Goal: Task Accomplishment & Management: Use online tool/utility

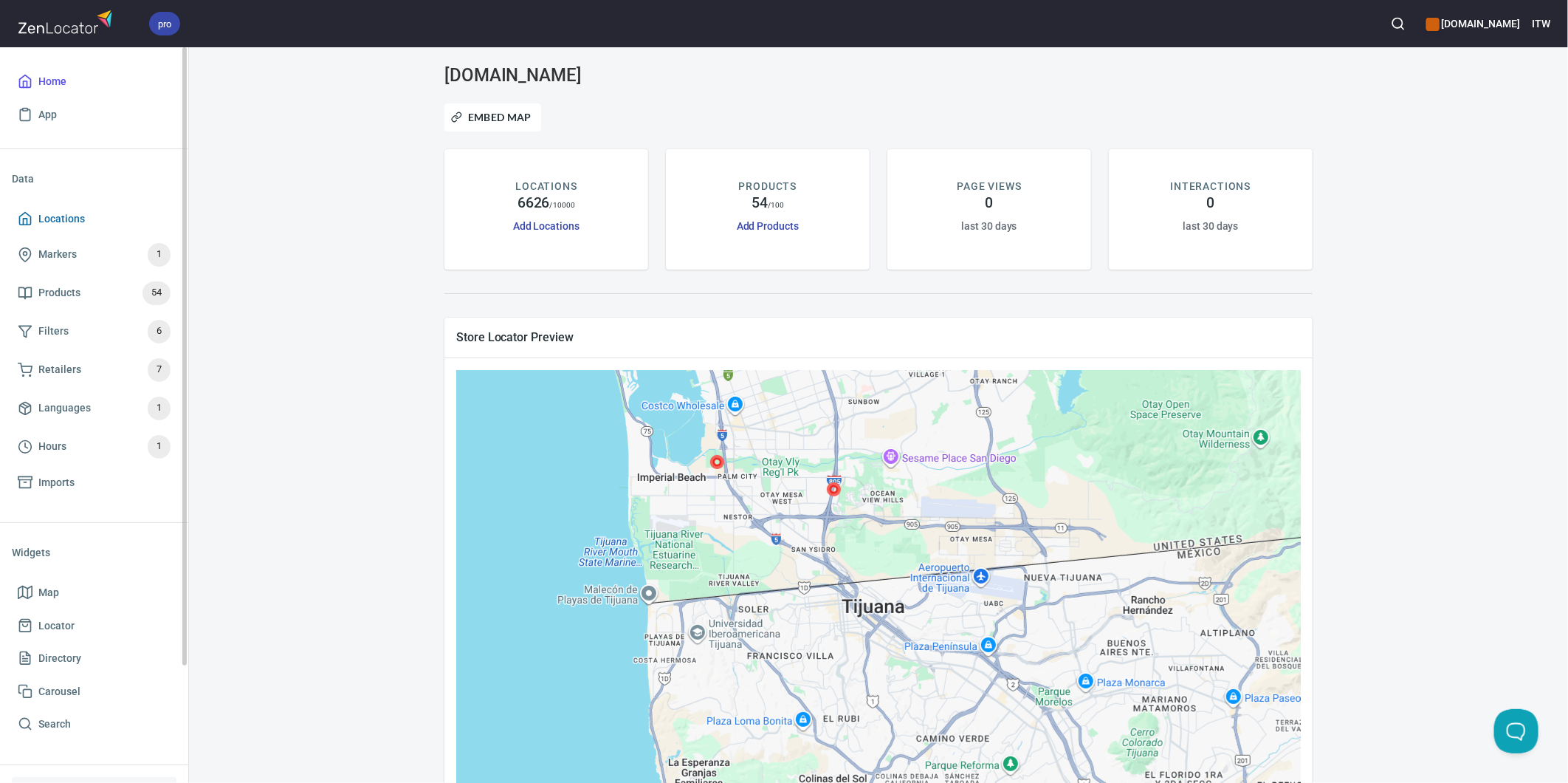
click at [84, 216] on span "Locations" at bounding box center [94, 218] width 153 height 19
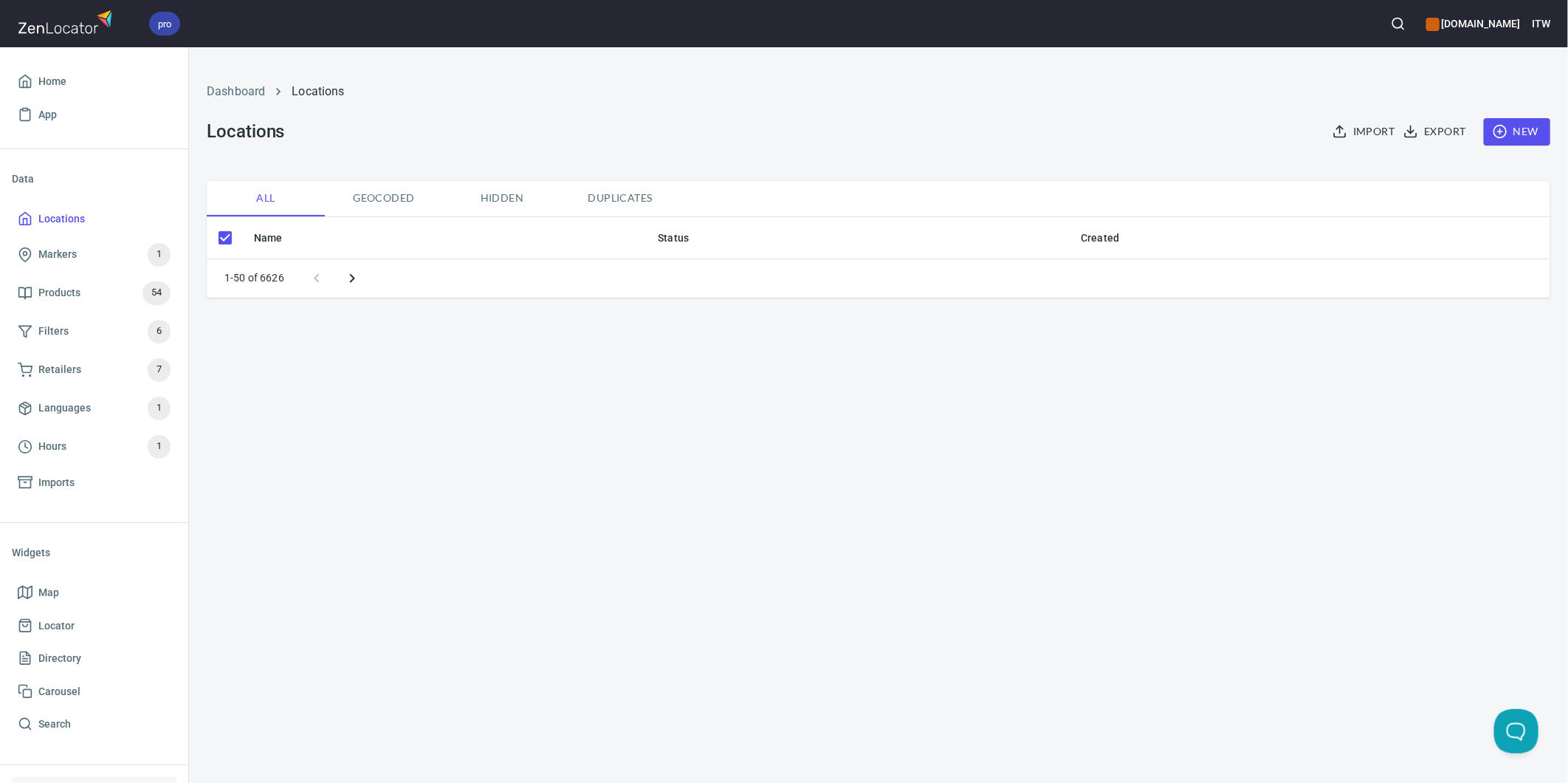
checkbox input "false"
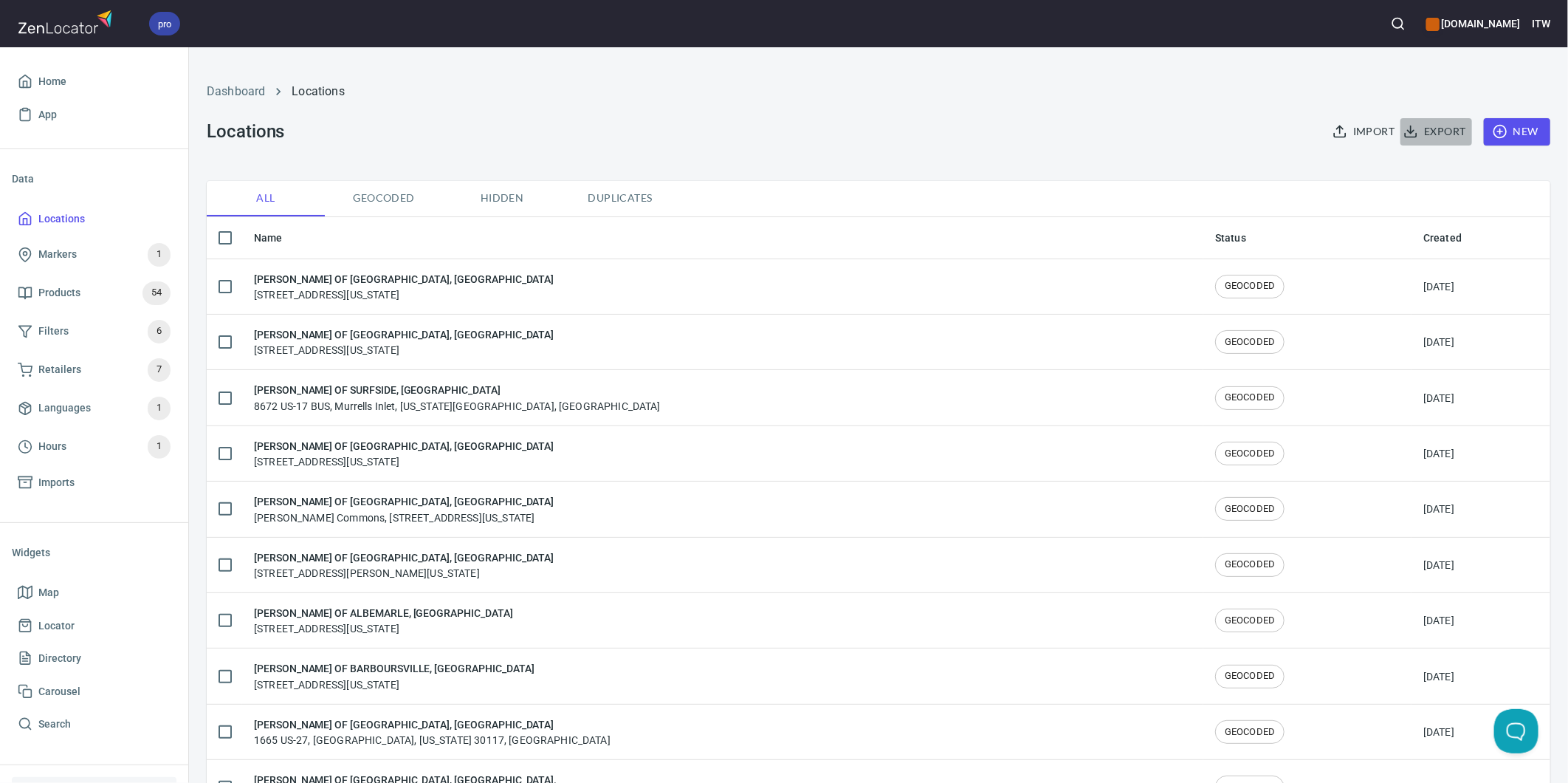
click at [1412, 133] on span "Export" at bounding box center [1435, 132] width 59 height 19
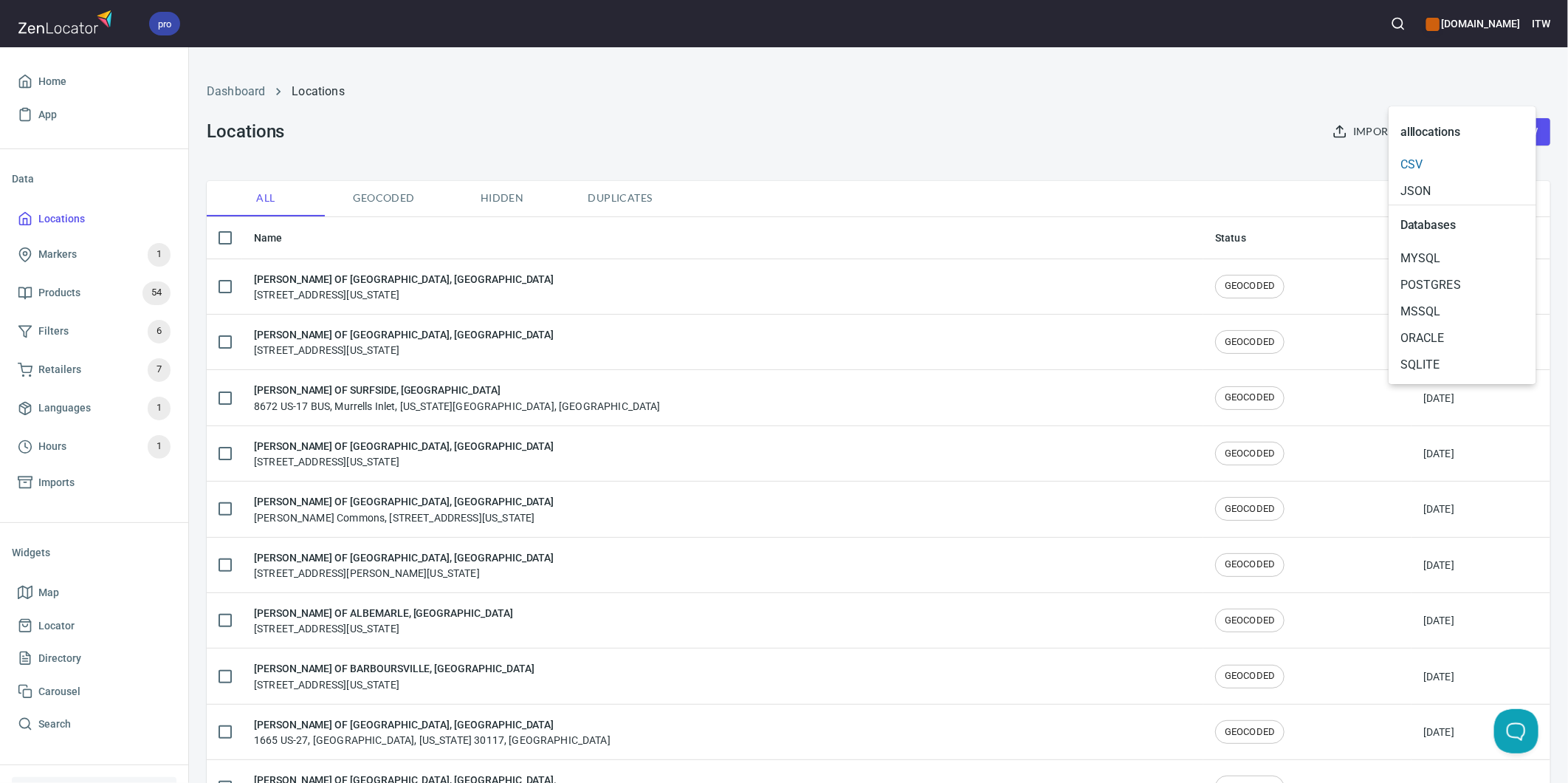
click at [1457, 164] on span "CSV" at bounding box center [1462, 165] width 124 height 18
click at [1296, 106] on div at bounding box center [784, 391] width 1568 height 783
click at [1344, 134] on span "Import" at bounding box center [1365, 132] width 59 height 19
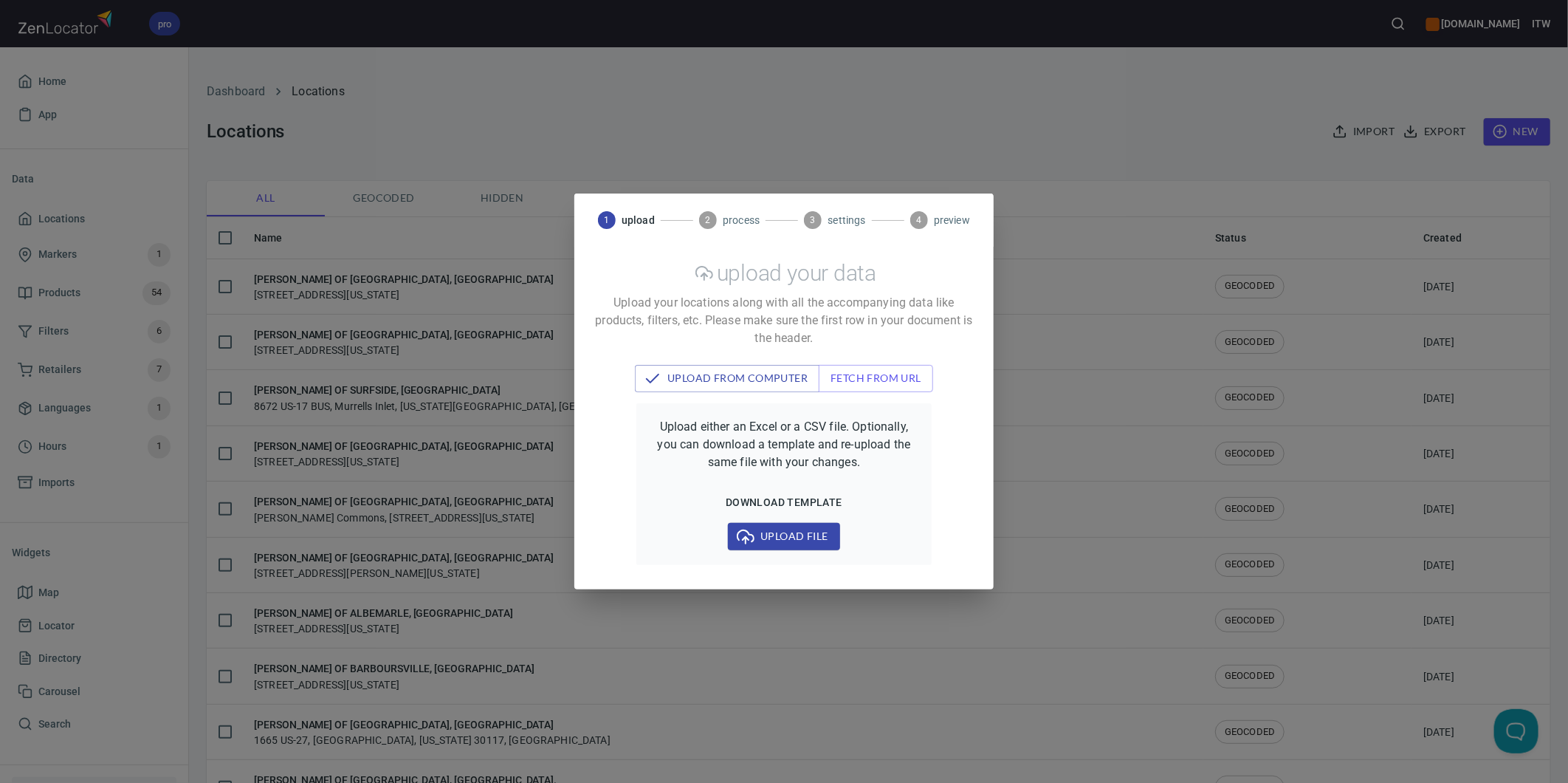
click at [784, 540] on span "Upload file" at bounding box center [784, 537] width 88 height 19
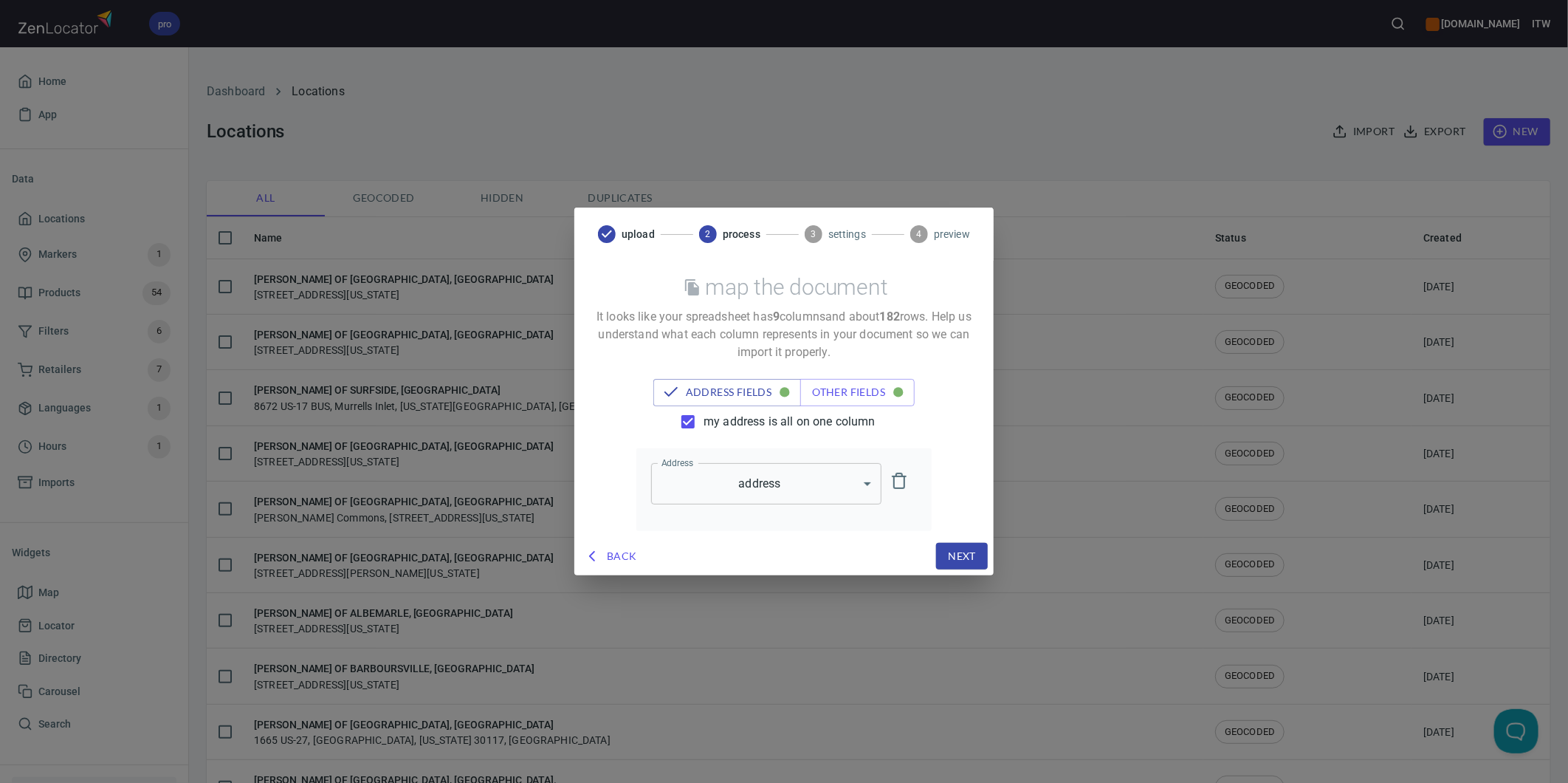
click at [744, 419] on span "my address is all on one column" at bounding box center [789, 422] width 172 height 18
click at [704, 419] on input "my address is all on one column" at bounding box center [688, 421] width 31 height 31
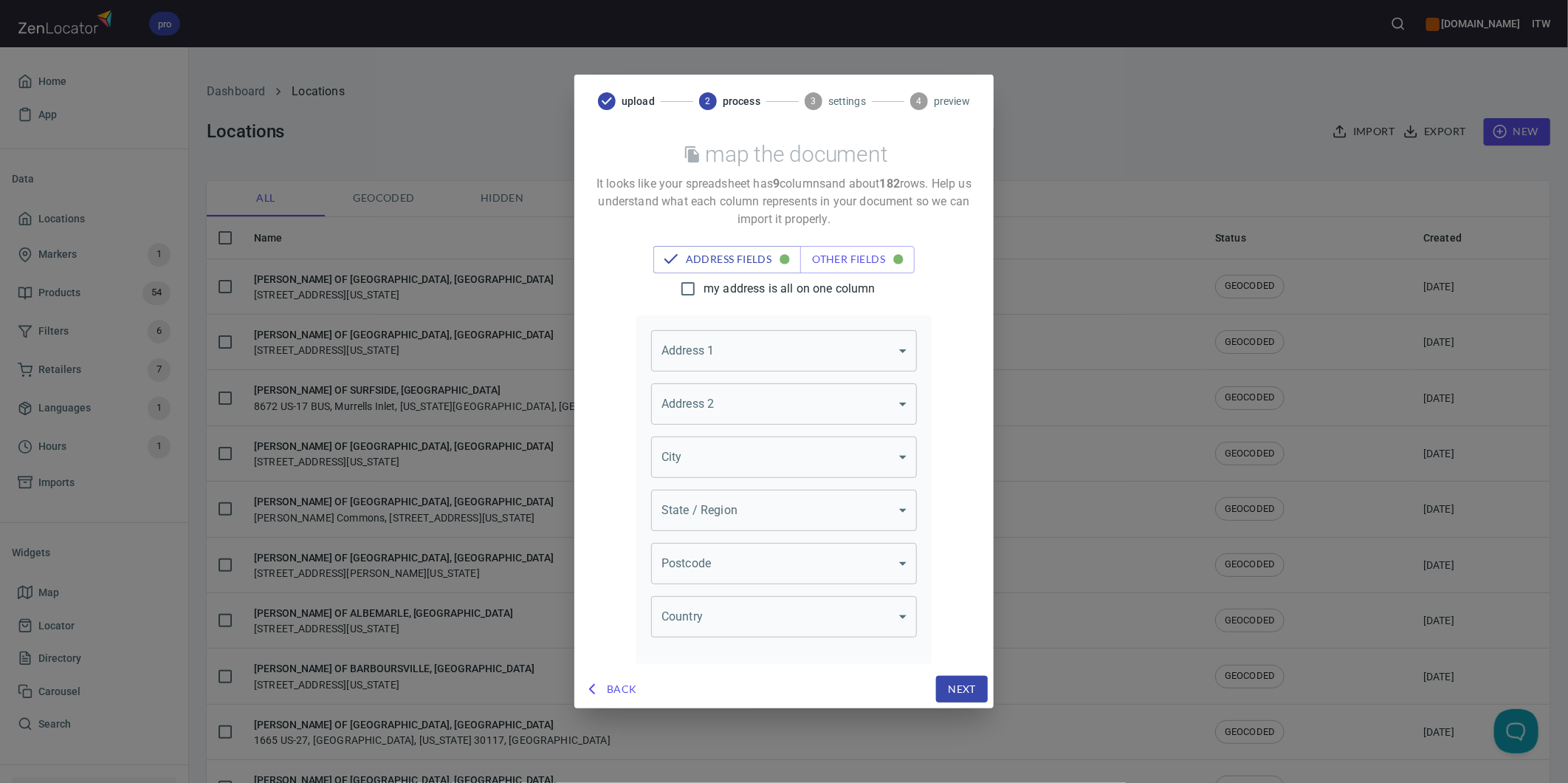
click at [815, 348] on body "pro [DOMAIN_NAME] ITW Home App Data Locations Markers 1 Products 54 Filters 6 R…" at bounding box center [784, 391] width 1568 height 783
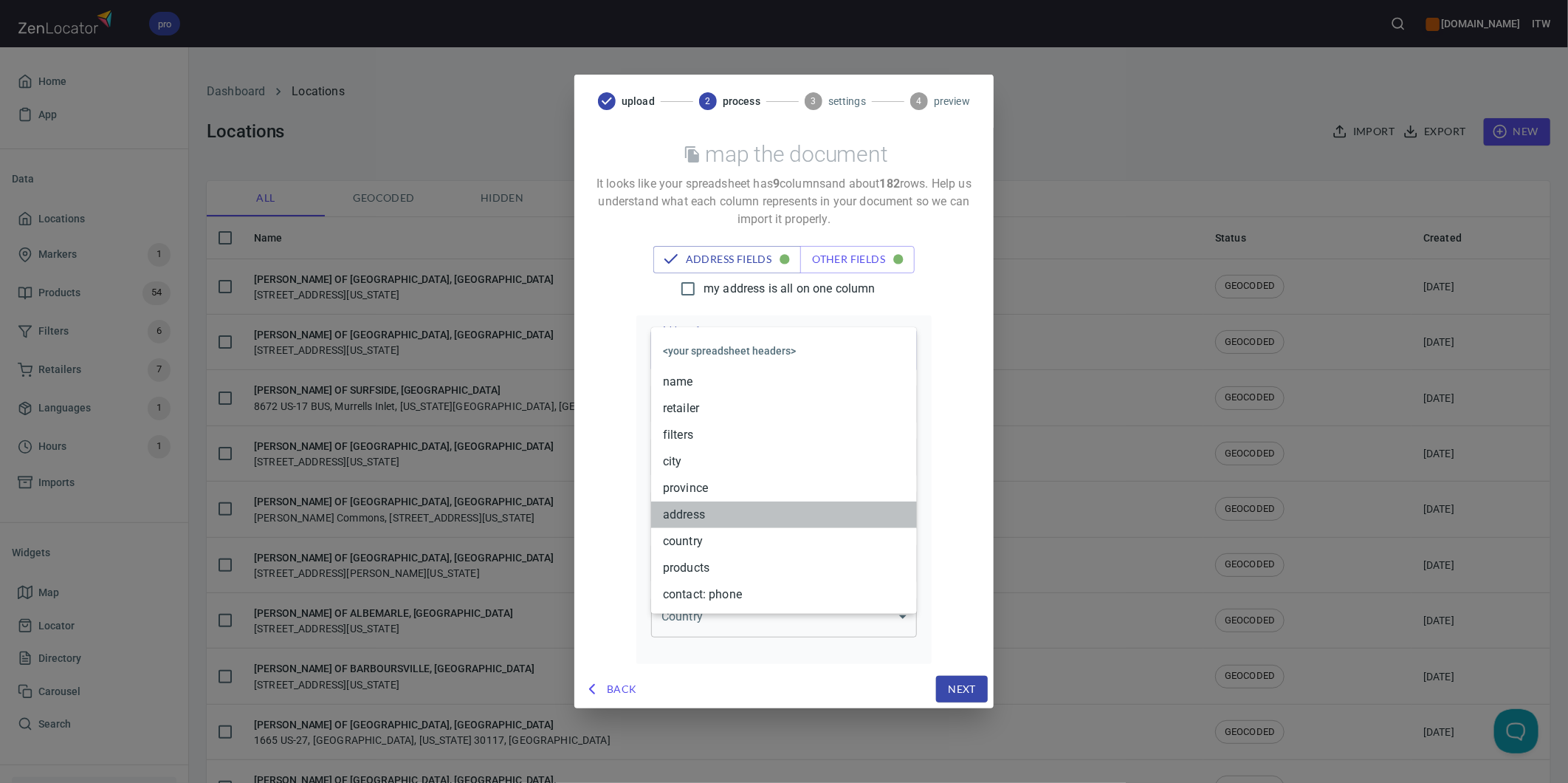
click at [680, 517] on li "address" at bounding box center [784, 515] width 266 height 27
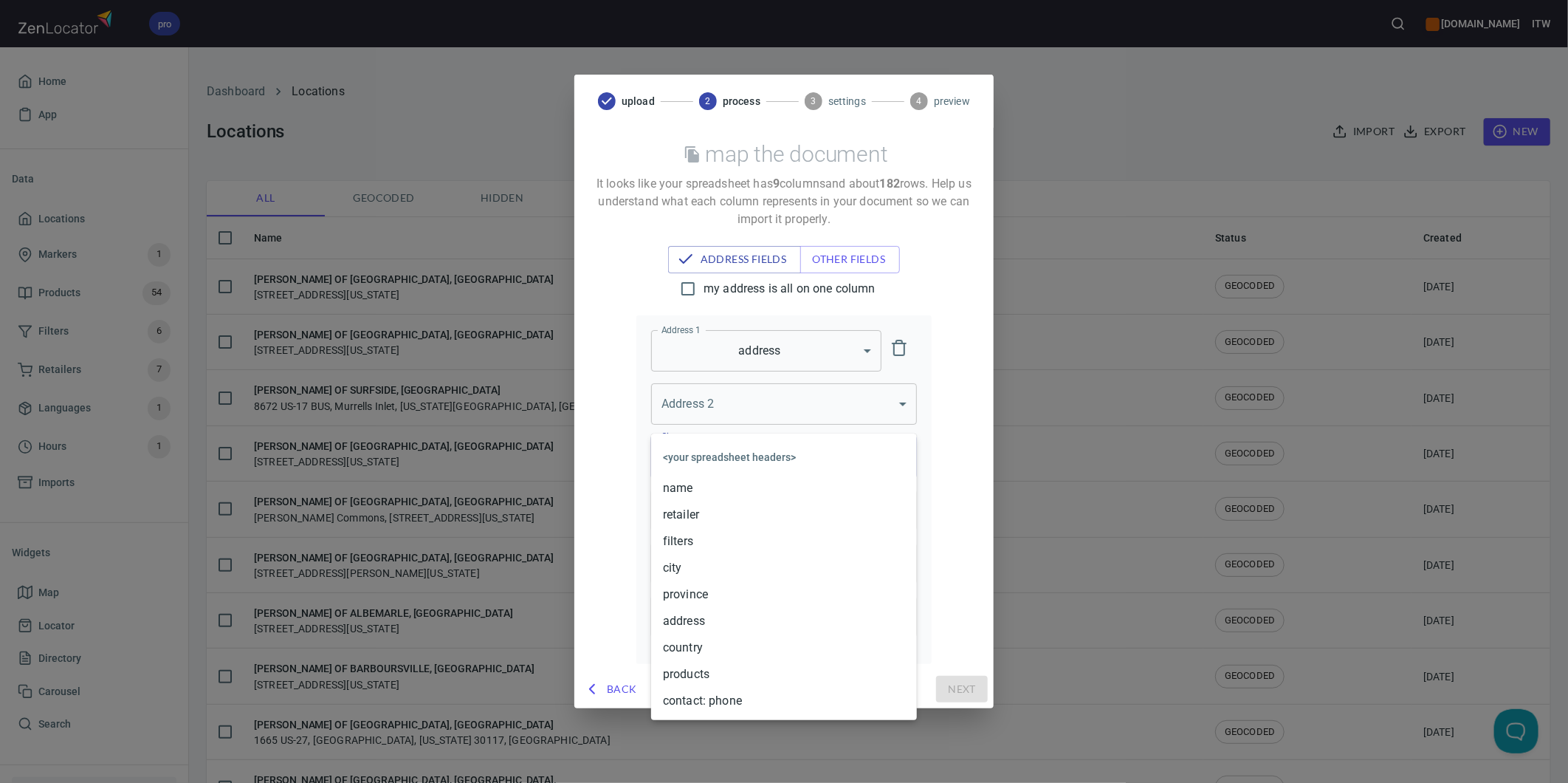
click at [742, 463] on body "pro [DOMAIN_NAME] ITW Home App Data Locations Markers 1 Products 54 Filters 6 R…" at bounding box center [784, 391] width 1568 height 783
click at [724, 564] on li "city" at bounding box center [784, 568] width 266 height 27
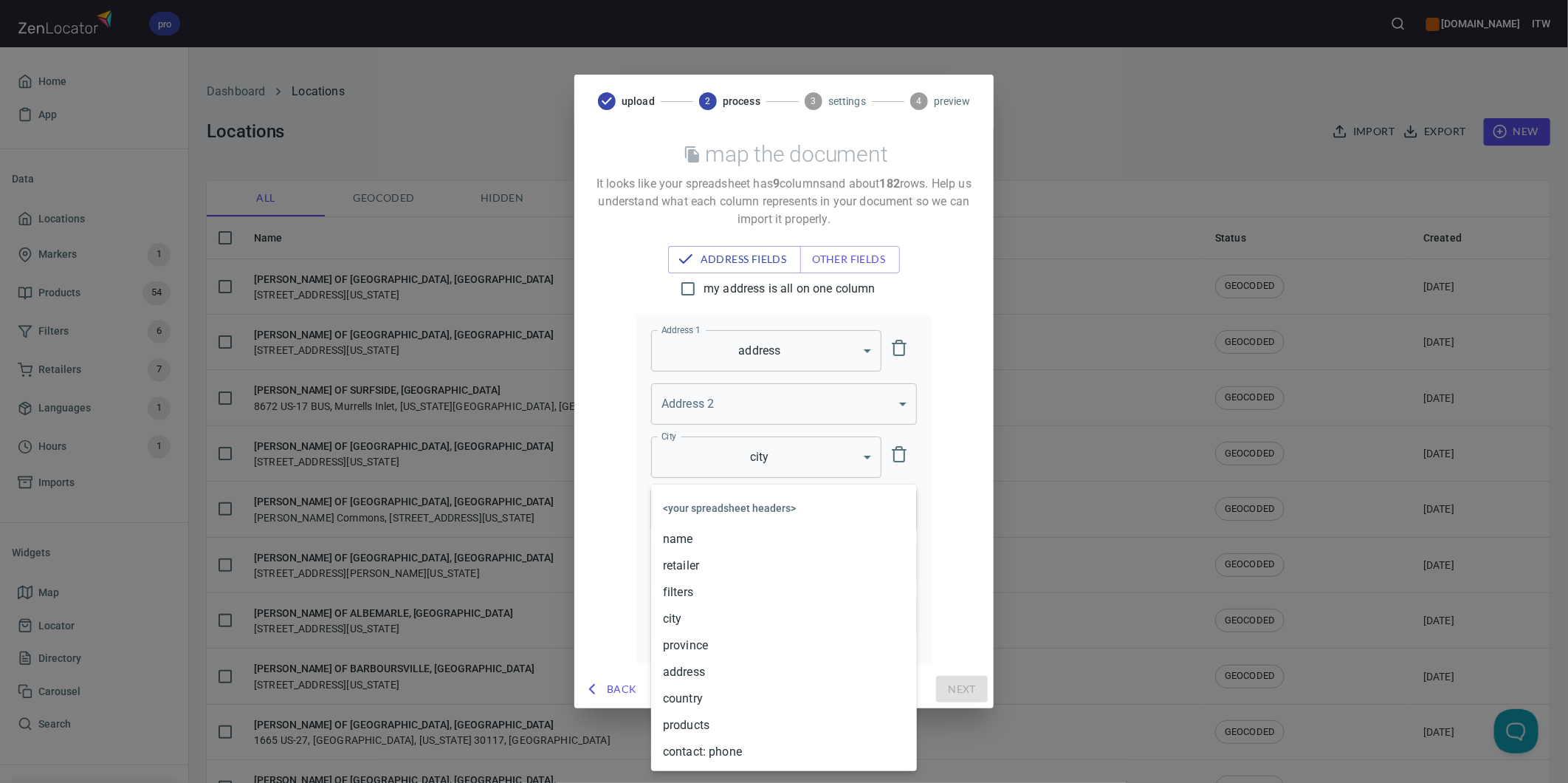
click at [706, 516] on body "pro [DOMAIN_NAME] ITW Home App Data Locations Markers 1 Products 54 Filters 6 R…" at bounding box center [784, 391] width 1568 height 783
click at [710, 643] on li "province" at bounding box center [784, 645] width 266 height 27
click at [739, 557] on body "pro [DOMAIN_NAME] ITW Home App Data Locations Markers 1 Products 54 Filters 6 R…" at bounding box center [784, 391] width 1568 height 783
click at [960, 503] on div at bounding box center [784, 391] width 1568 height 783
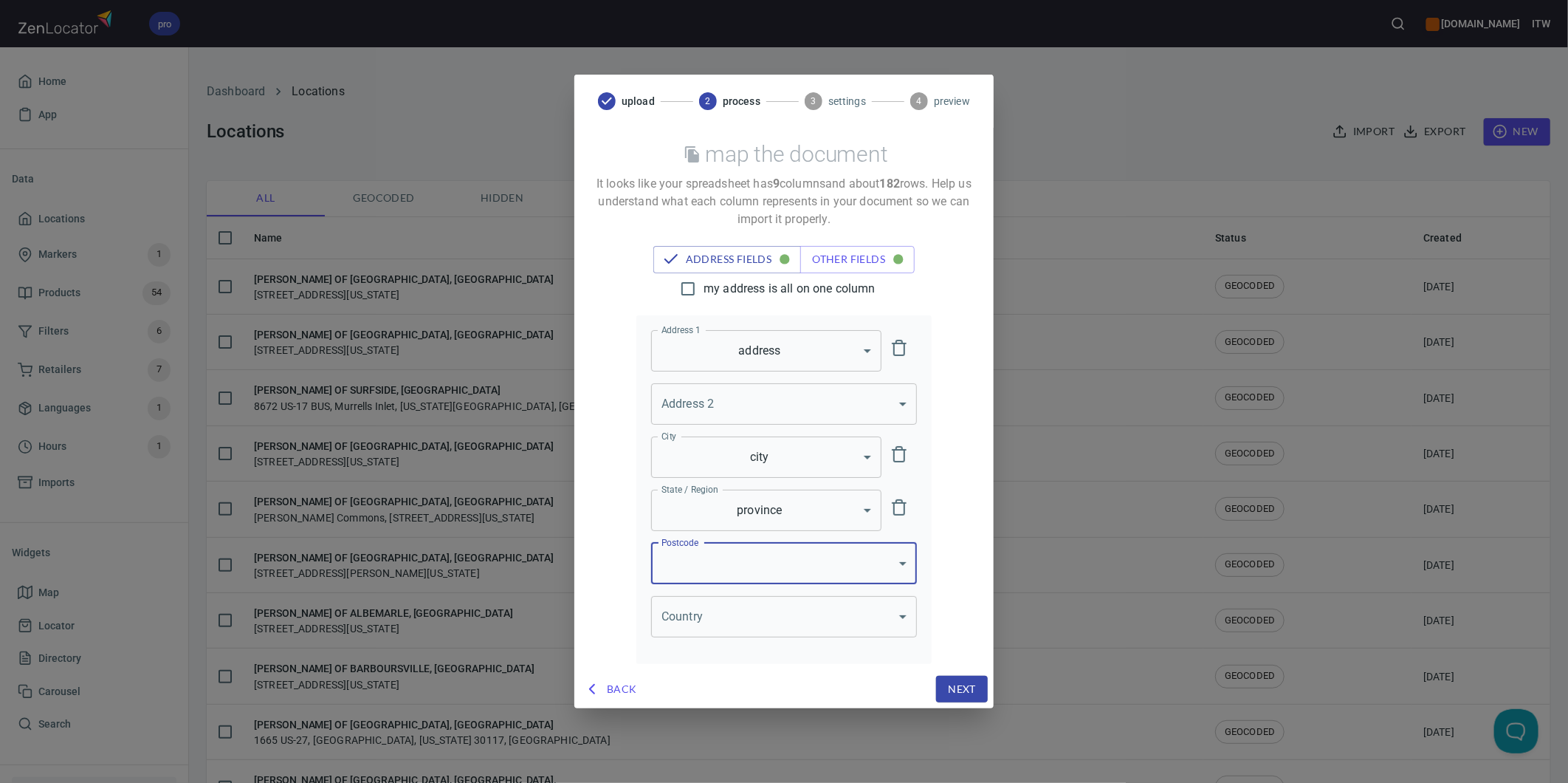
click at [684, 564] on body "pro [DOMAIN_NAME] ITW Home App Data Locations Markers 1 Products 54 Filters 6 R…" at bounding box center [784, 391] width 1568 height 783
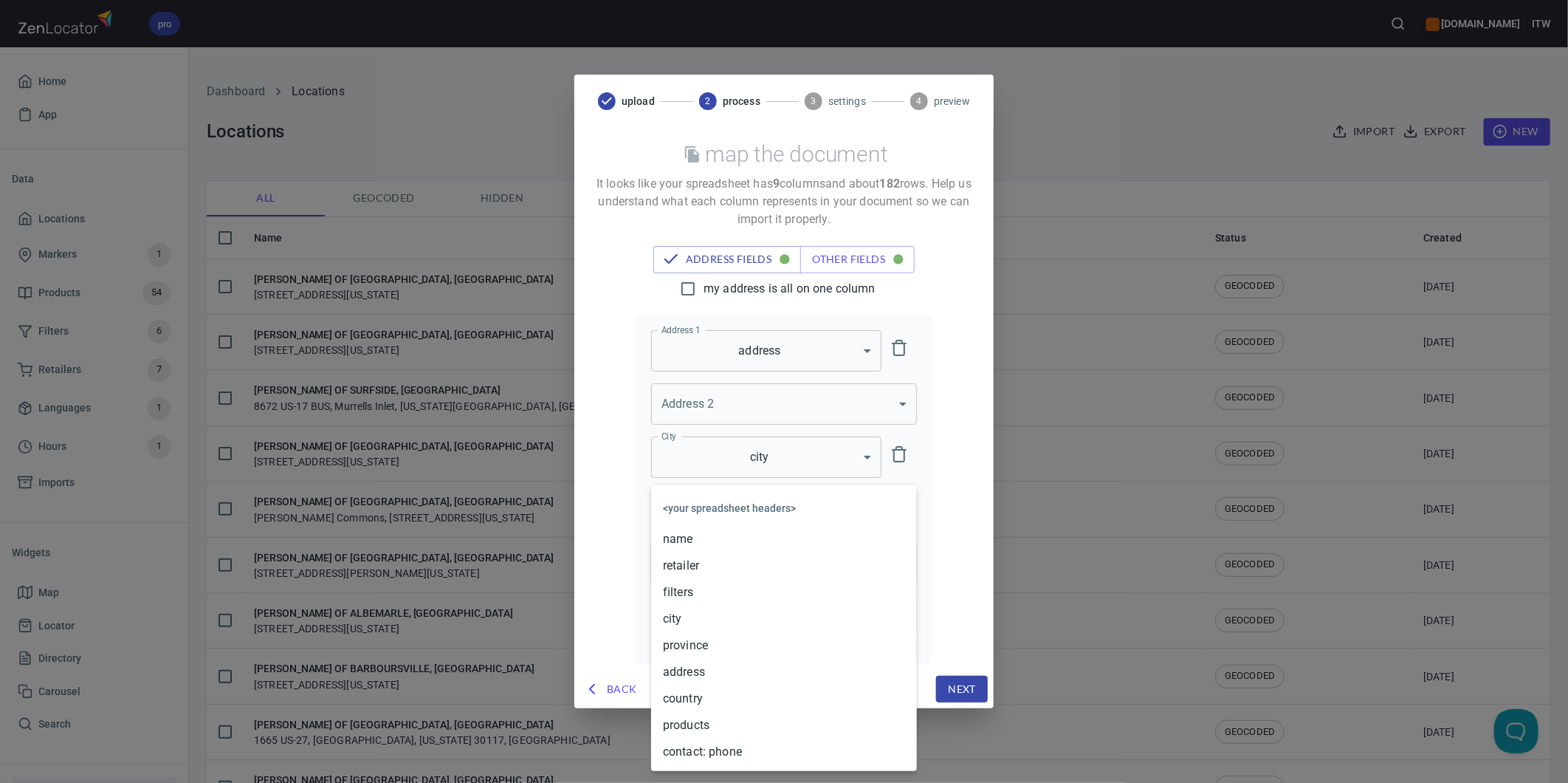
click at [957, 460] on div at bounding box center [784, 391] width 1568 height 783
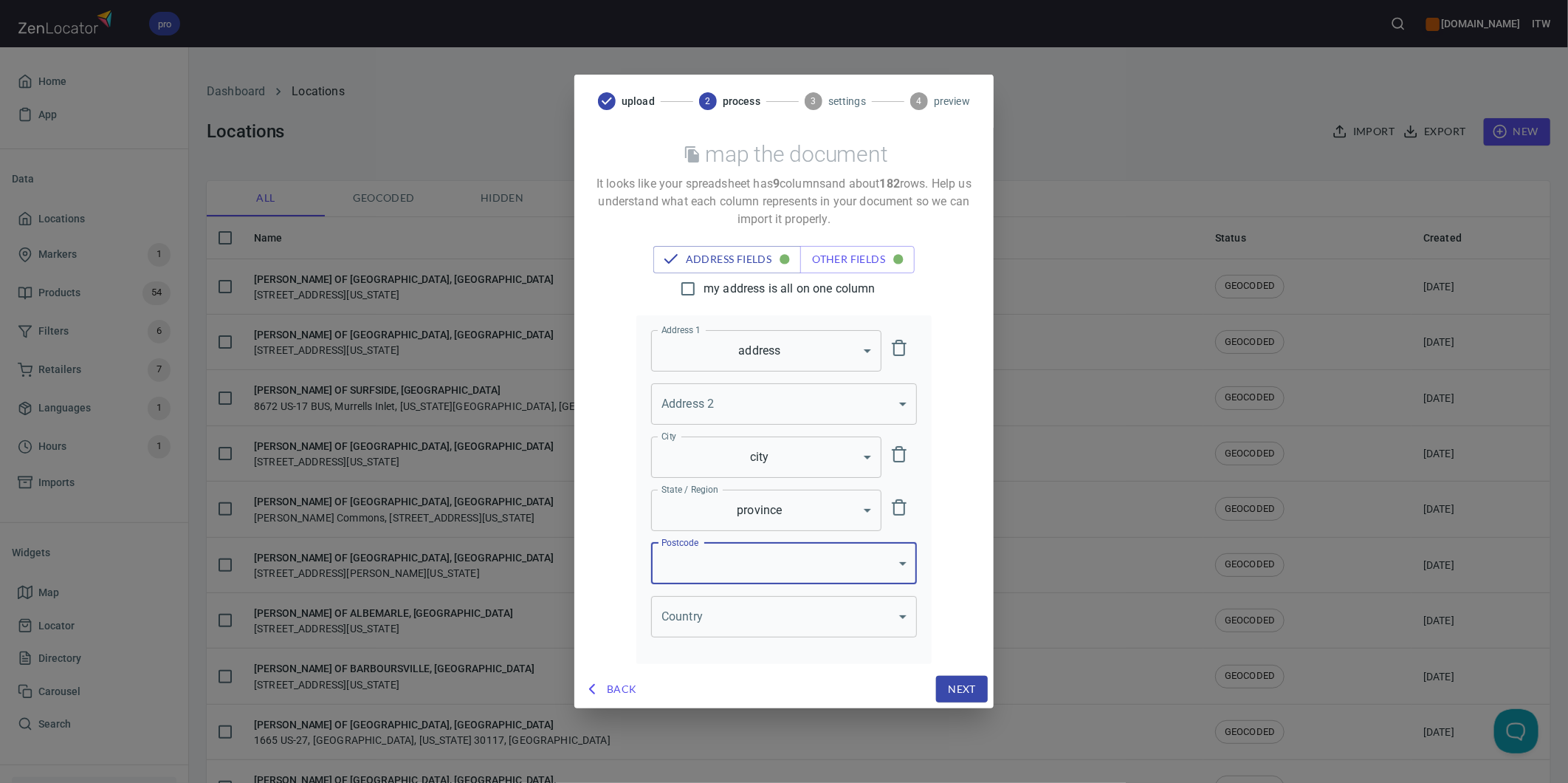
click at [869, 618] on body "pro [DOMAIN_NAME] ITW Home App Data Locations Markers 1 Products 54 Filters 6 R…" at bounding box center [784, 391] width 1568 height 783
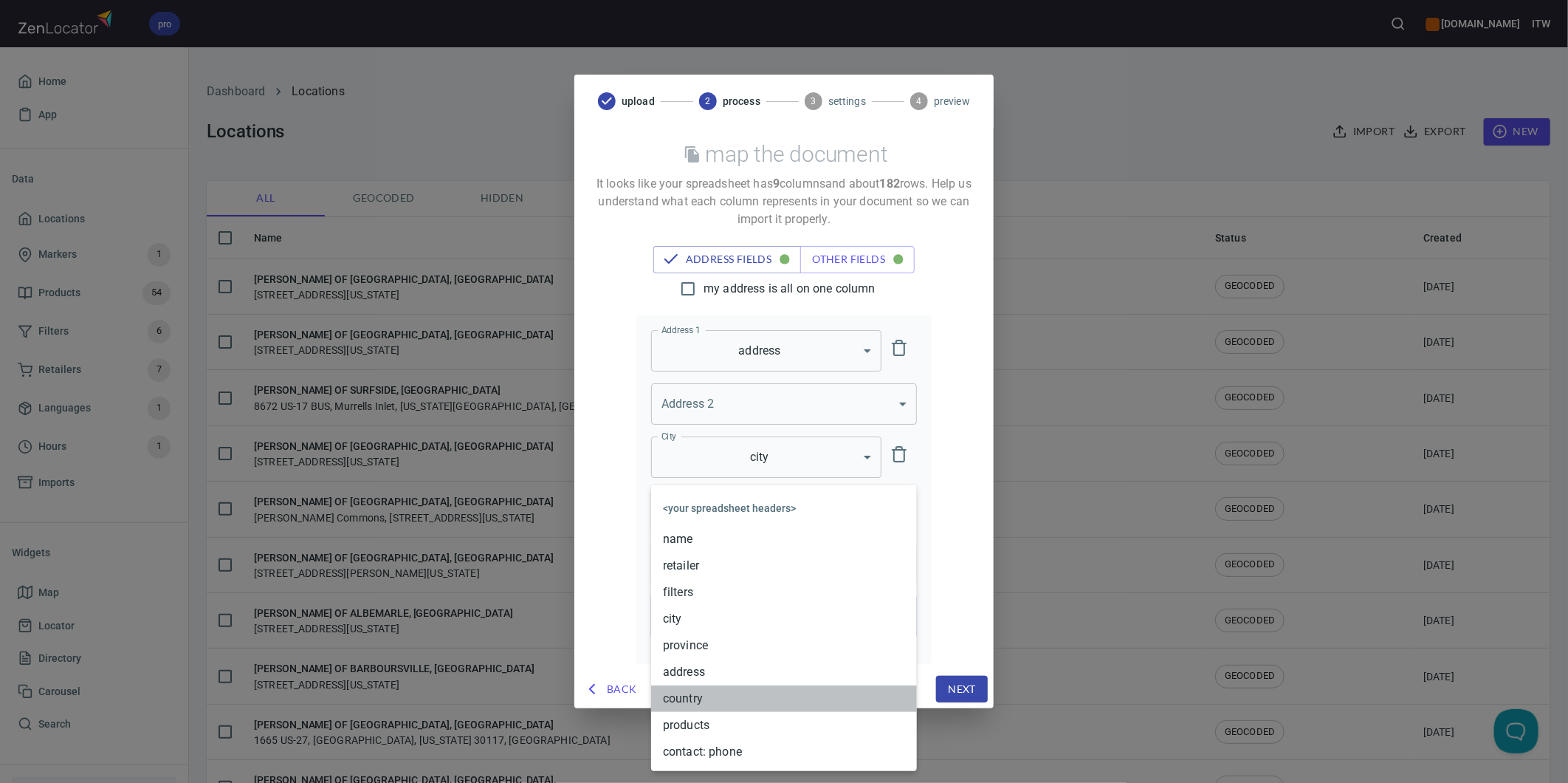
click at [727, 693] on li "country" at bounding box center [784, 698] width 266 height 27
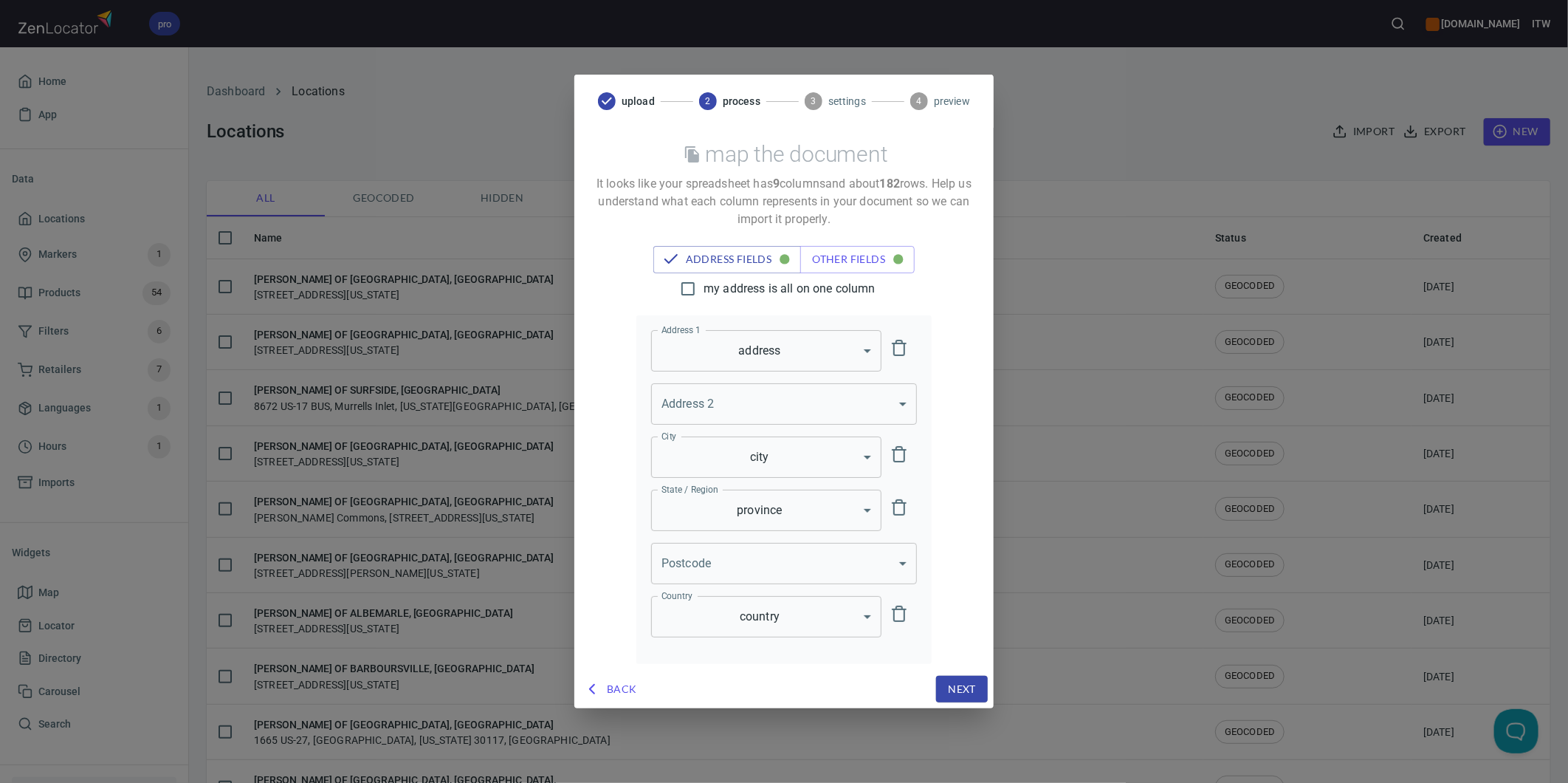
click at [615, 683] on span "Back" at bounding box center [611, 689] width 51 height 19
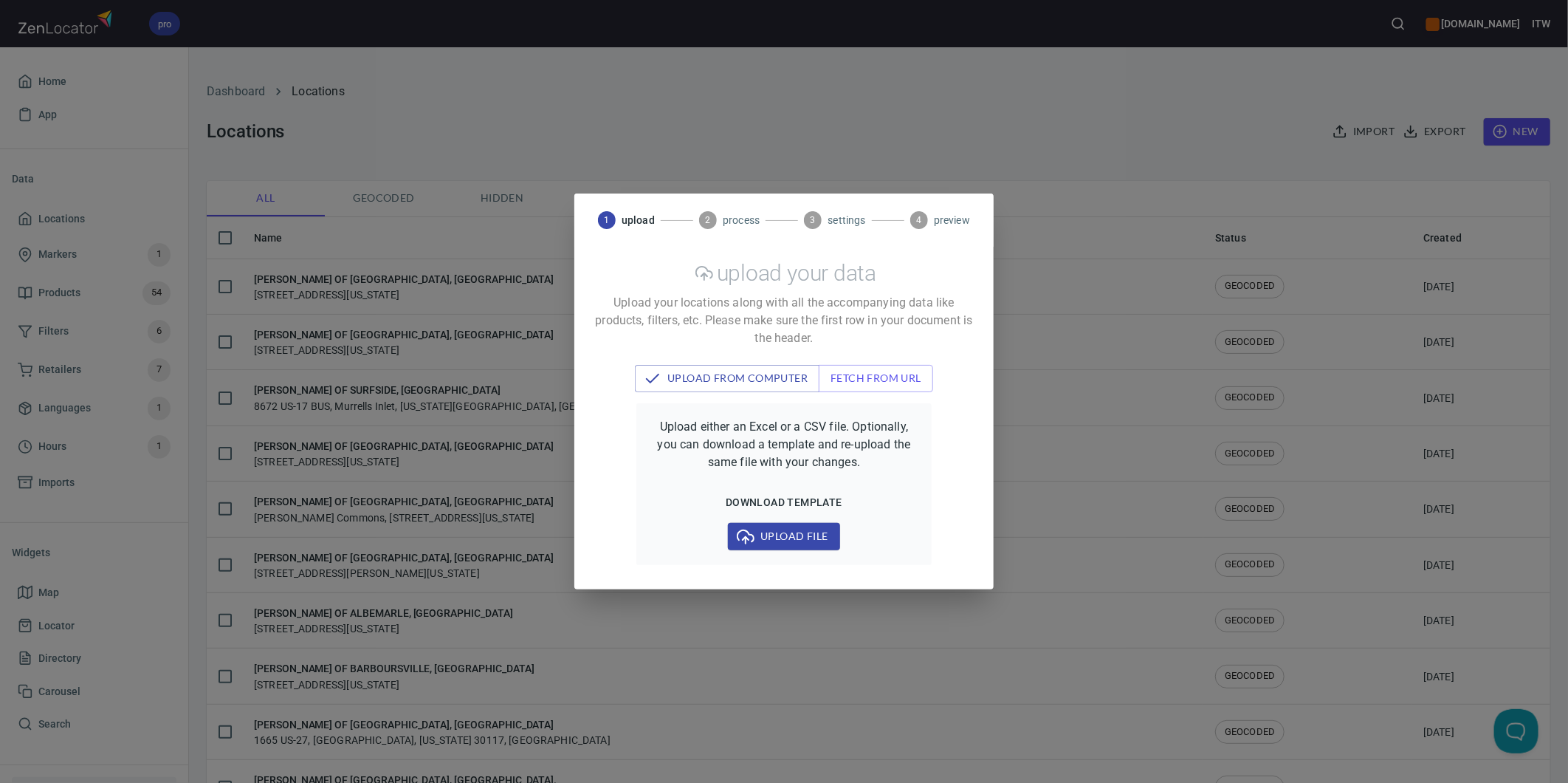
click at [1105, 105] on div "1 upload 2 process 3 settings 4 preview upload your data Upload your locations …" at bounding box center [784, 391] width 1568 height 783
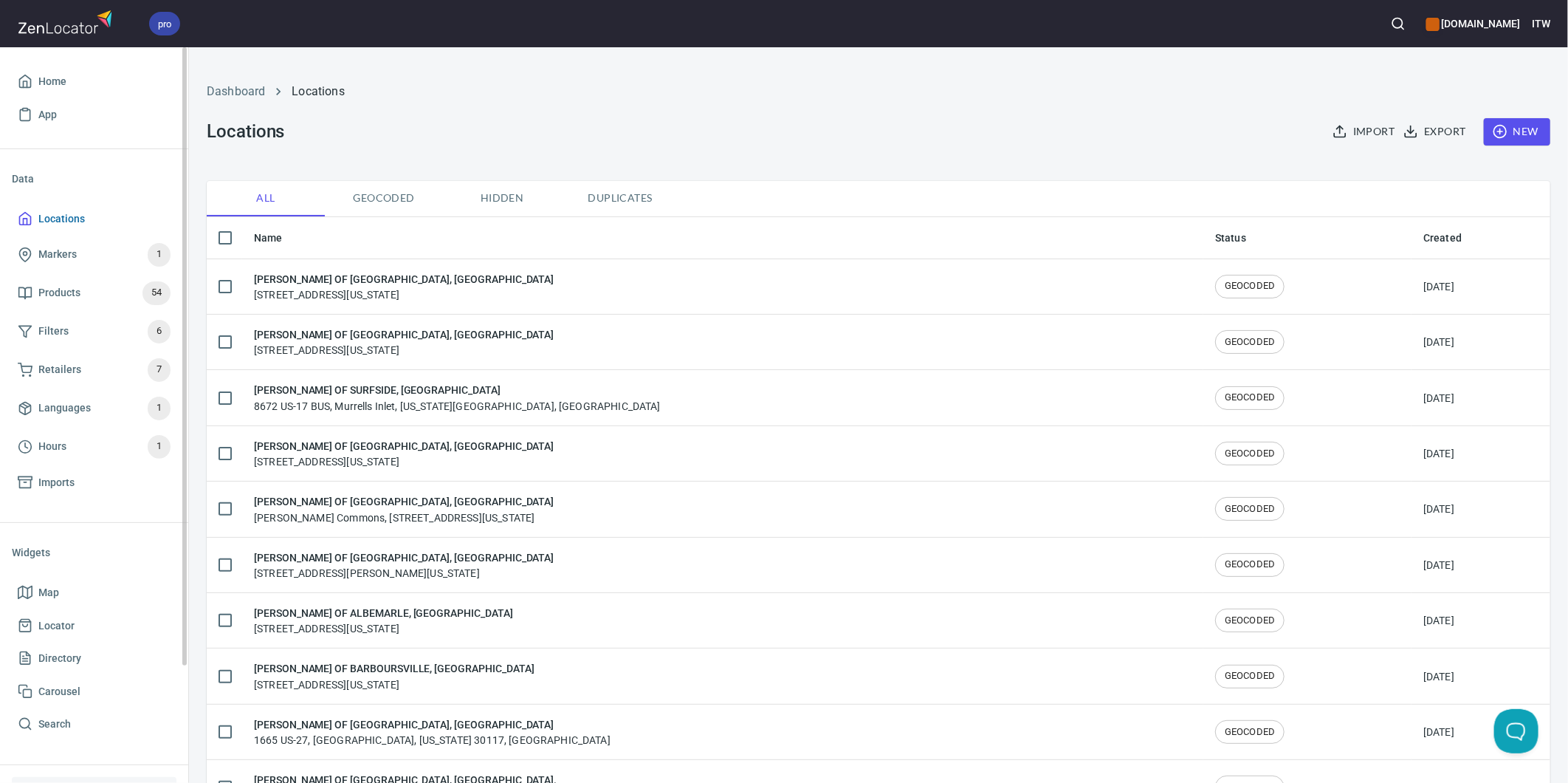
click at [61, 218] on span "Locations" at bounding box center [62, 218] width 47 height 19
click at [1334, 135] on icon "button" at bounding box center [1339, 136] width 11 height 4
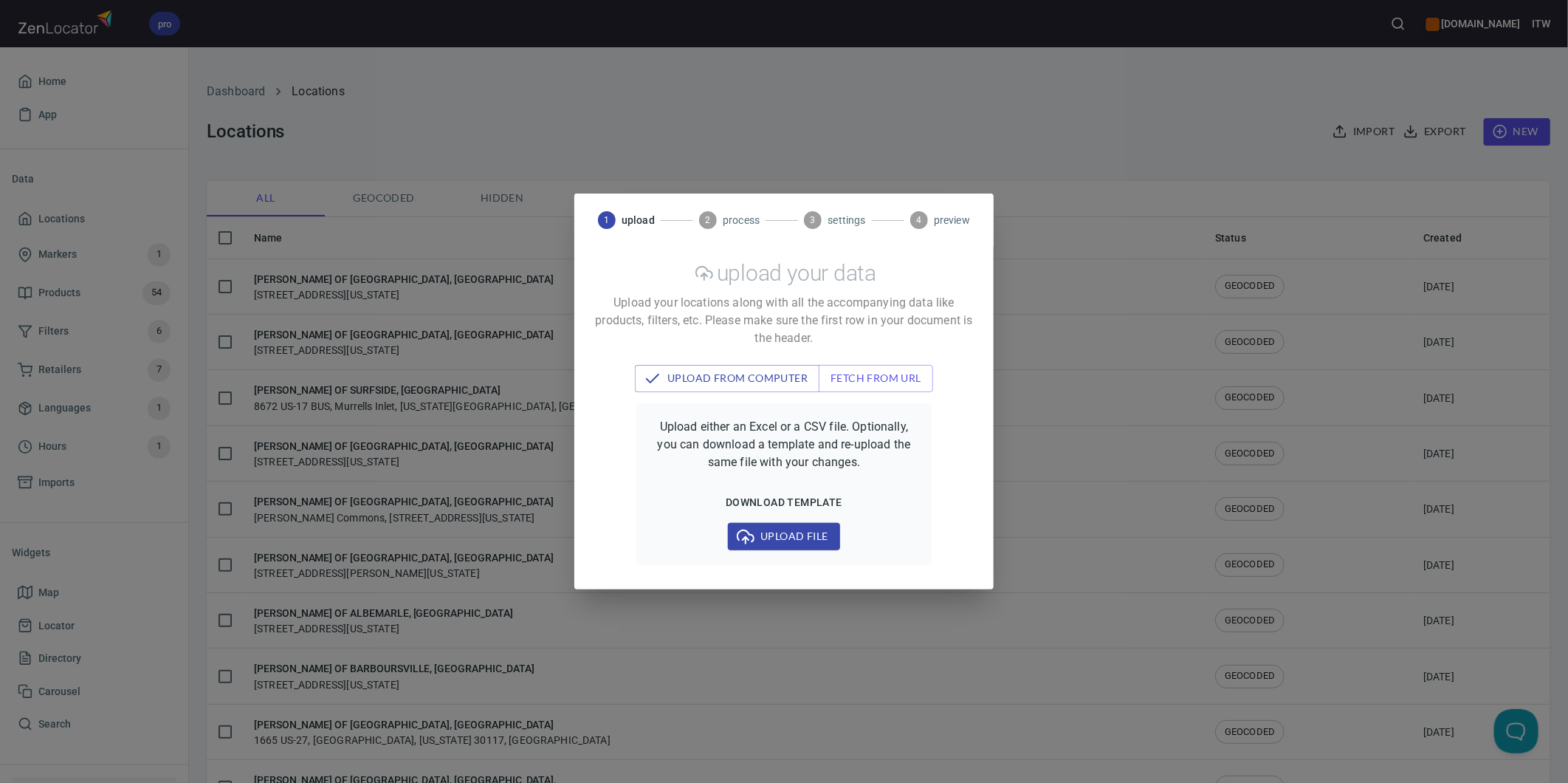
click at [788, 534] on span "Upload file" at bounding box center [784, 537] width 88 height 19
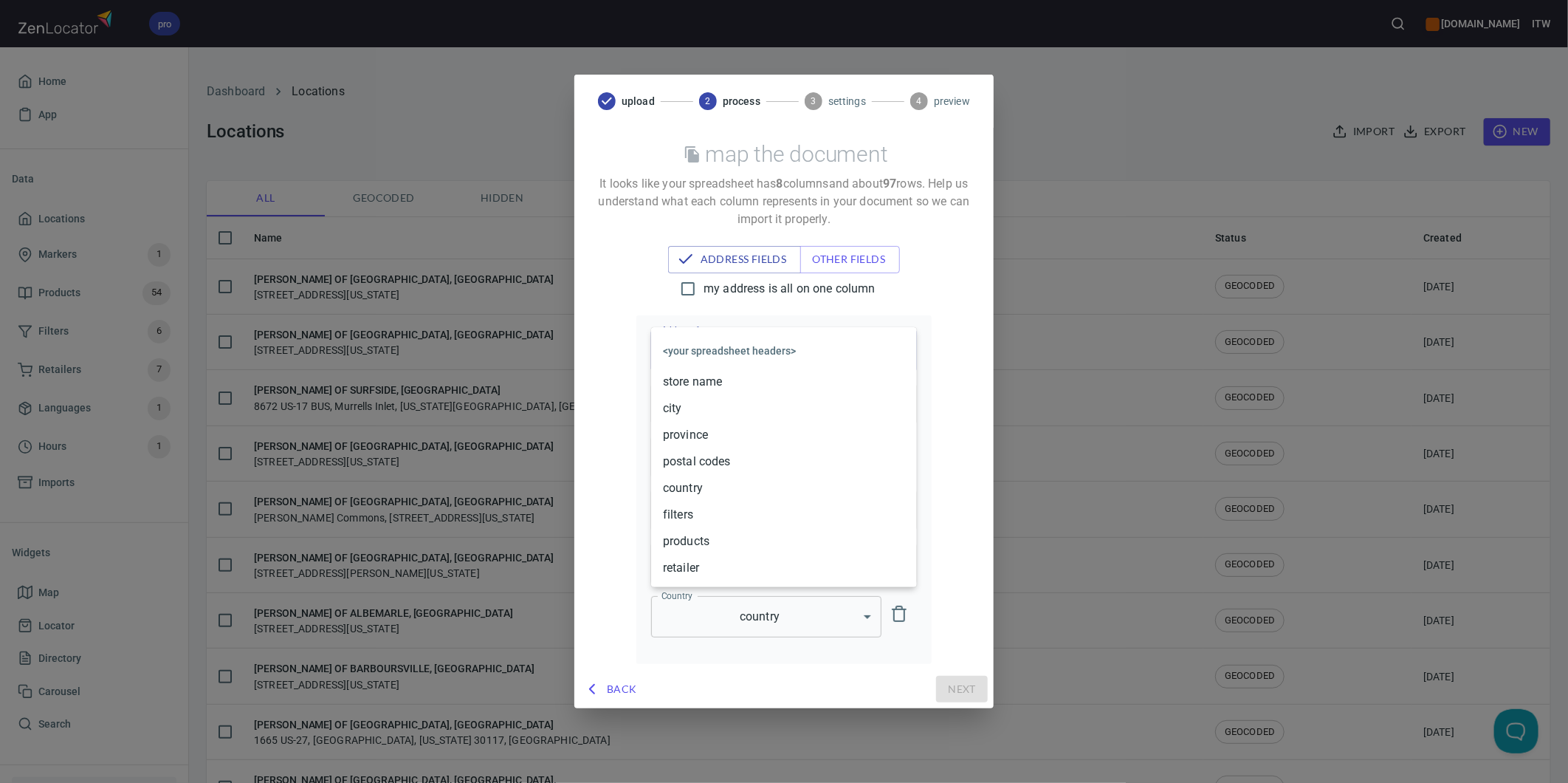
click at [744, 356] on body "pro [DOMAIN_NAME] ITW Home App Data Locations Markers 1 Products 54 Filters 6 R…" at bounding box center [784, 391] width 1568 height 783
click at [939, 335] on div at bounding box center [784, 391] width 1568 height 783
click at [728, 337] on body "pro [DOMAIN_NAME] ITW Home App Data Locations Markers 1 Products 54 Filters 6 R…" at bounding box center [784, 391] width 1568 height 783
click at [709, 412] on li "city" at bounding box center [784, 408] width 266 height 27
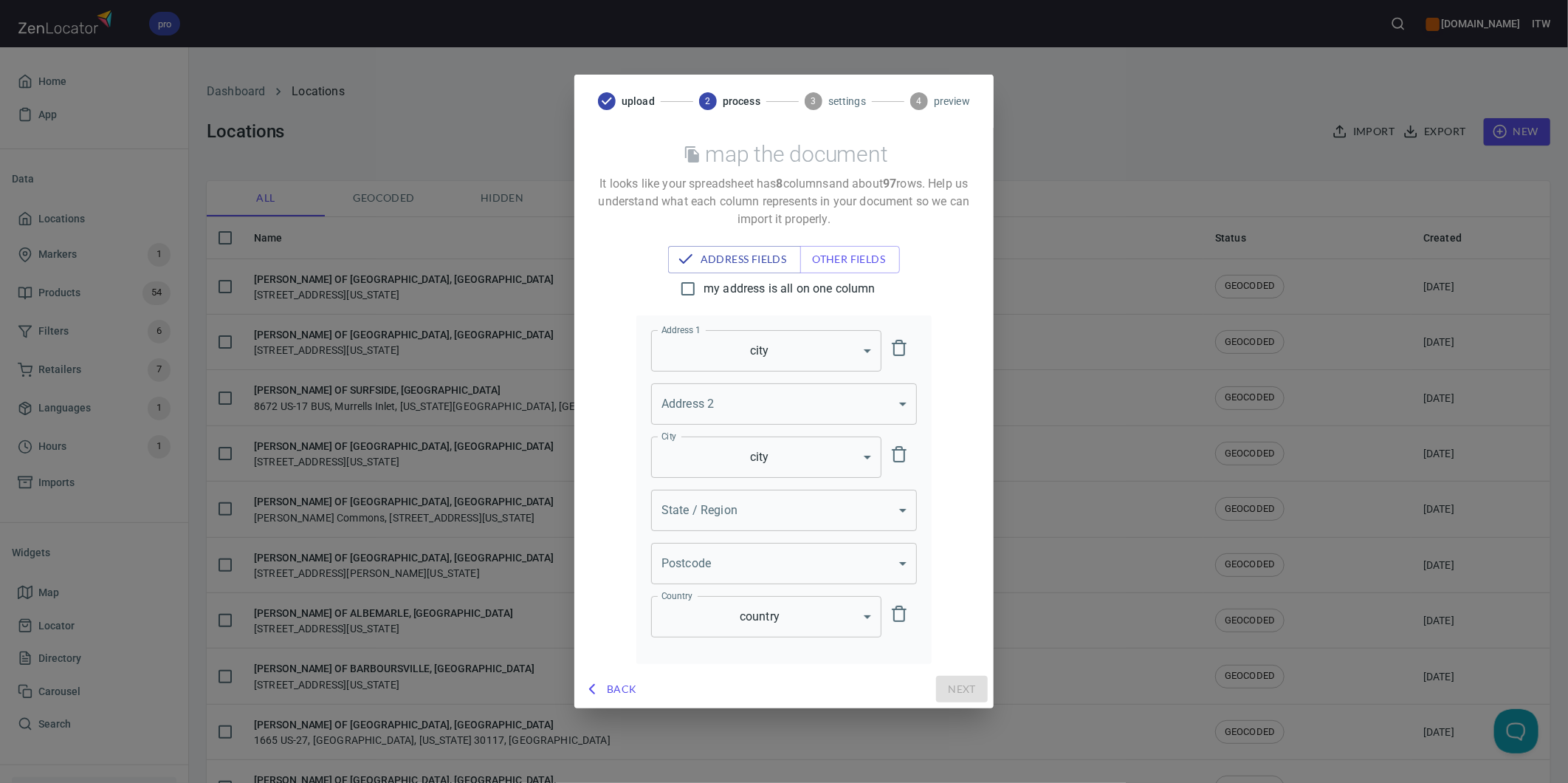
click at [817, 514] on body "pro [DOMAIN_NAME] ITW Home App Data Locations Markers 1 Products 54 Filters 6 R…" at bounding box center [784, 391] width 1568 height 783
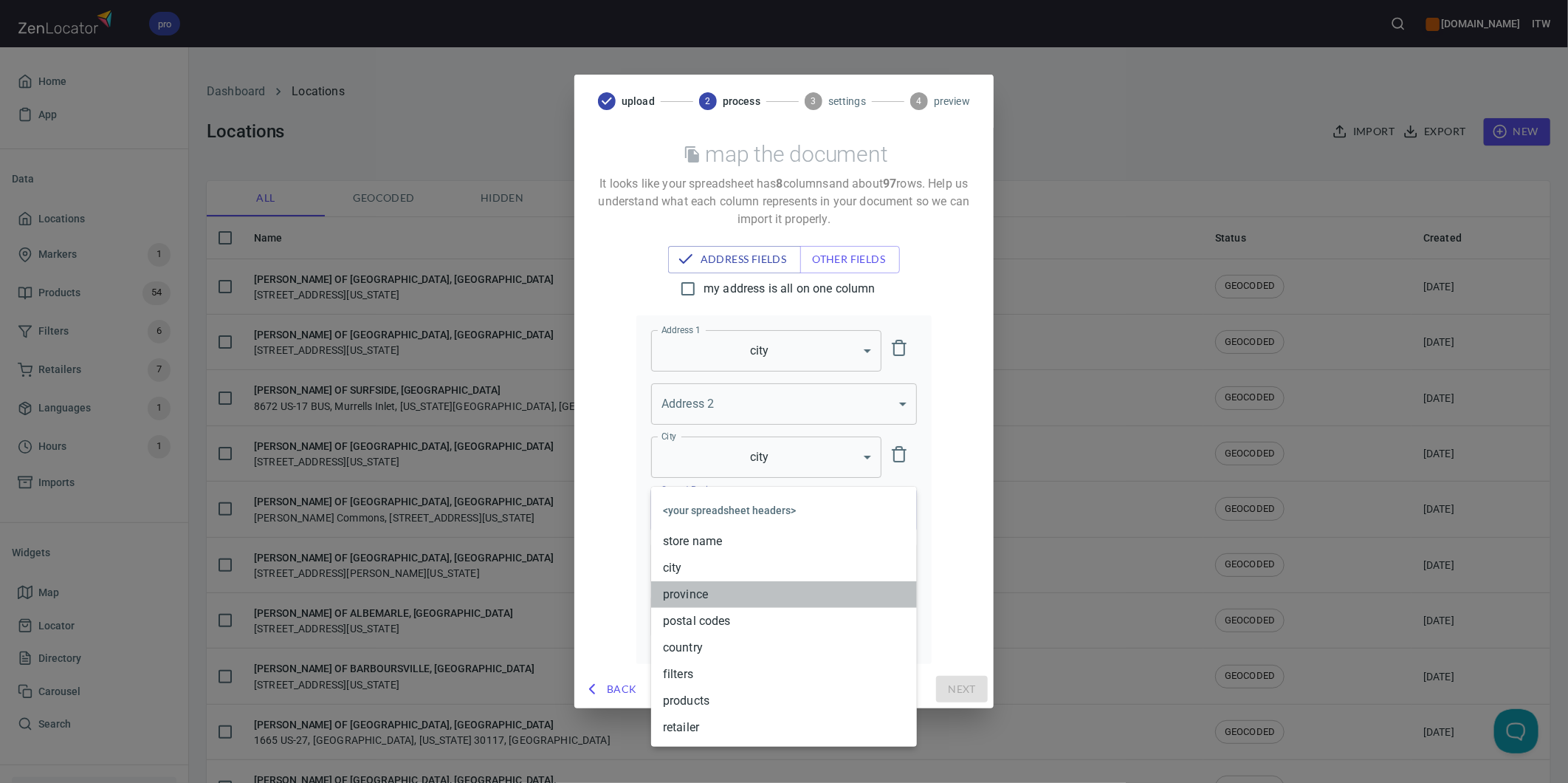
click at [732, 587] on li "province" at bounding box center [784, 594] width 266 height 27
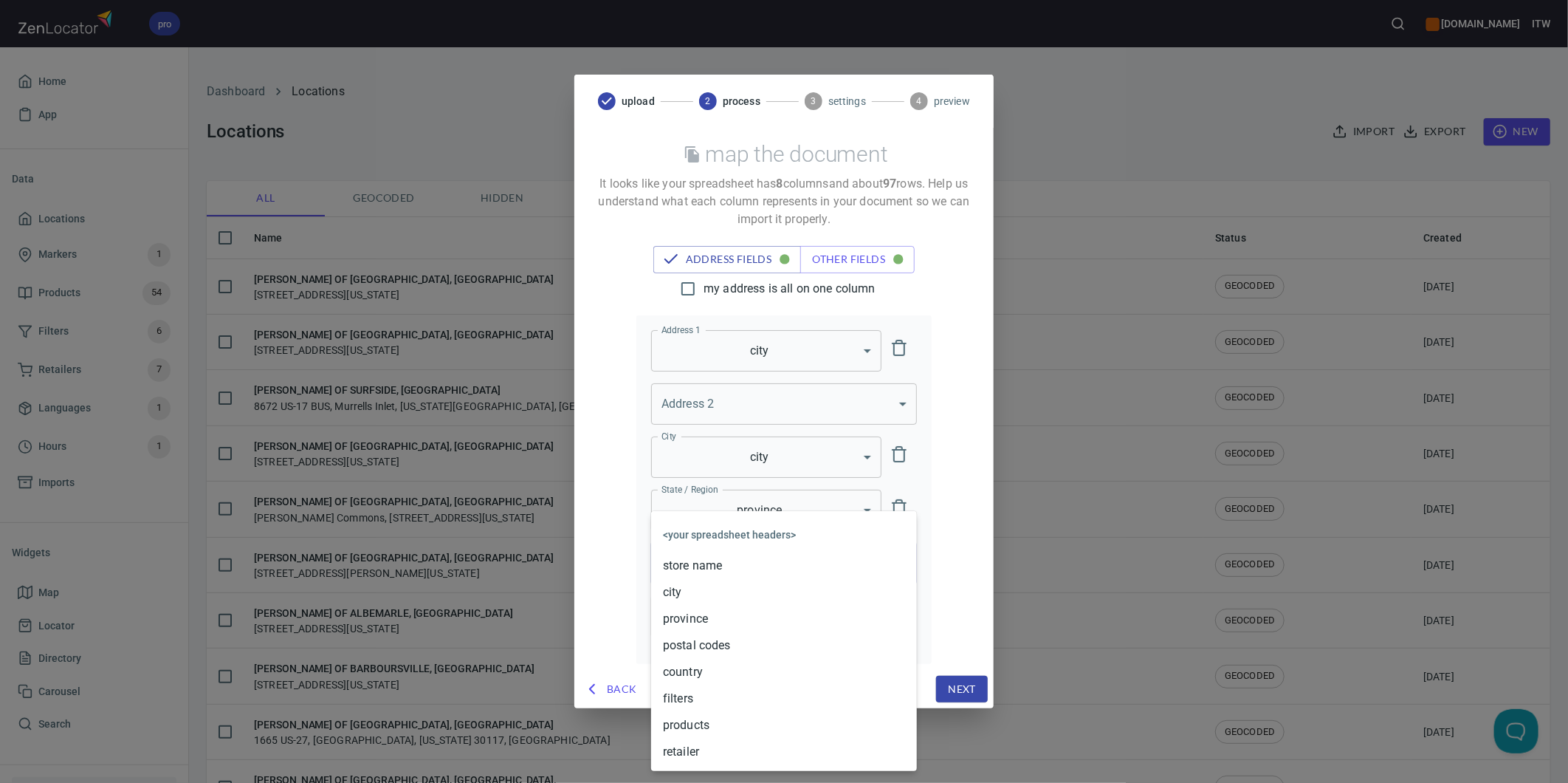
click at [770, 563] on body "pro [DOMAIN_NAME] ITW Home App Data Locations Markers 1 Products 54 Filters 6 R…" at bounding box center [784, 391] width 1568 height 783
click at [700, 639] on li "postal codes" at bounding box center [784, 645] width 266 height 27
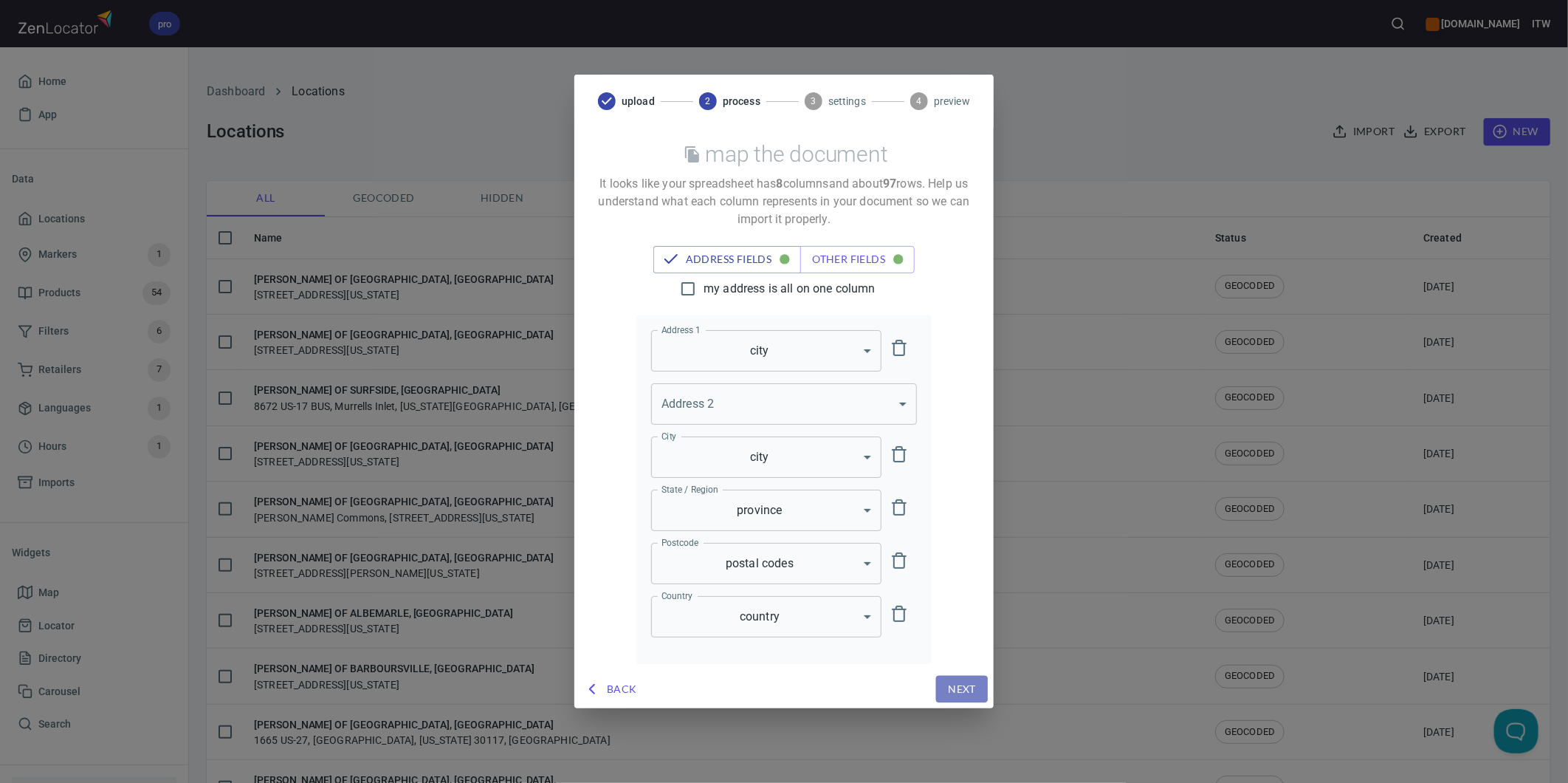
click at [973, 690] on span "Next" at bounding box center [962, 689] width 28 height 19
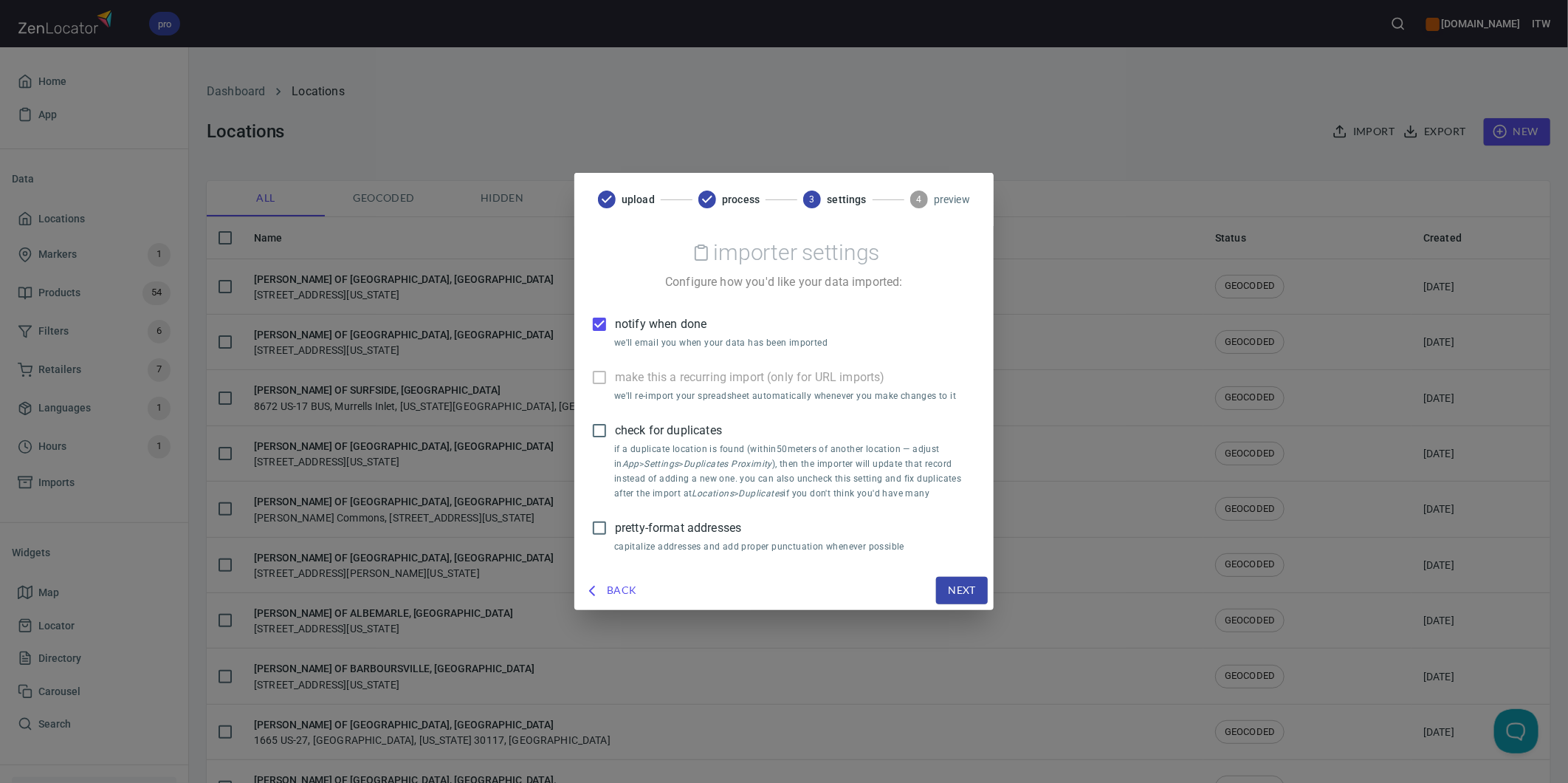
click at [620, 327] on span "notify when done" at bounding box center [661, 324] width 92 height 18
click at [615, 327] on input "notify when done" at bounding box center [599, 324] width 31 height 31
click at [667, 429] on span "check for duplicates" at bounding box center [668, 431] width 107 height 18
click at [615, 429] on input "check for duplicates" at bounding box center [599, 430] width 31 height 31
click at [964, 585] on span "Next" at bounding box center [962, 590] width 28 height 19
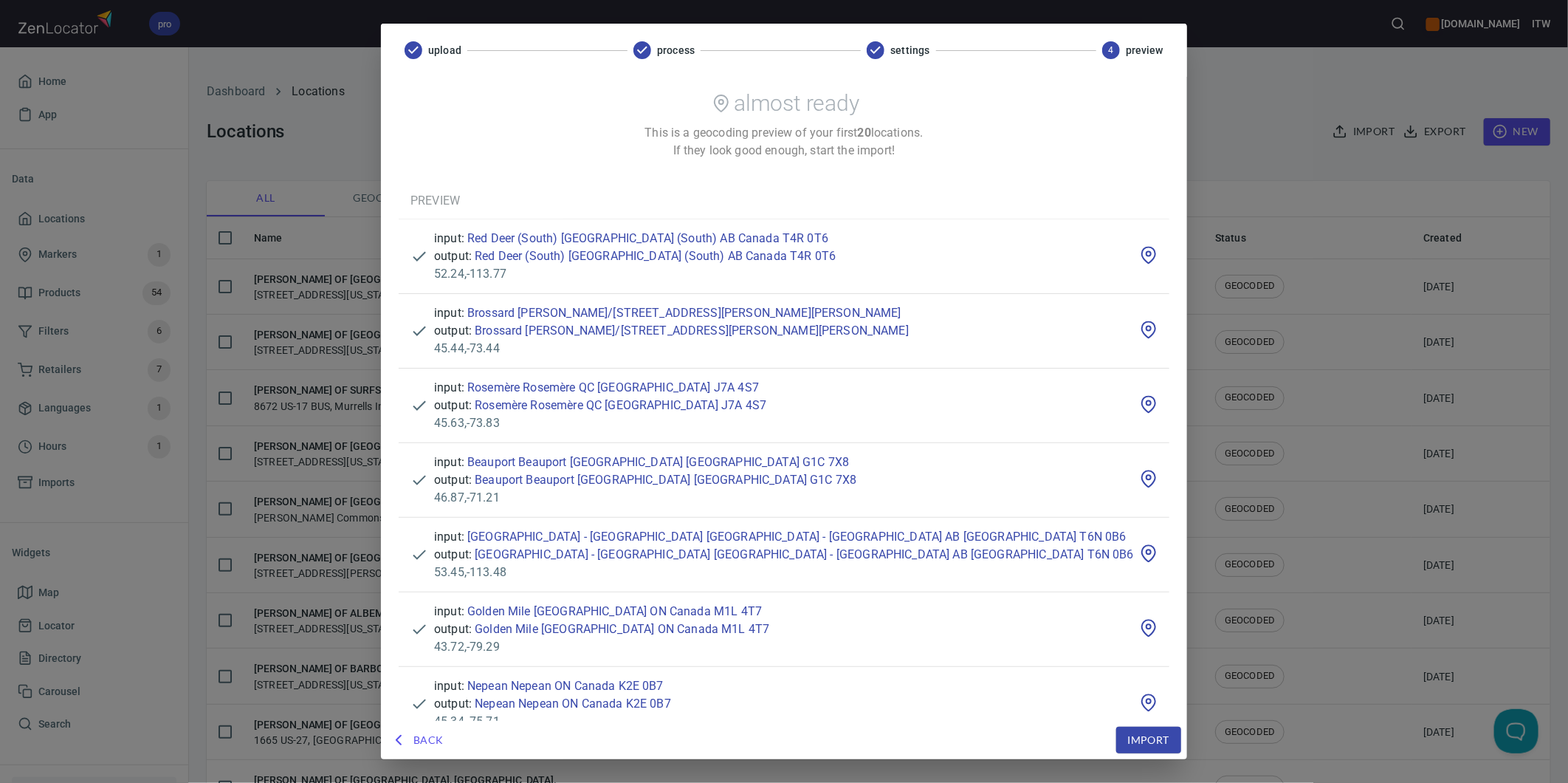
click at [1116, 729] on button "Import" at bounding box center [1148, 740] width 65 height 27
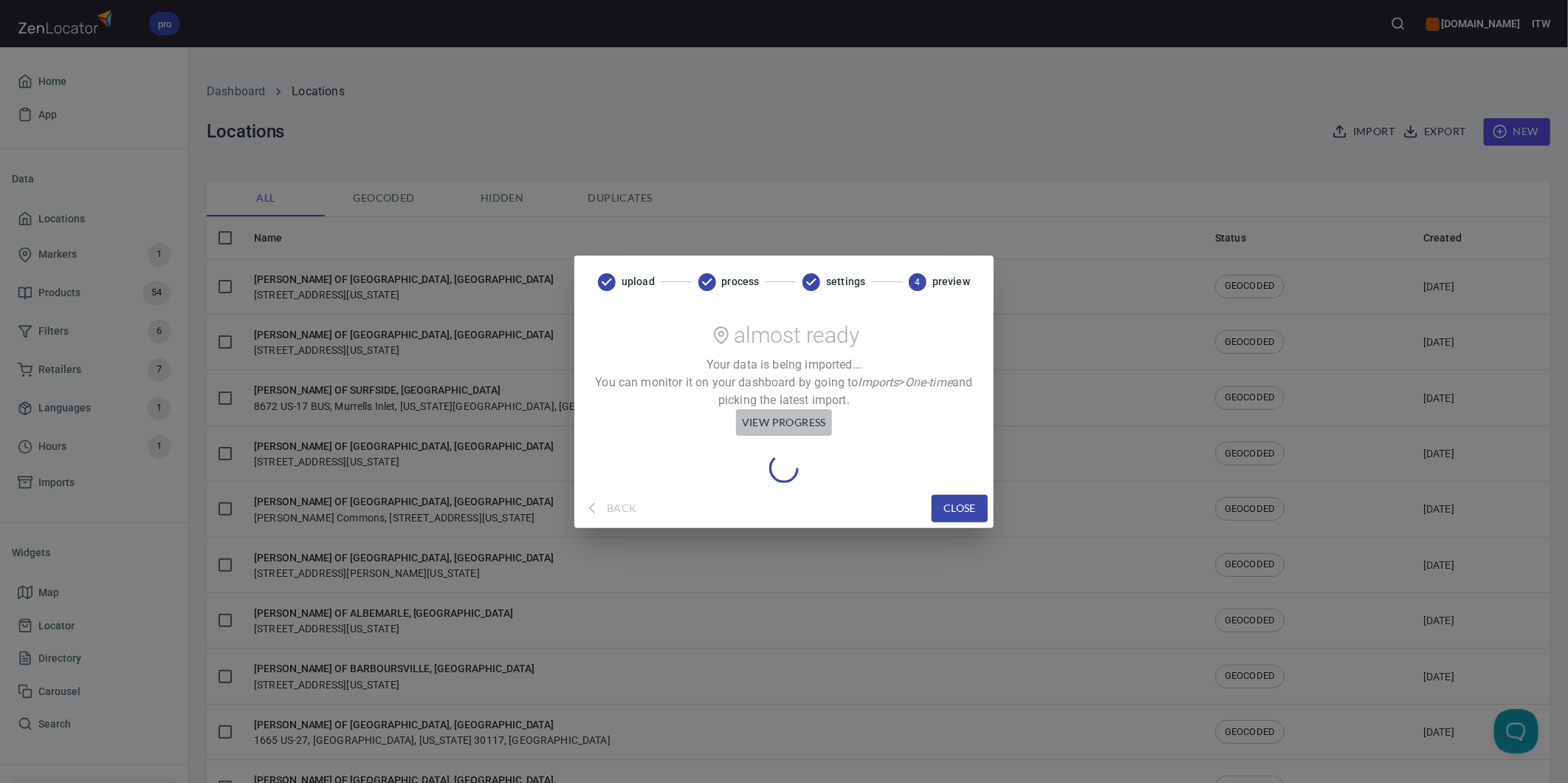
click at [767, 416] on span "view progress" at bounding box center [784, 423] width 84 height 19
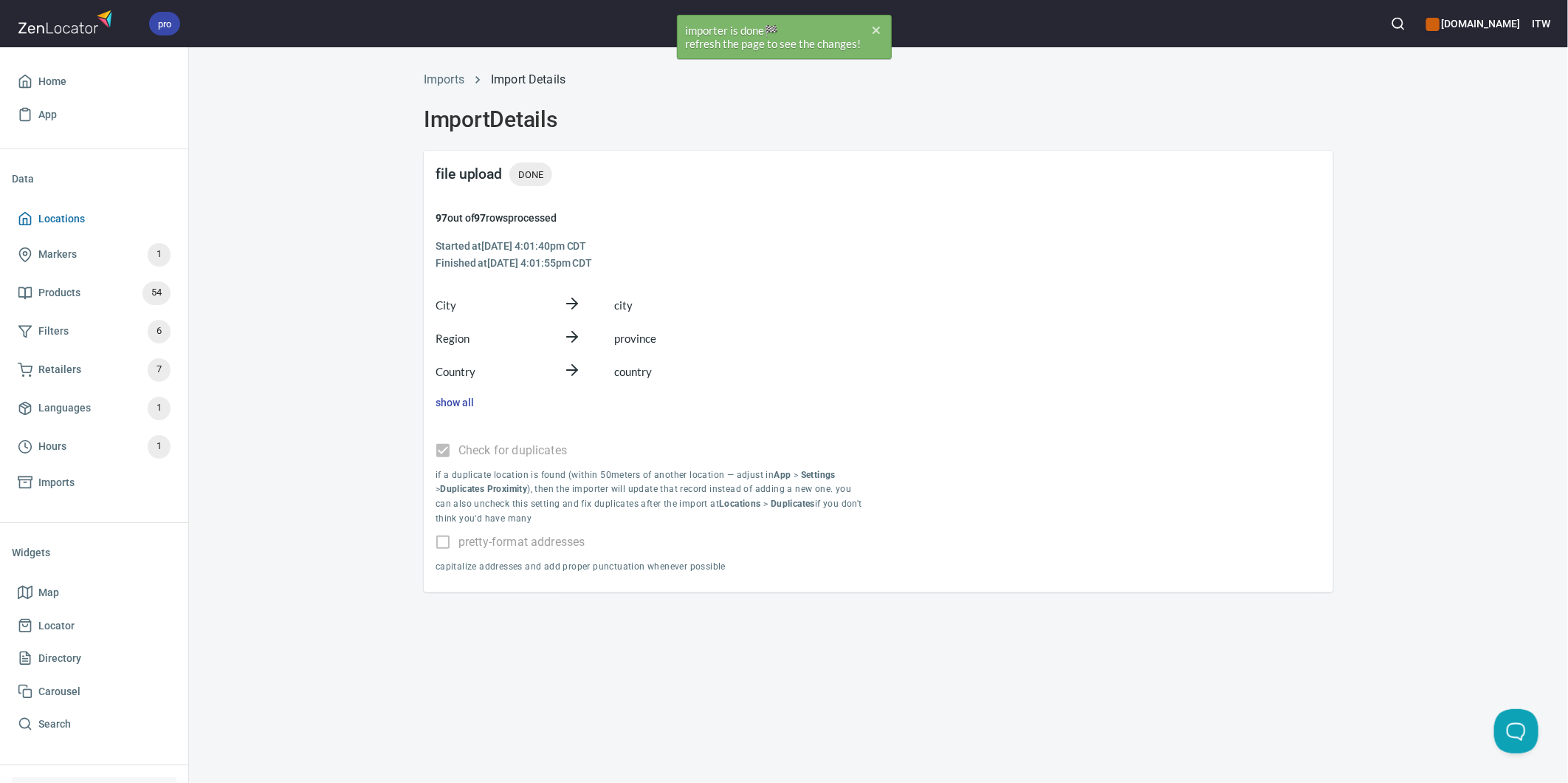
drag, startPoint x: 77, startPoint y: 216, endPoint x: 89, endPoint y: 219, distance: 12.4
click at [77, 216] on span "Locations" at bounding box center [62, 218] width 47 height 19
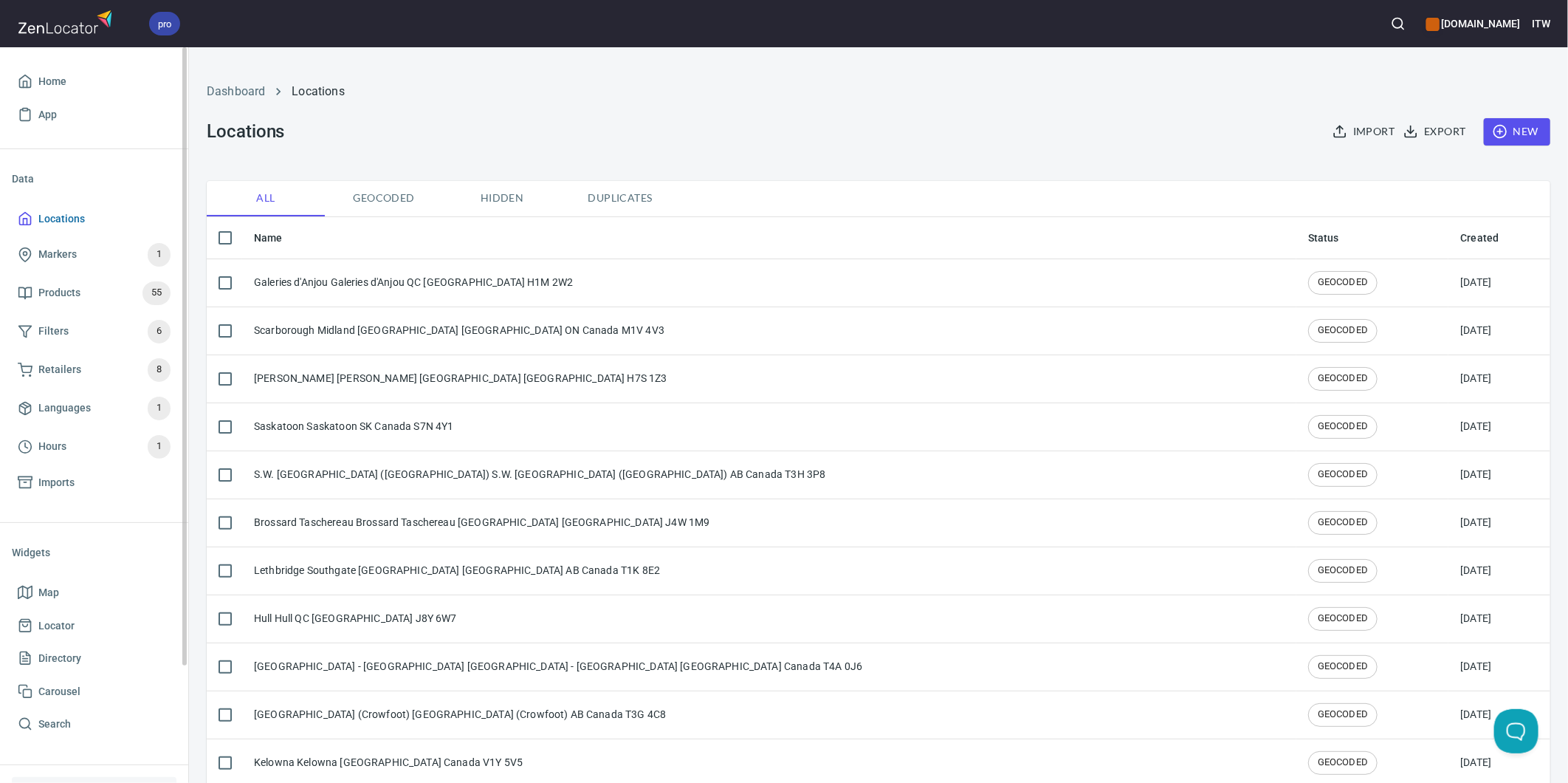
click at [70, 219] on span "Locations" at bounding box center [62, 218] width 47 height 19
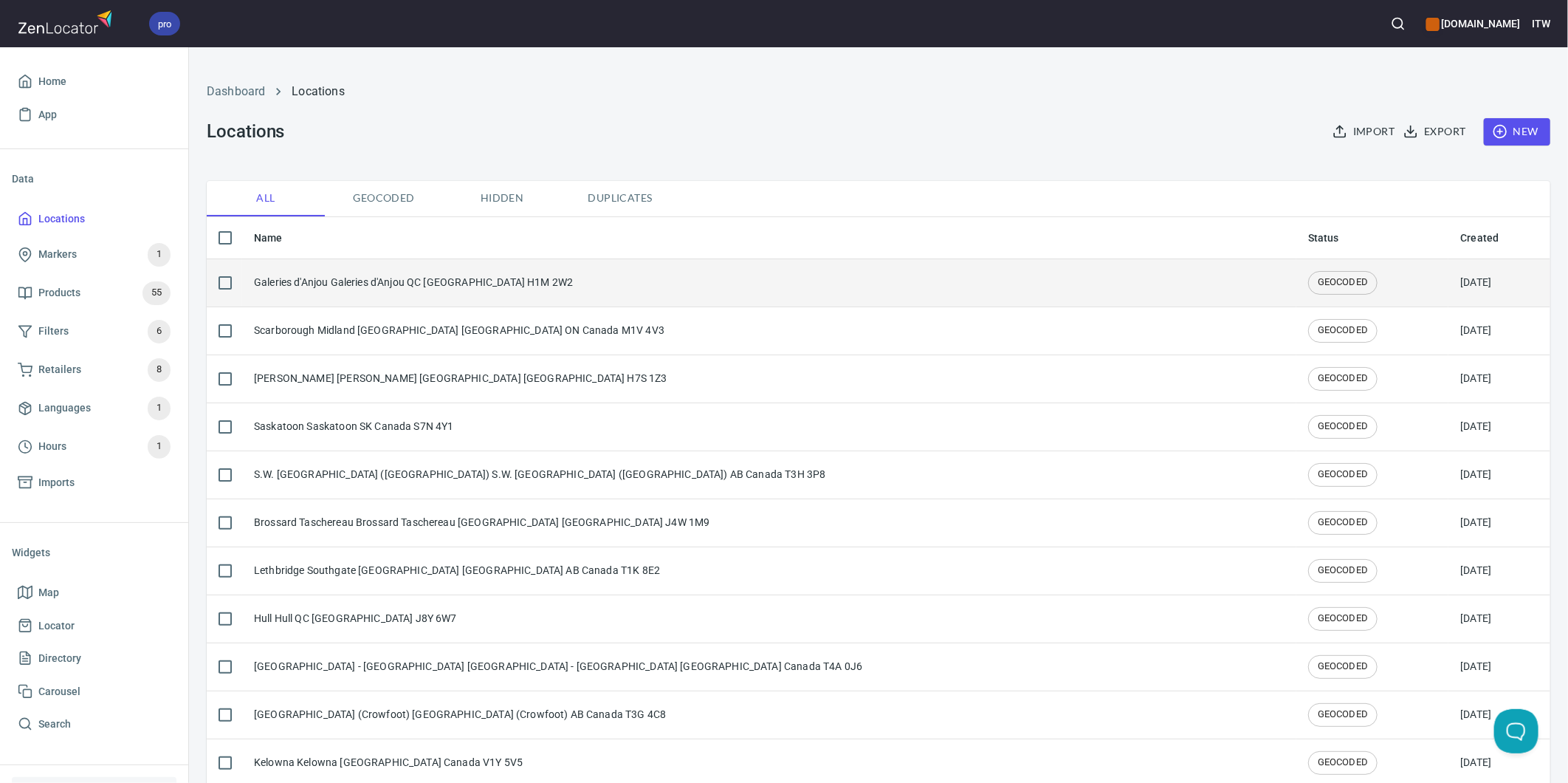
click at [322, 277] on div "Galeries d'Anjou Galeries d'Anjou QC Canada H1M 2W2" at bounding box center [414, 281] width 319 height 15
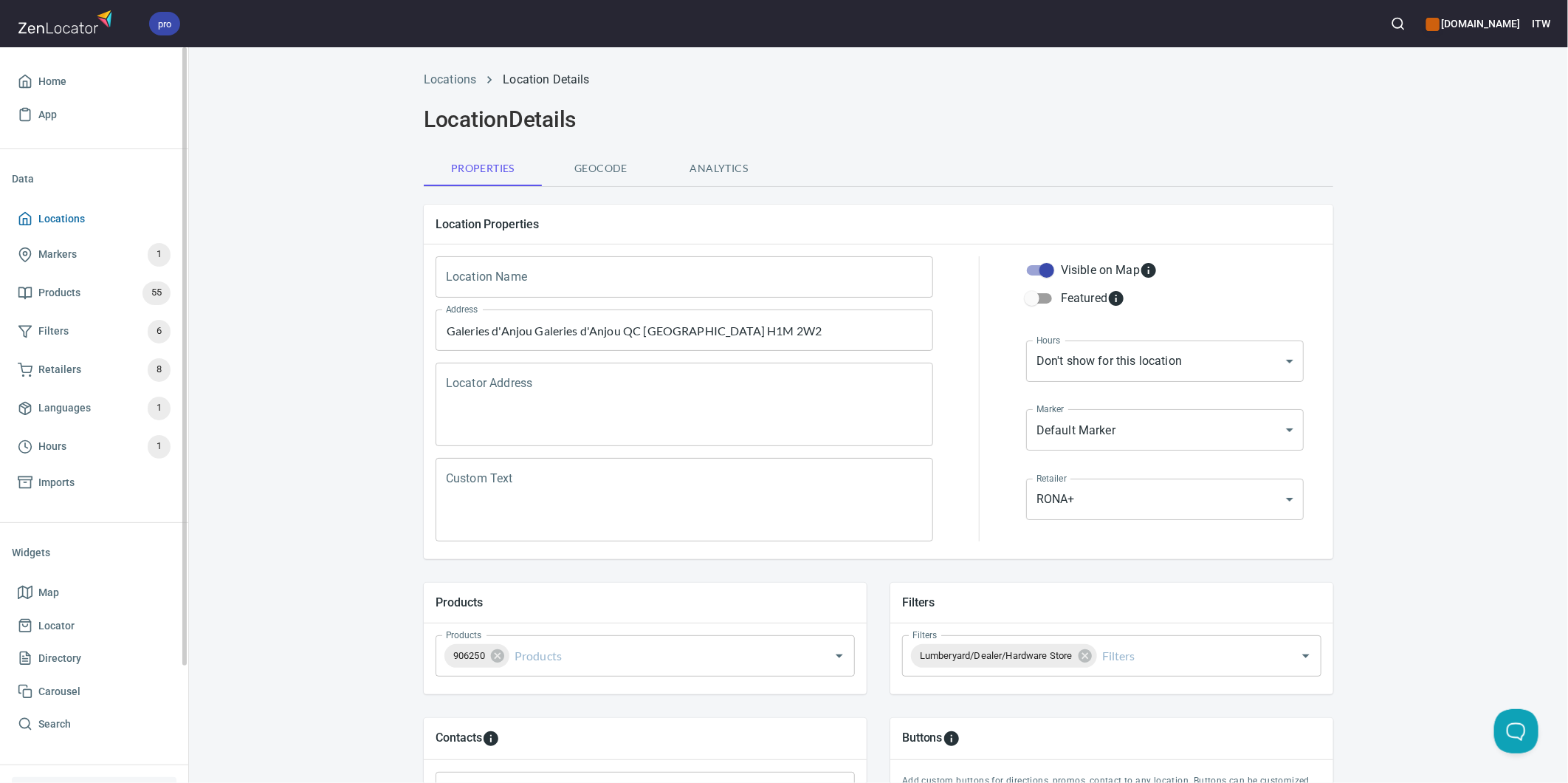
click at [62, 226] on span "Locations" at bounding box center [62, 218] width 47 height 19
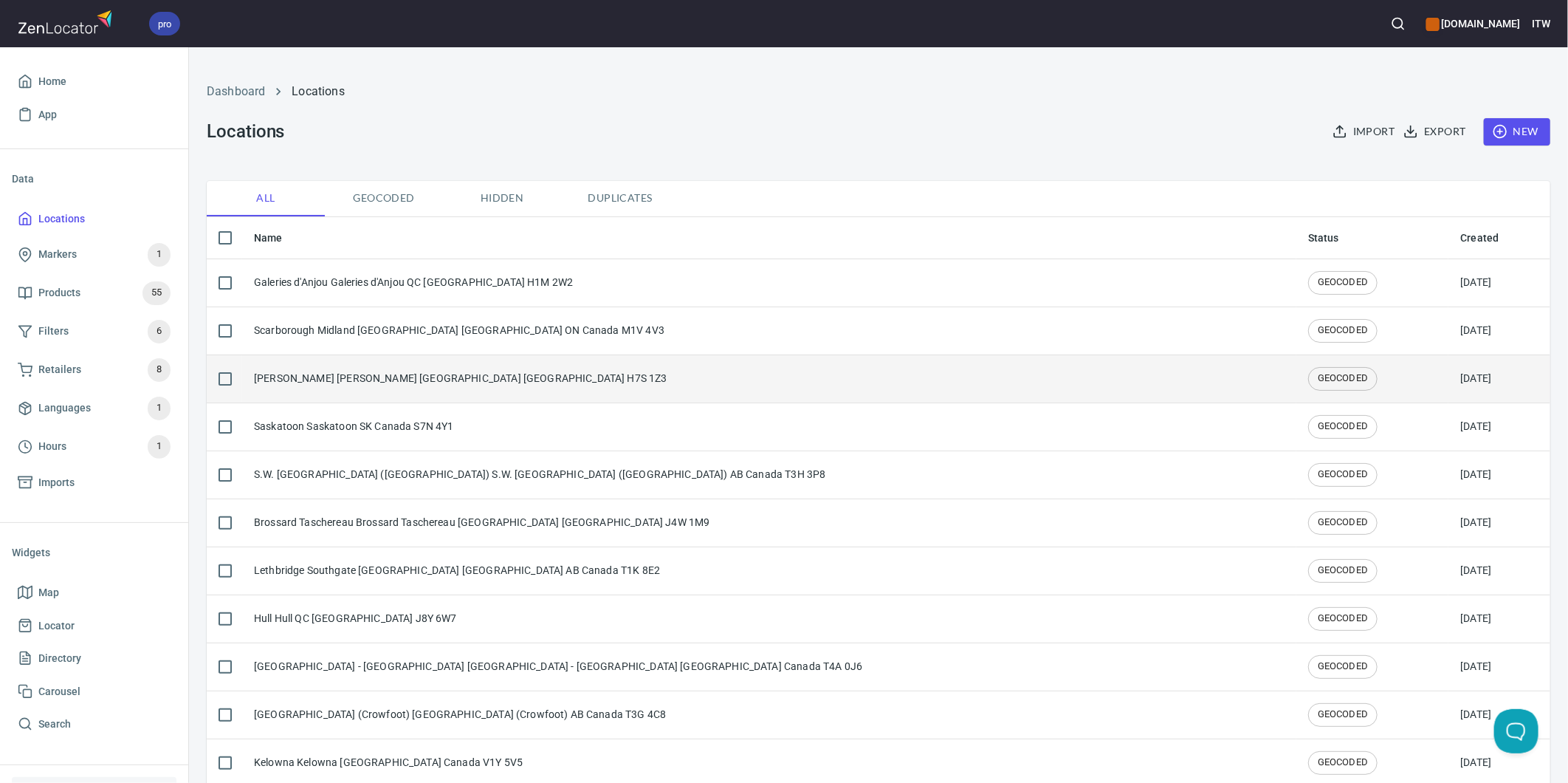
click at [343, 375] on div "Corbusier Corbusier QC Canada H7S 1Z3" at bounding box center [461, 378] width 414 height 15
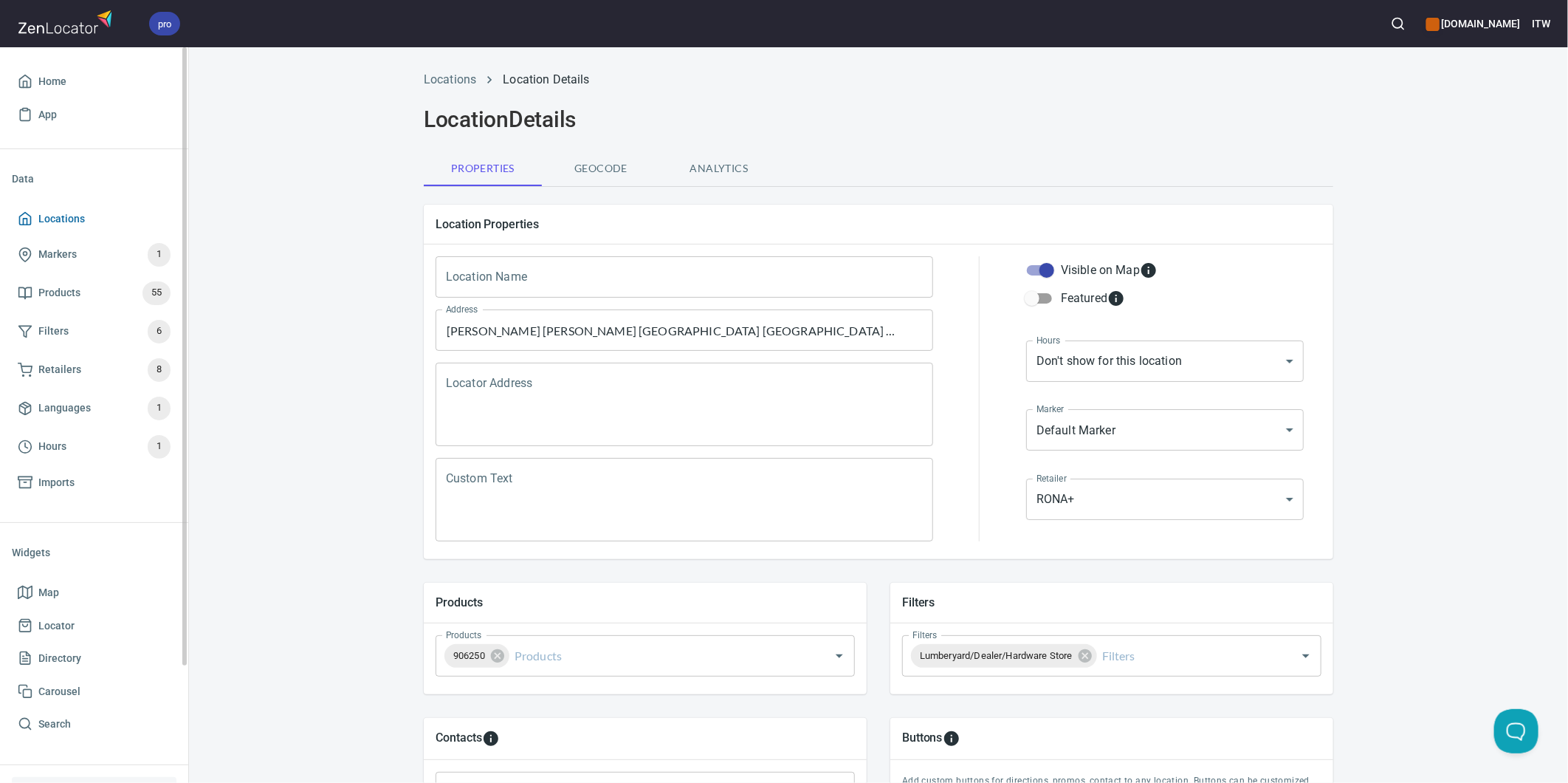
click at [53, 209] on span "Locations" at bounding box center [62, 218] width 47 height 19
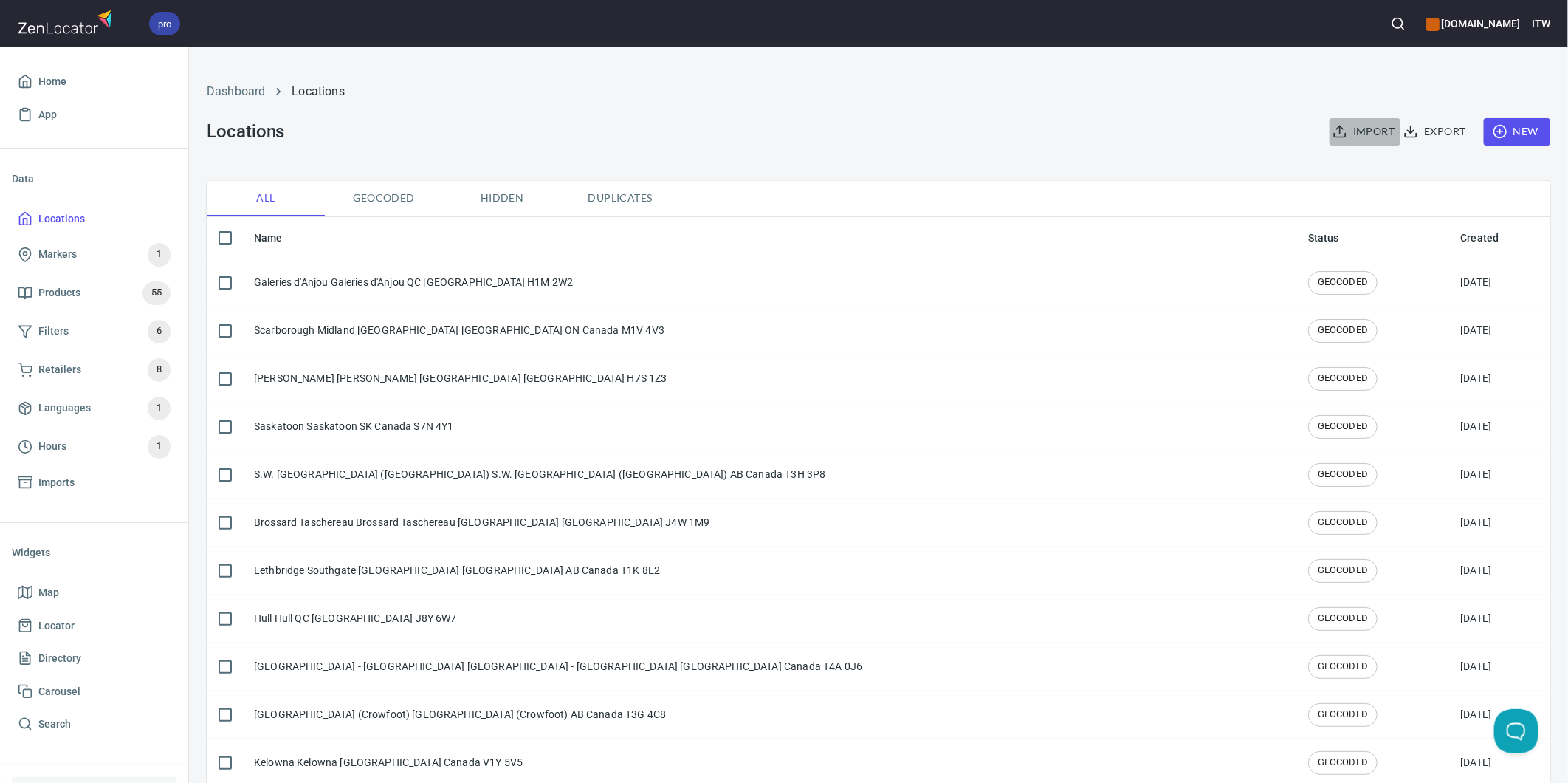
click at [1338, 124] on span "Import" at bounding box center [1365, 132] width 59 height 19
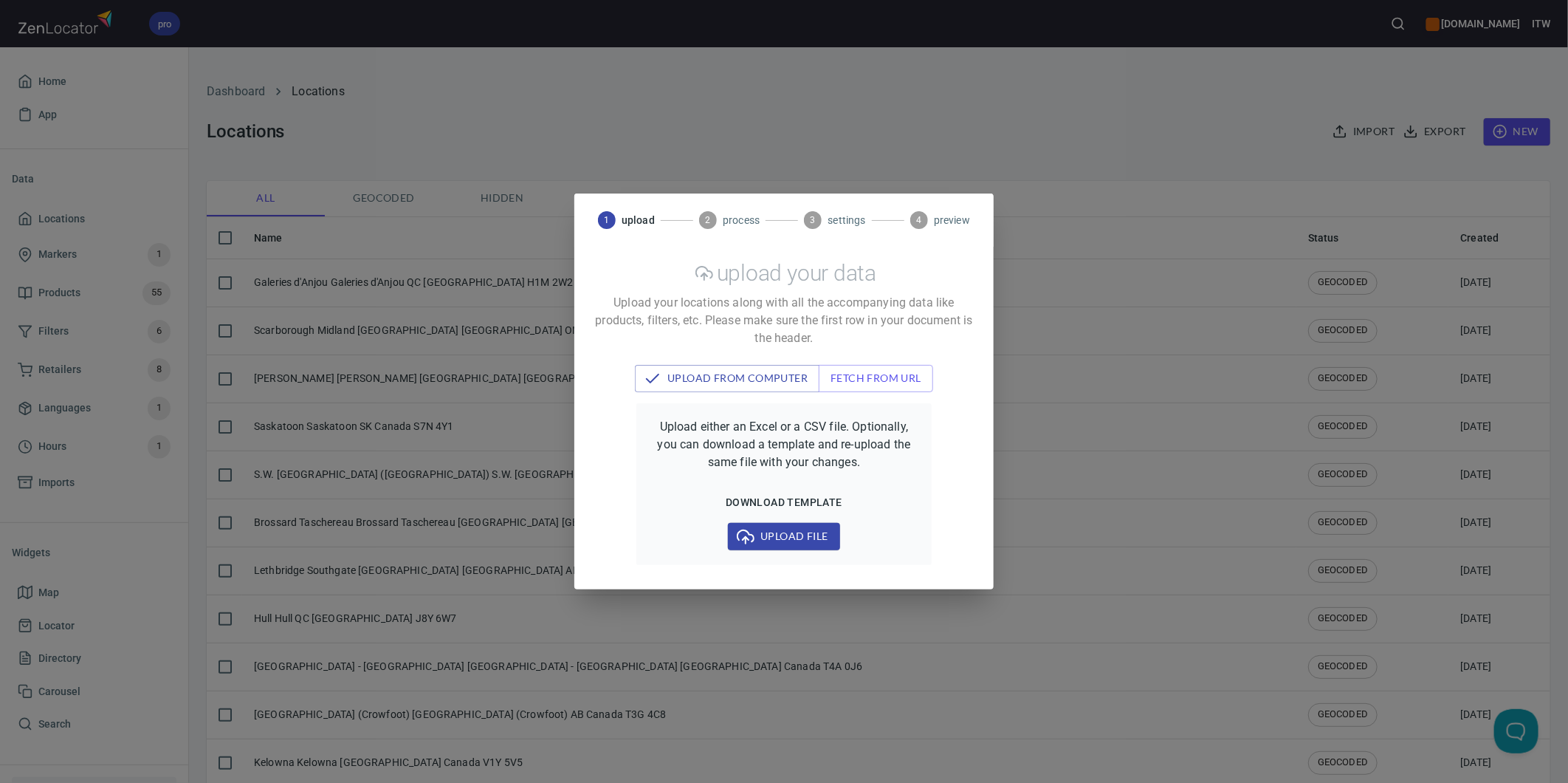
click at [791, 540] on span "Upload file" at bounding box center [784, 537] width 88 height 19
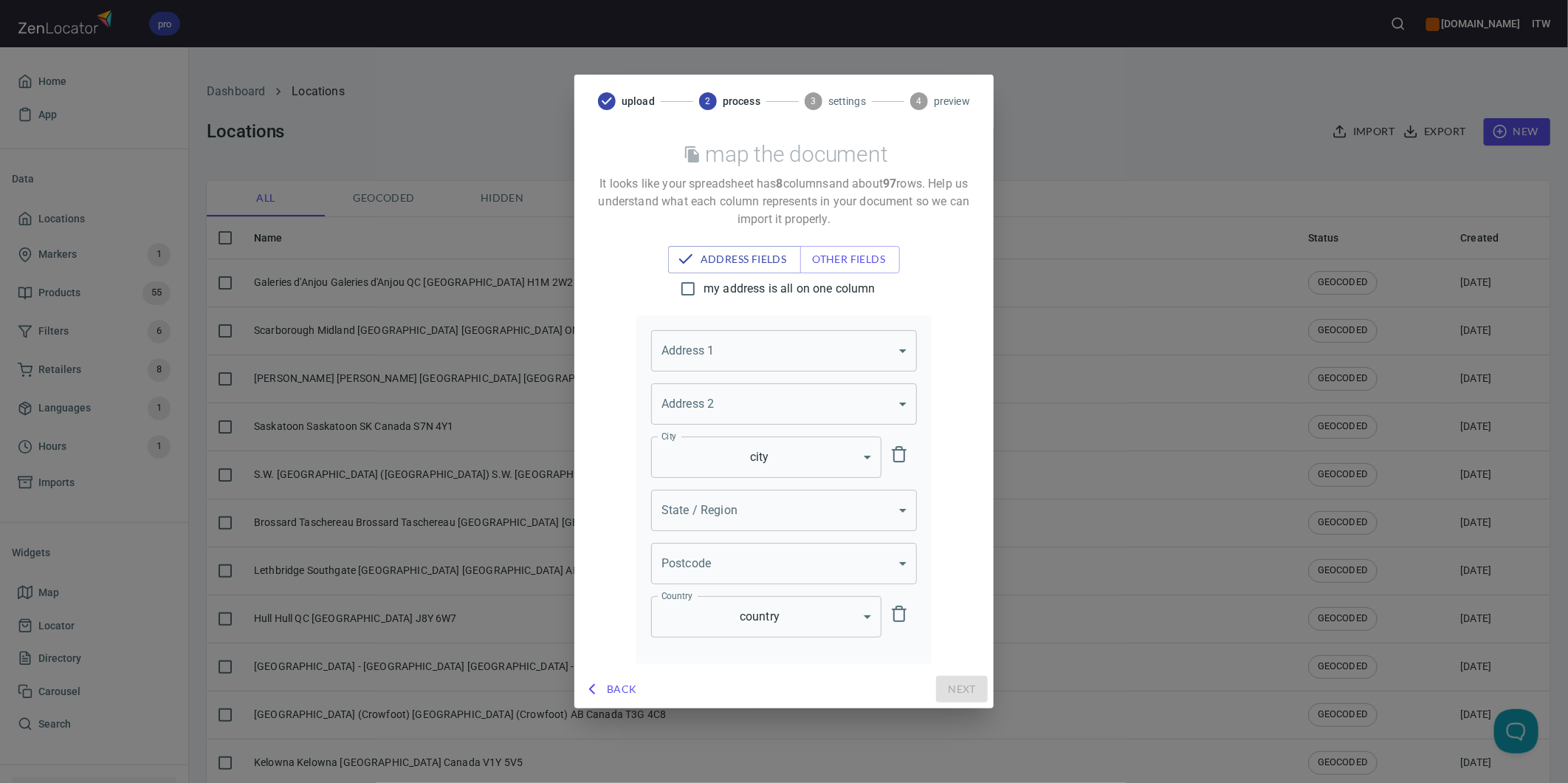
click at [755, 351] on body "pro www.paslode.com ITW Home App Data Locations Markers 1 Products 55 Filters 6…" at bounding box center [784, 391] width 1568 height 783
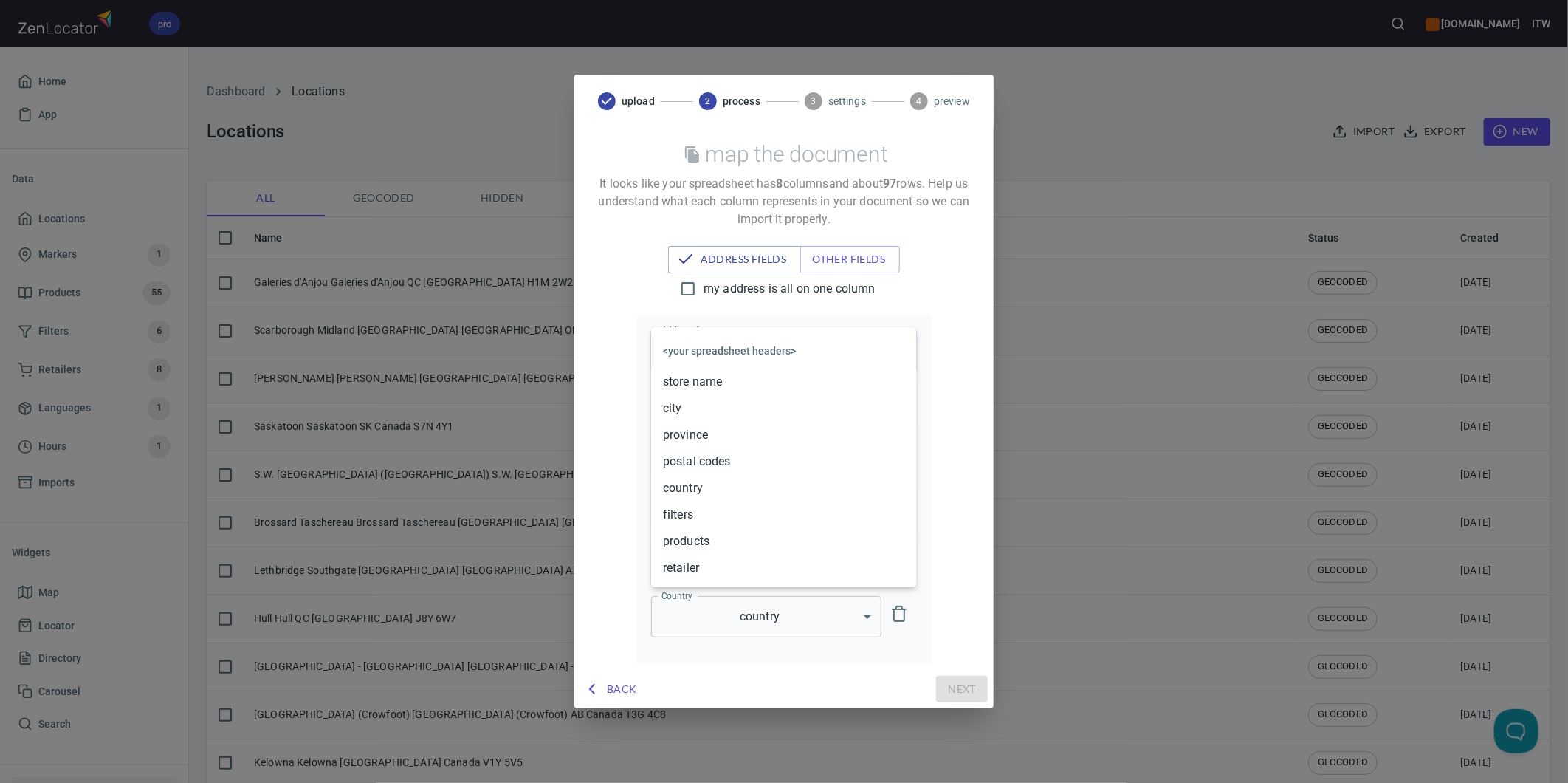
click at [733, 374] on li "store name" at bounding box center [784, 382] width 266 height 27
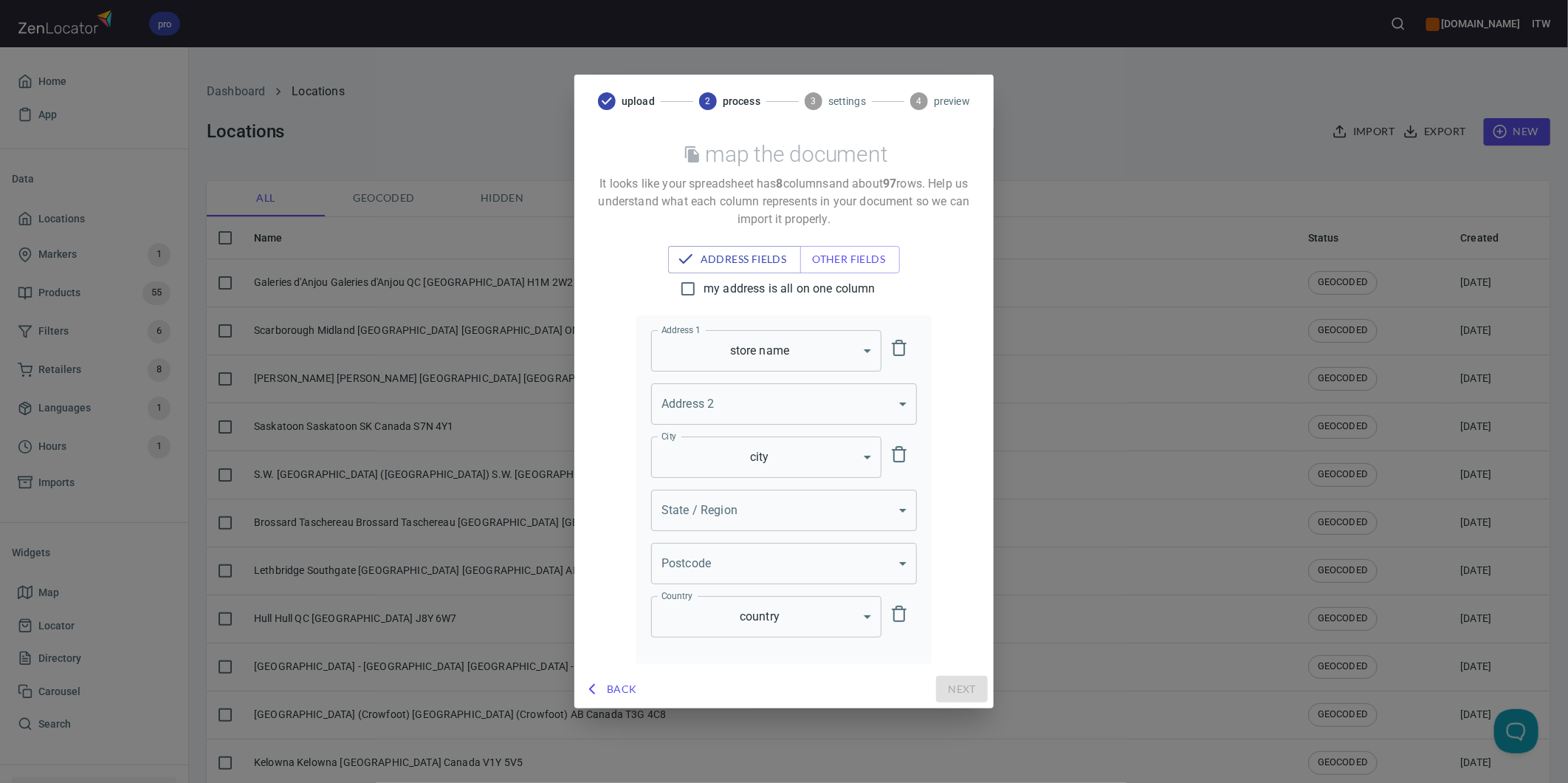
click at [810, 351] on body "pro www.paslode.com ITW Home App Data Locations Markers 1 Products 55 Filters 6…" at bounding box center [784, 391] width 1568 height 783
click at [736, 320] on li "<your spreadsheet headers>" at bounding box center [766, 320] width 230 height 36
click at [730, 530] on body "pro www.paslode.com ITW Home App Data Locations Markers 1 Products 55 Filters 6…" at bounding box center [784, 391] width 1568 height 783
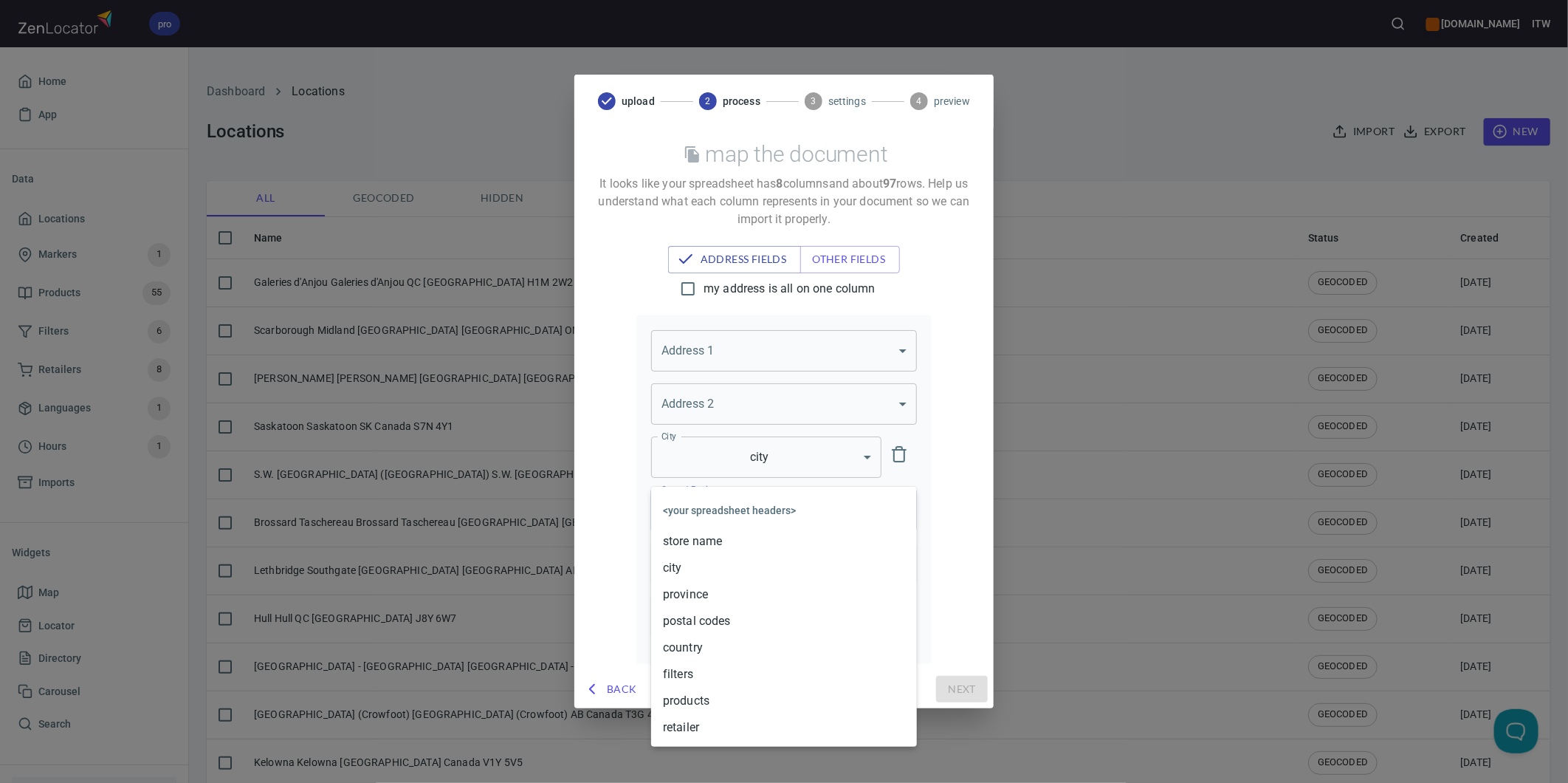
click at [726, 590] on li "province" at bounding box center [784, 594] width 266 height 27
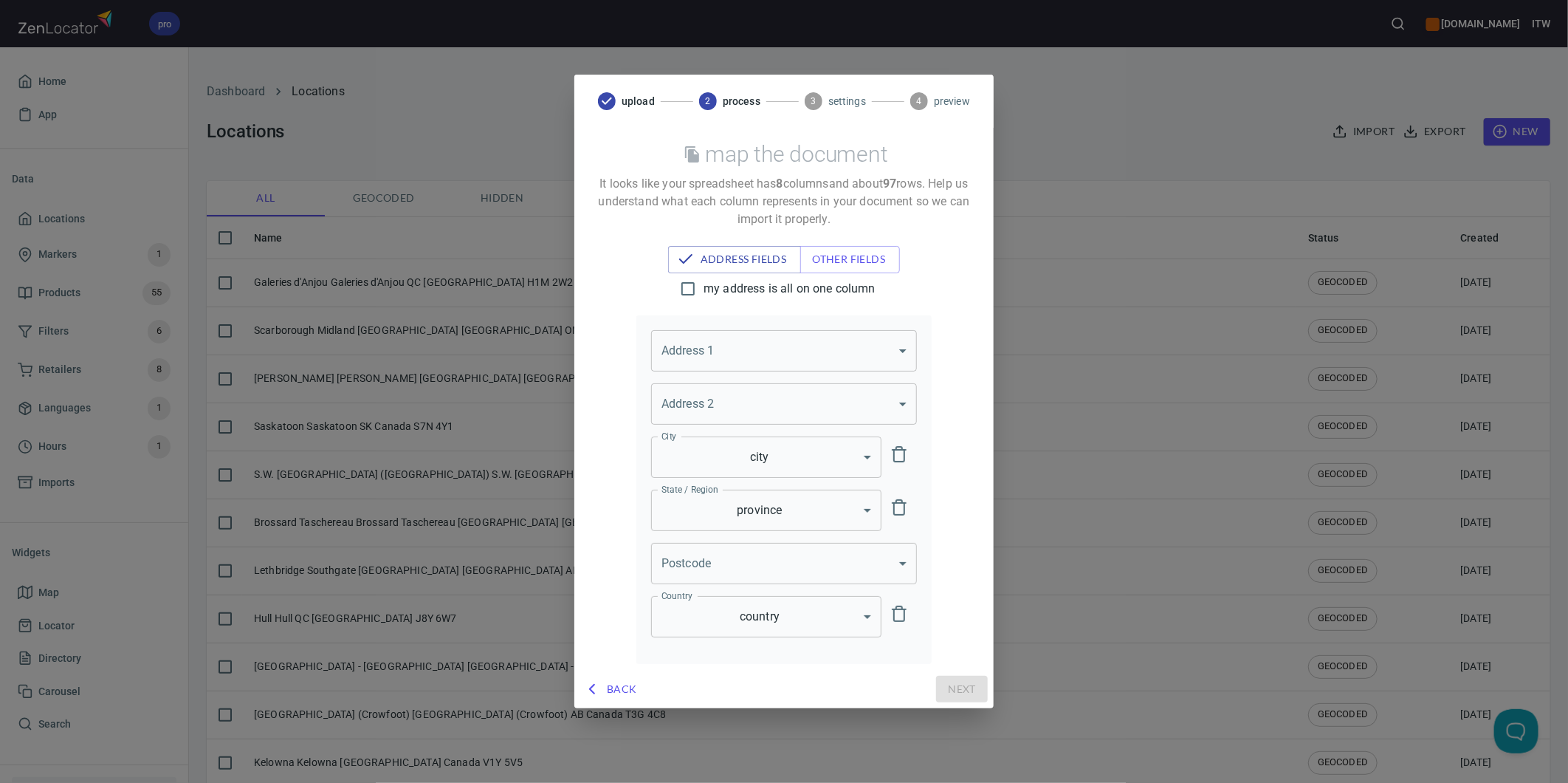
click at [722, 563] on body "pro www.paslode.com ITW Home App Data Locations Markers 1 Products 55 Filters 6…" at bounding box center [784, 391] width 1568 height 783
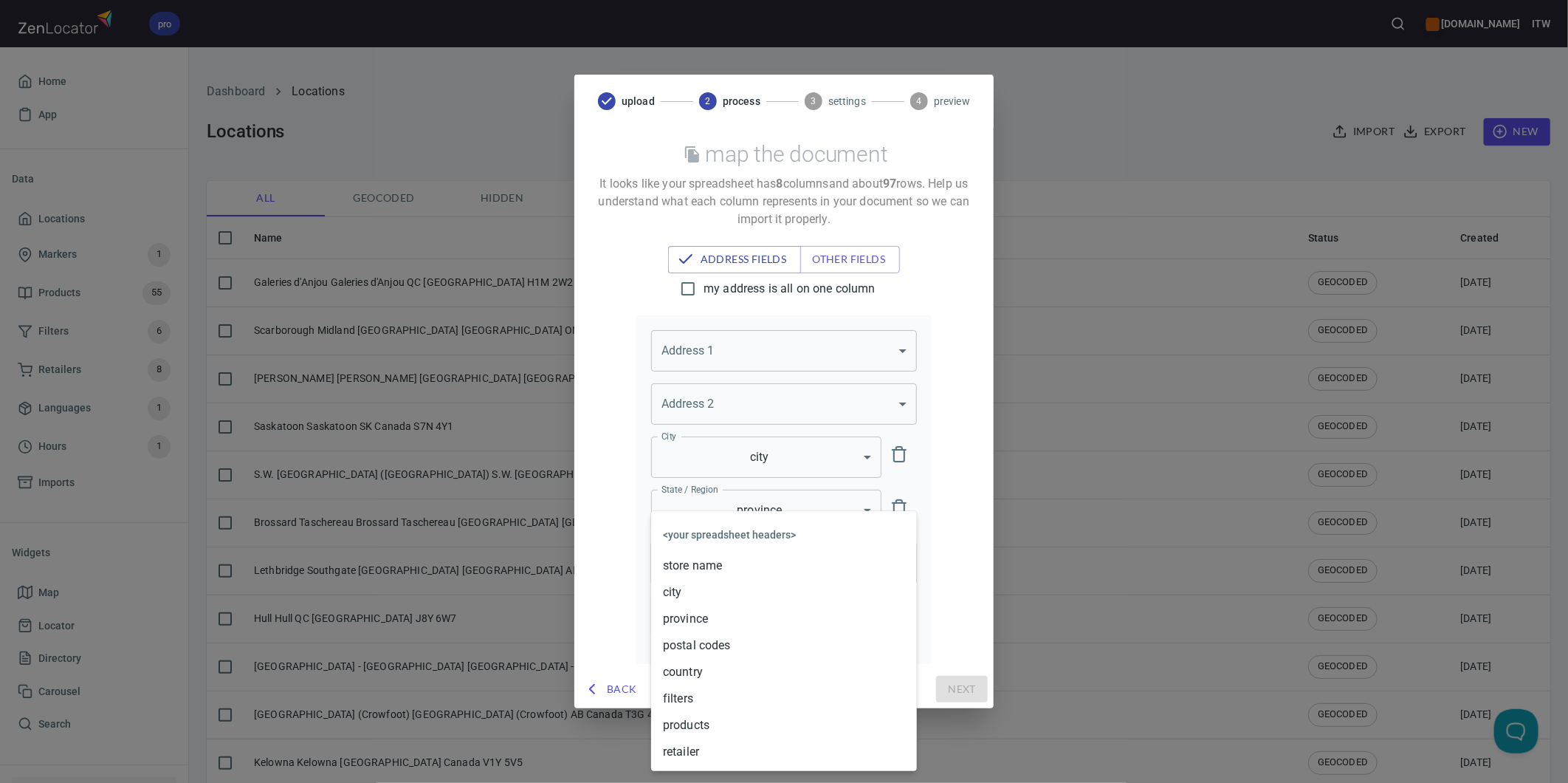
click at [707, 644] on li "postal codes" at bounding box center [784, 645] width 266 height 27
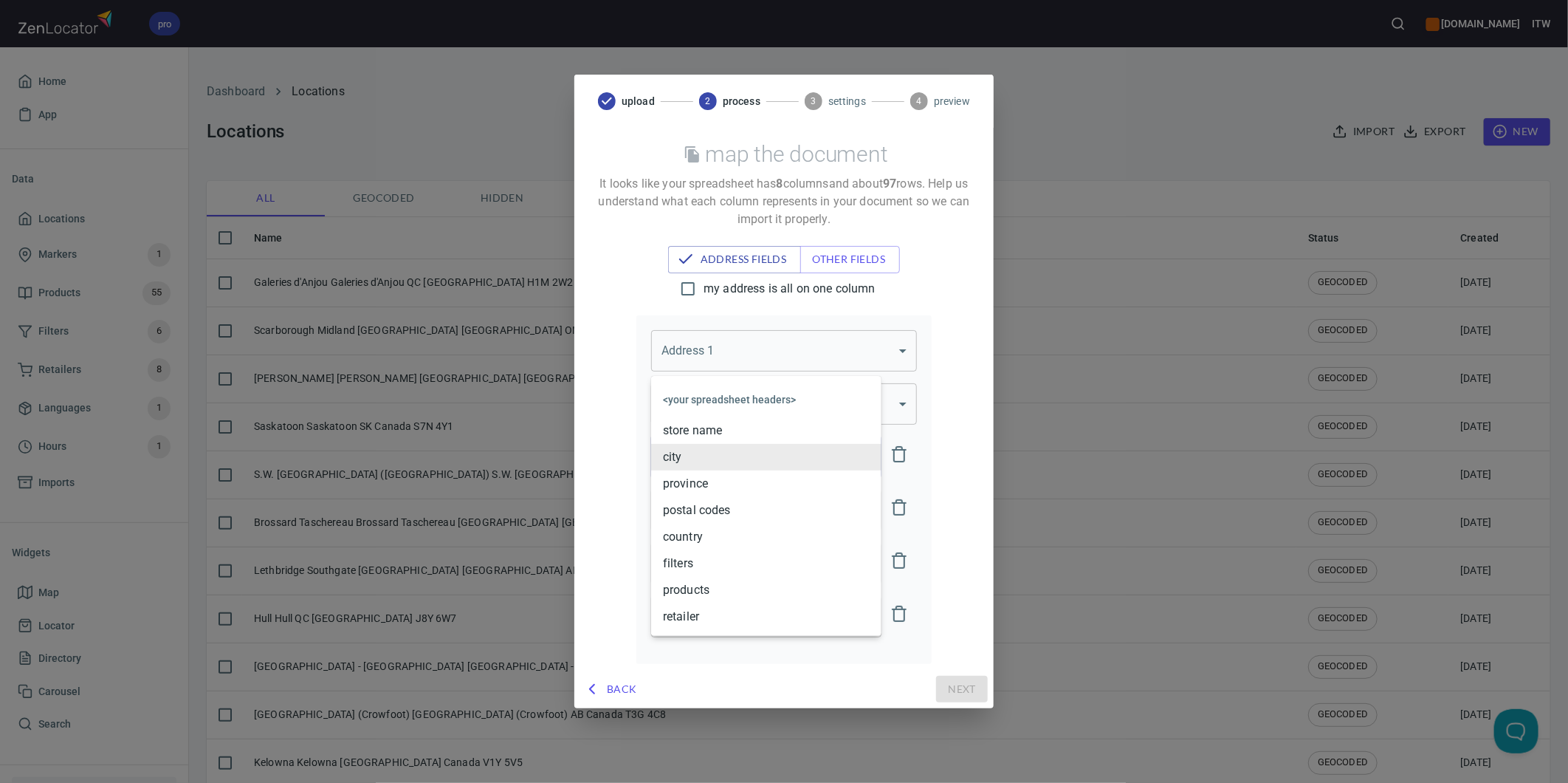
click at [809, 448] on body "pro www.paslode.com ITW Home App Data Locations Markers 1 Products 55 Filters 6…" at bounding box center [784, 391] width 1568 height 783
click at [734, 397] on li "<your spreadsheet headers>" at bounding box center [766, 400] width 230 height 36
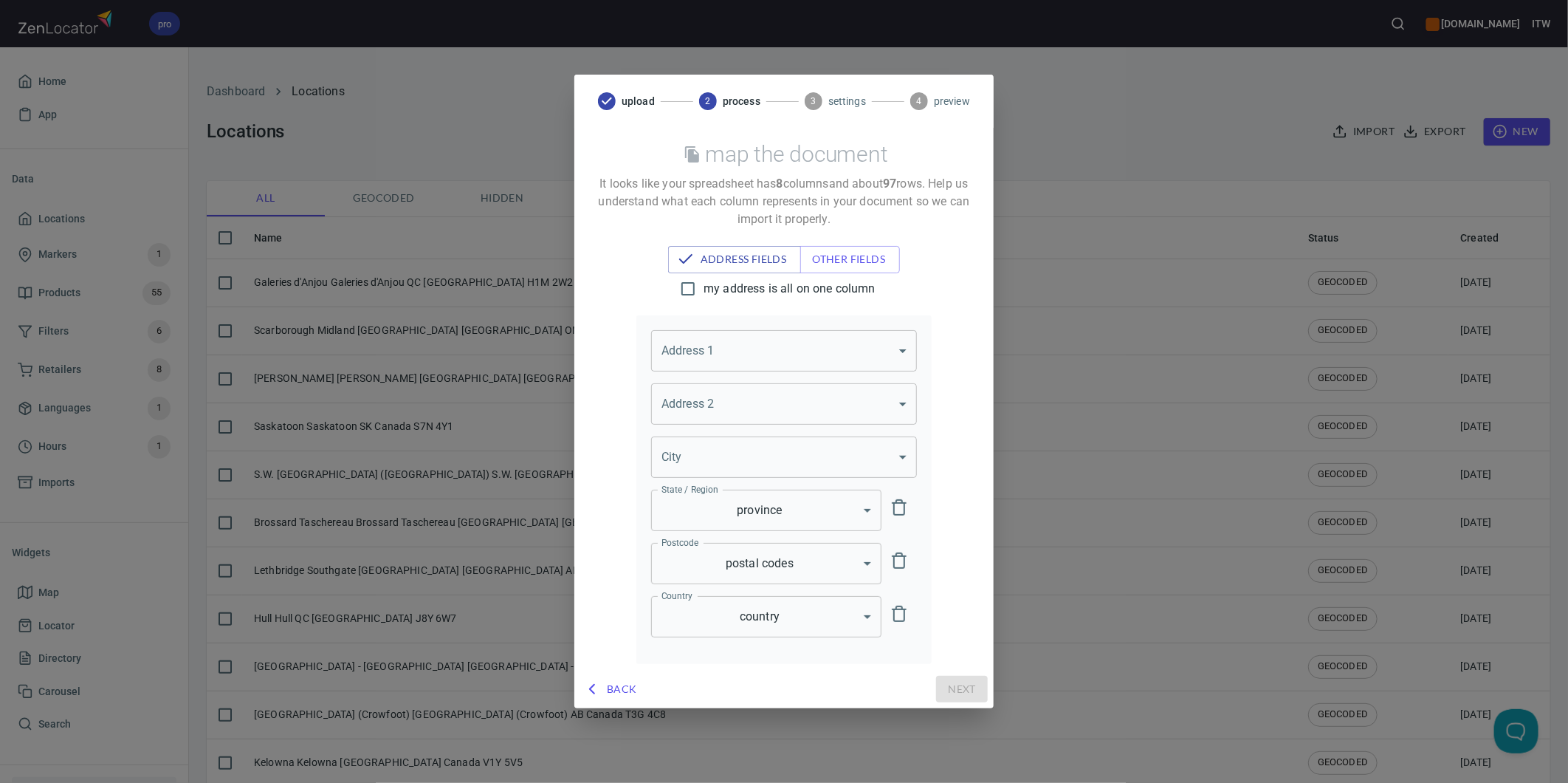
click at [780, 353] on body "pro www.paslode.com ITW Home App Data Locations Markers 1 Products 55 Filters 6…" at bounding box center [784, 391] width 1568 height 783
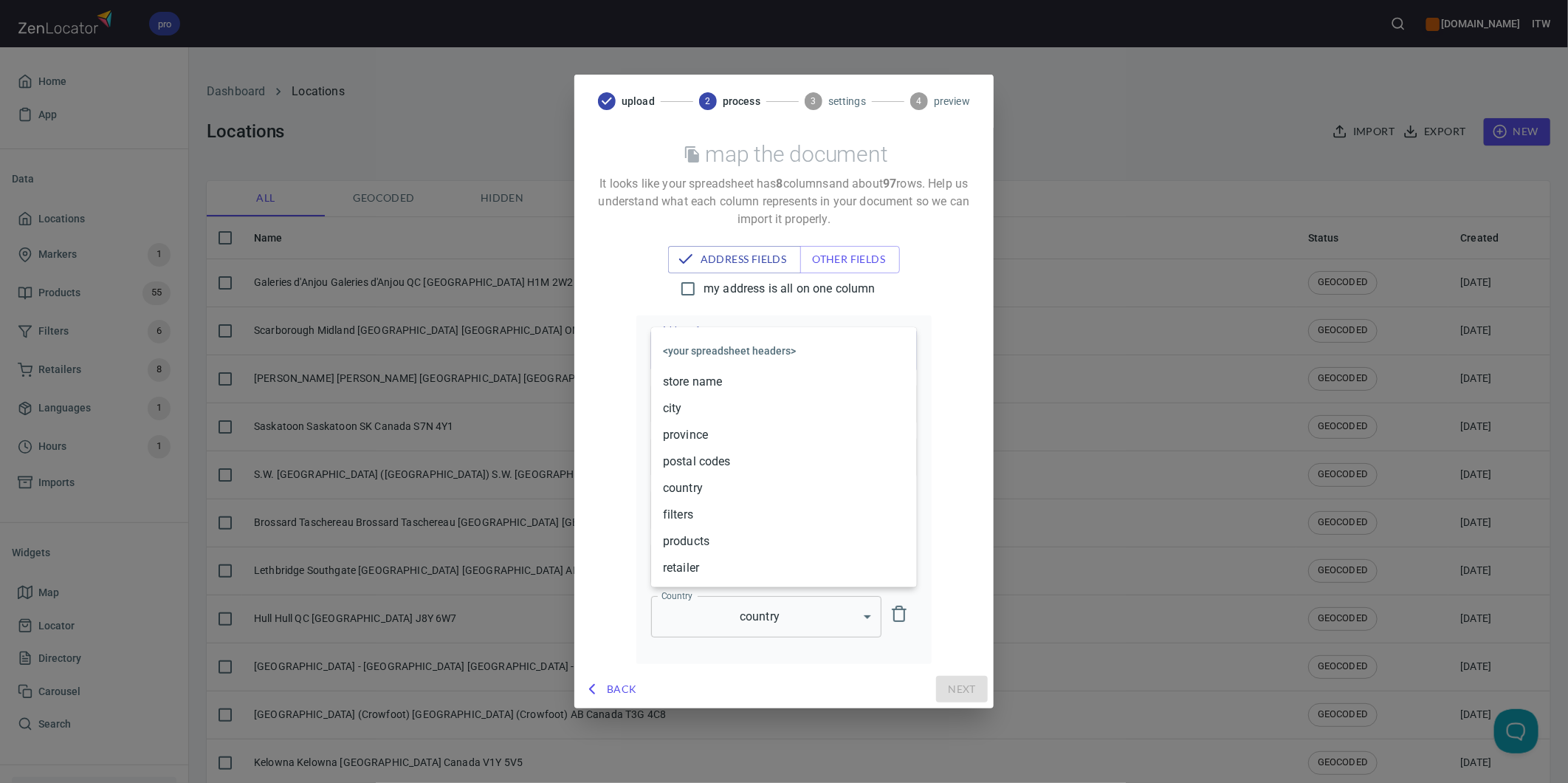
click at [750, 377] on li "store name" at bounding box center [784, 382] width 266 height 27
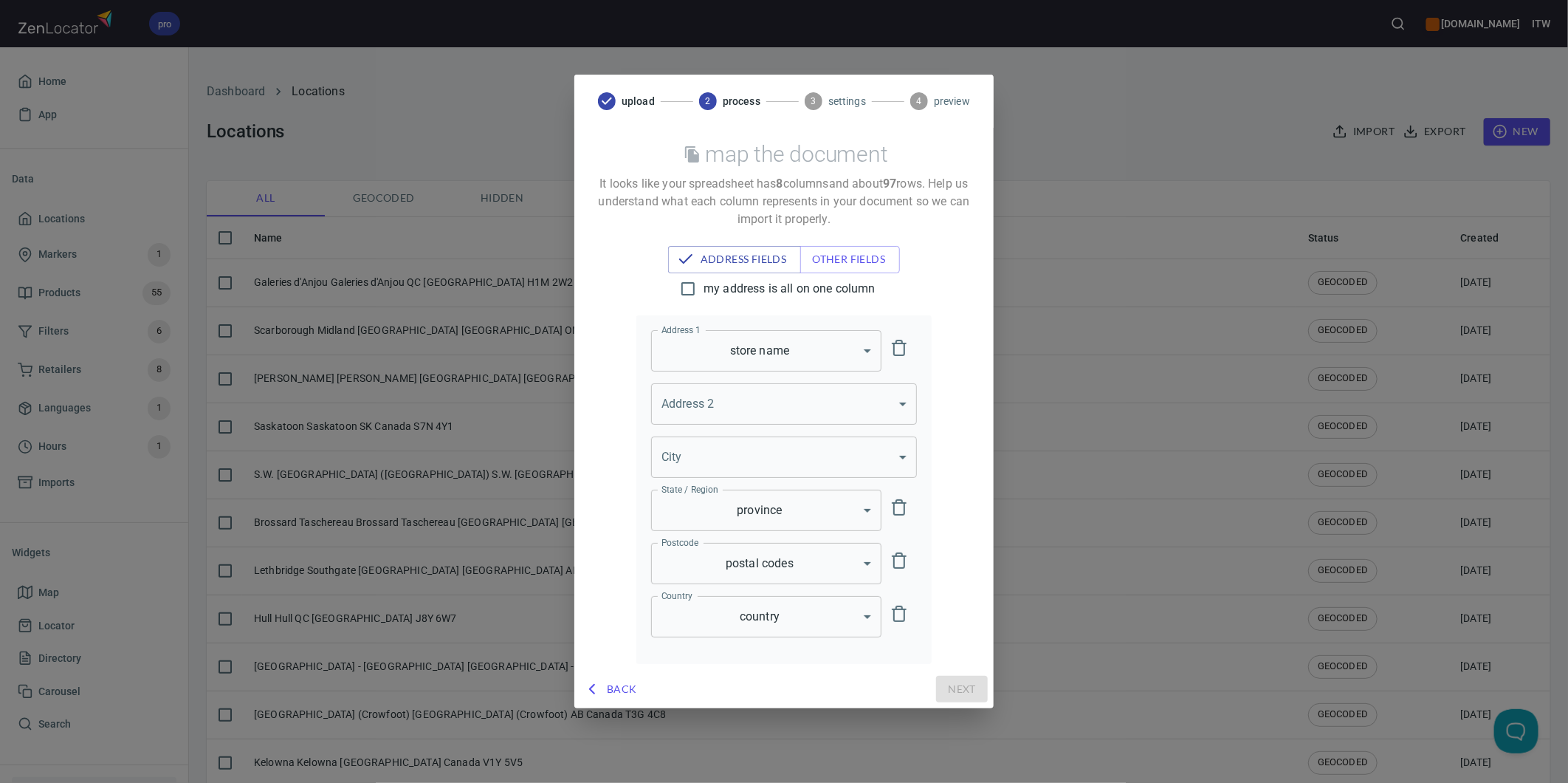
click at [901, 454] on body "pro www.paslode.com ITW Home App Data Locations Markers 1 Products 55 Filters 6…" at bounding box center [784, 391] width 1568 height 783
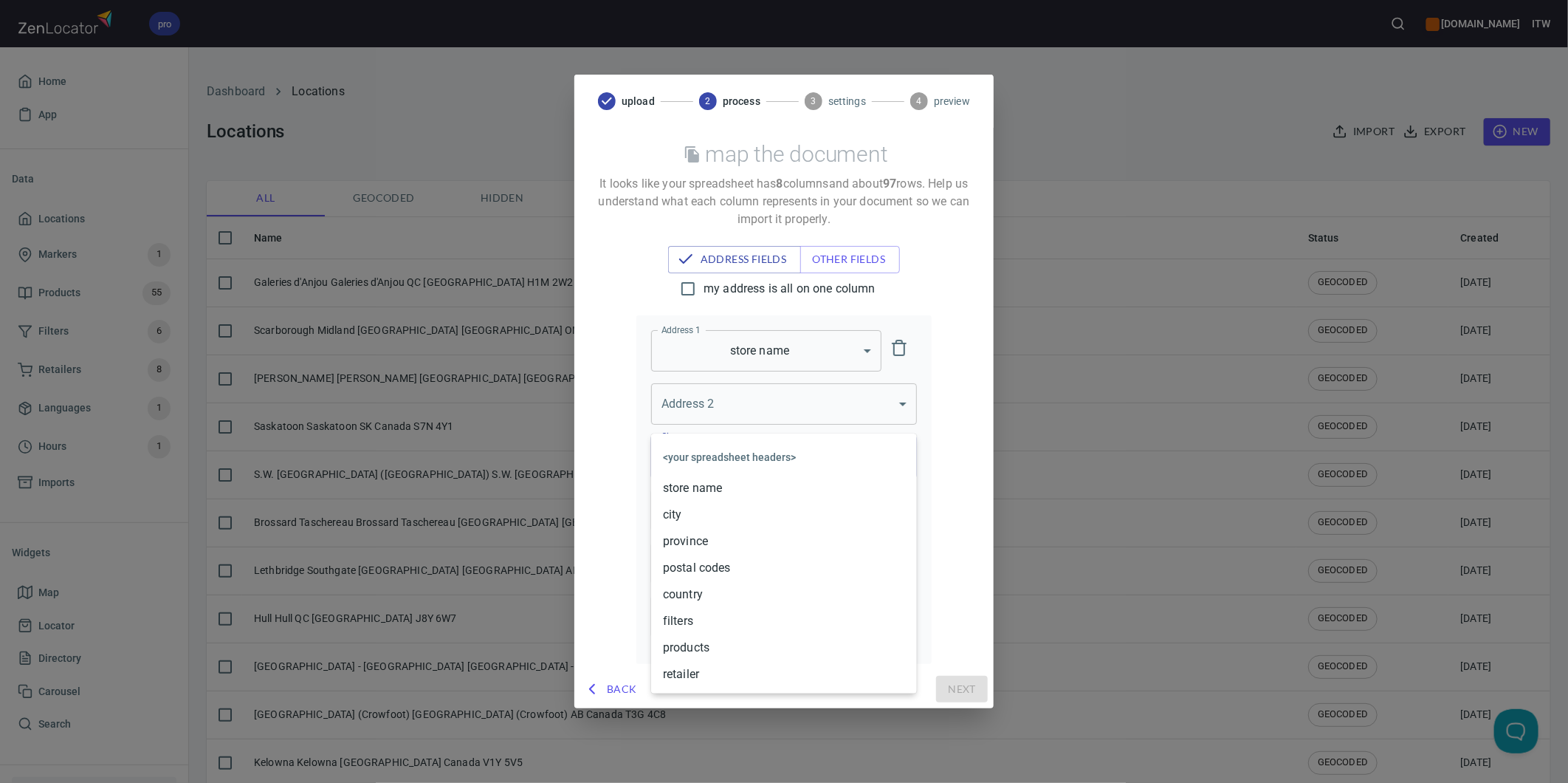
click at [977, 404] on div at bounding box center [784, 391] width 1568 height 783
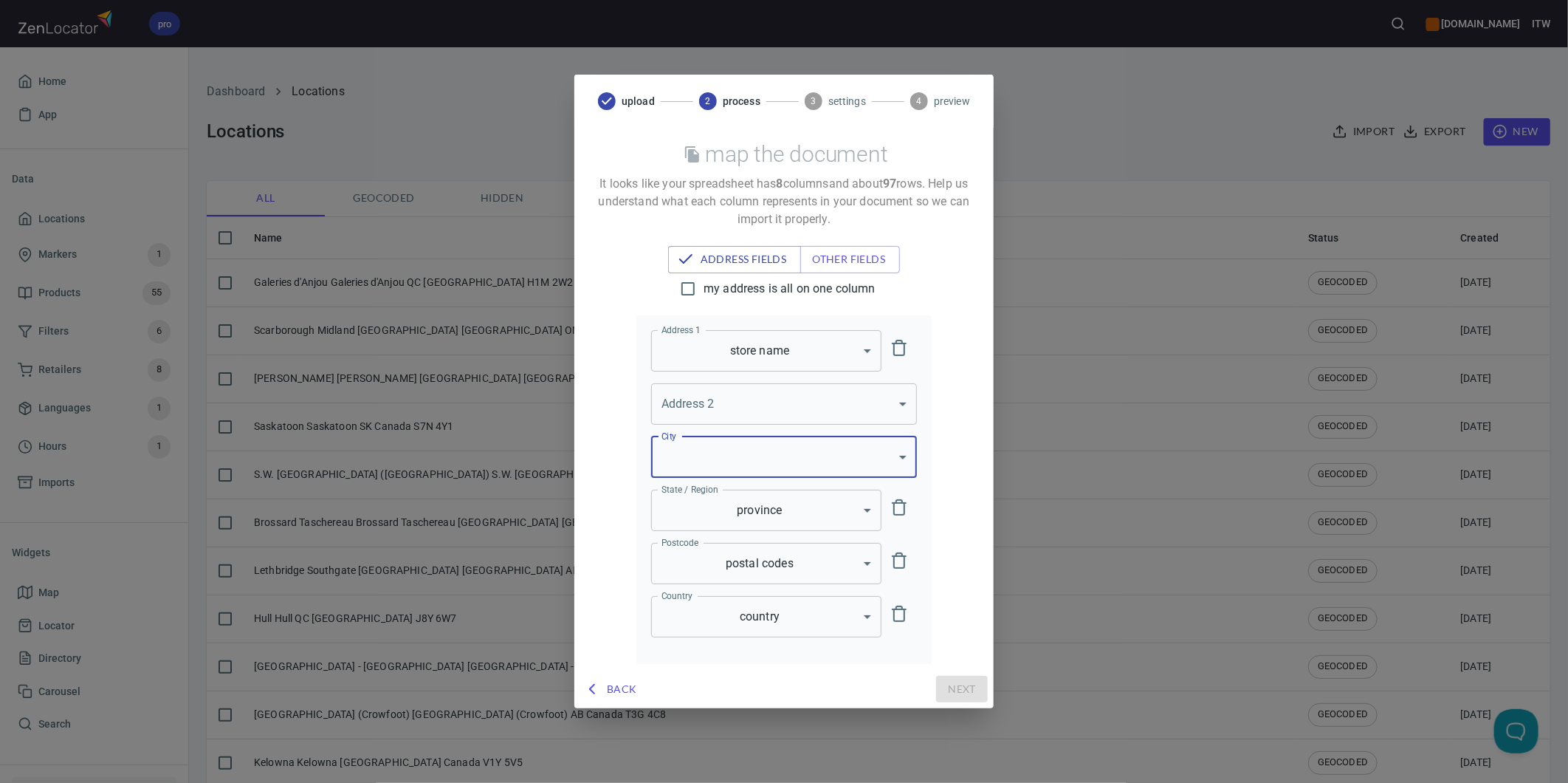
click at [954, 349] on div "my address is all on one column Address 1 store name store name Address 1 Addre…" at bounding box center [784, 469] width 384 height 391
click at [861, 269] on button "other fields" at bounding box center [850, 259] width 100 height 27
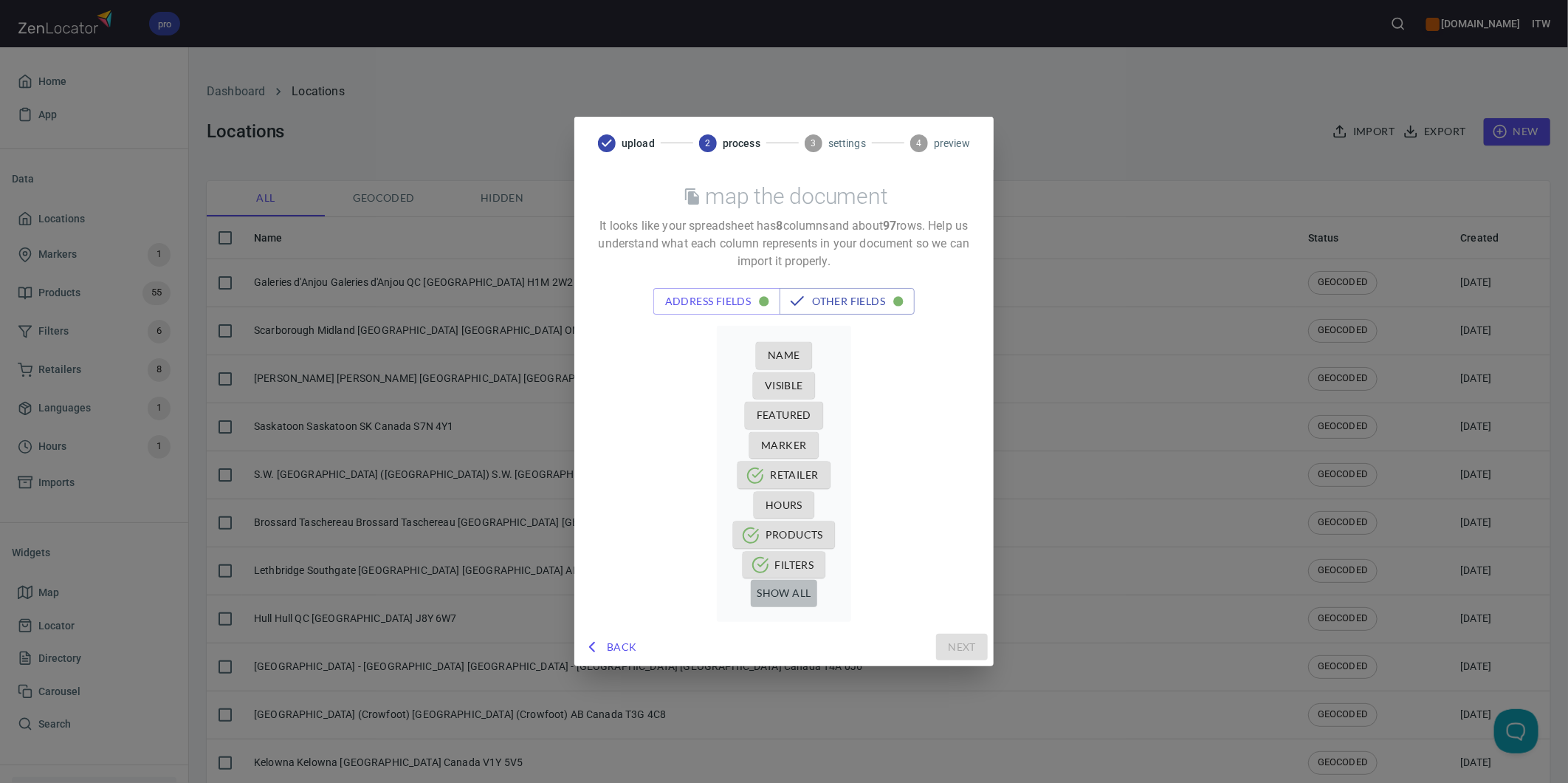
click at [784, 592] on span "show all" at bounding box center [784, 593] width 54 height 19
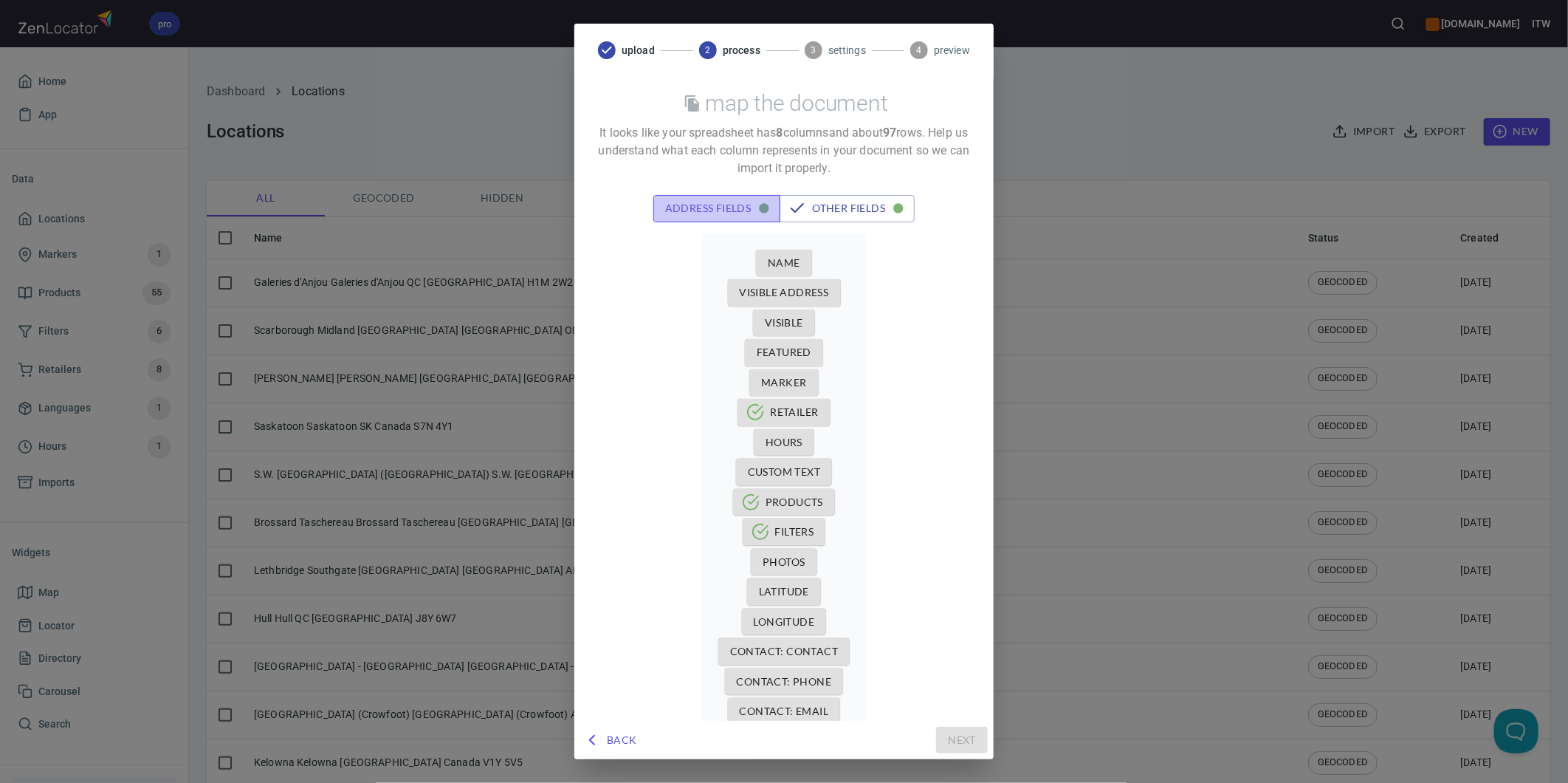
click at [698, 209] on span "address fields" at bounding box center [717, 208] width 104 height 19
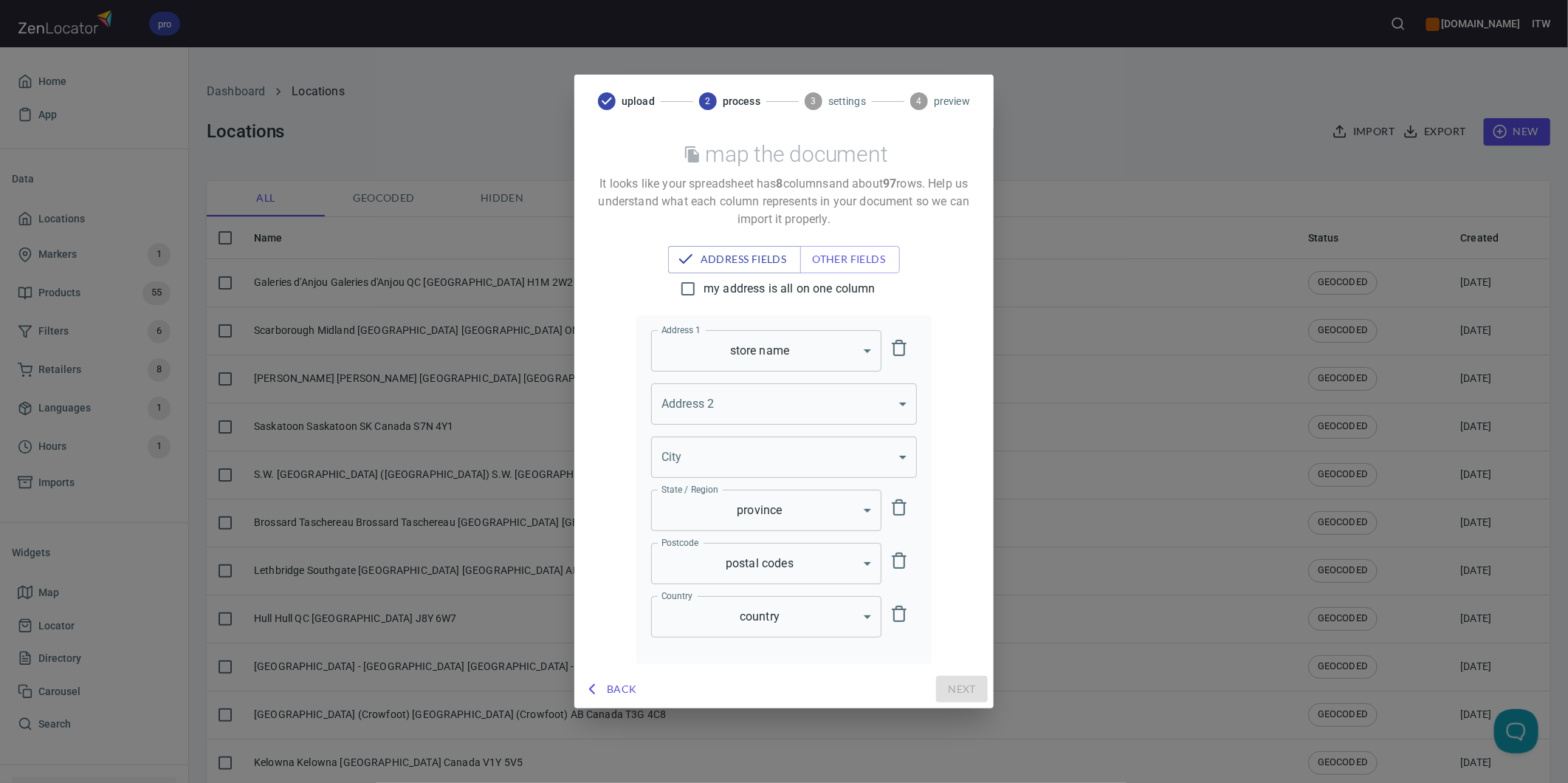
click at [781, 351] on body "pro www.paslode.com ITW Home App Data Locations Markers 1 Products 55 Filters 6…" at bounding box center [784, 391] width 1568 height 783
click at [710, 383] on li "city" at bounding box center [766, 377] width 230 height 27
click at [852, 456] on body "pro www.paslode.com ITW Home App Data Locations Markers 1 Products 55 Filters 6…" at bounding box center [784, 391] width 1568 height 783
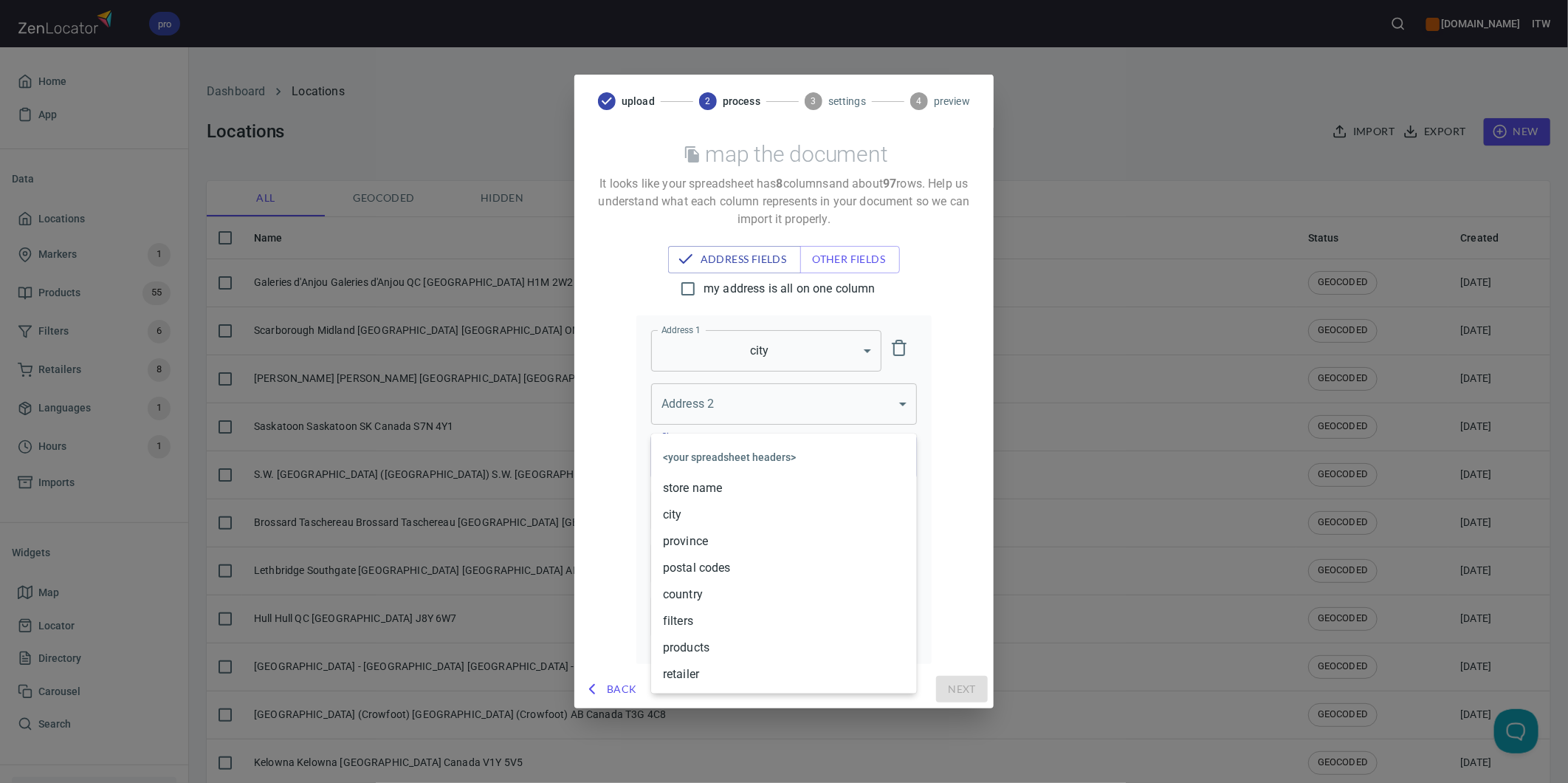
click at [980, 422] on div at bounding box center [784, 391] width 1568 height 783
click at [731, 411] on body "pro www.paslode.com ITW Home App Data Locations Markers 1 Products 55 Filters 6…" at bounding box center [784, 391] width 1568 height 783
click at [986, 394] on div at bounding box center [784, 391] width 1568 height 783
click at [733, 400] on body "pro www.paslode.com ITW Home App Data Locations Markers 1 Products 55 Filters 6…" at bounding box center [784, 391] width 1568 height 783
click at [951, 353] on div at bounding box center [784, 391] width 1568 height 783
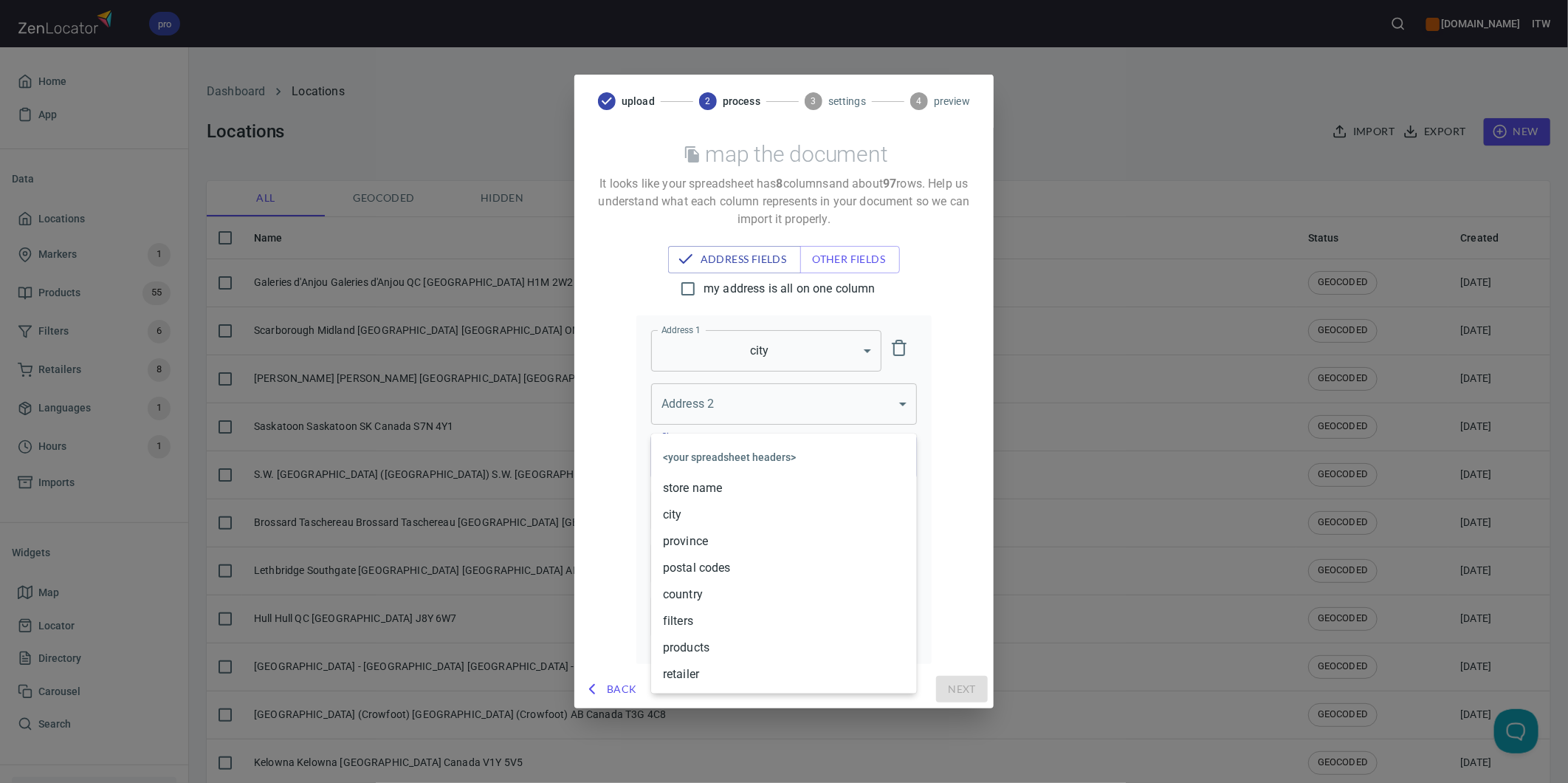
click at [696, 453] on body "pro www.paslode.com ITW Home App Data Locations Markers 1 Products 55 Filters 6…" at bounding box center [784, 391] width 1568 height 783
click at [678, 513] on li "city" at bounding box center [784, 515] width 266 height 27
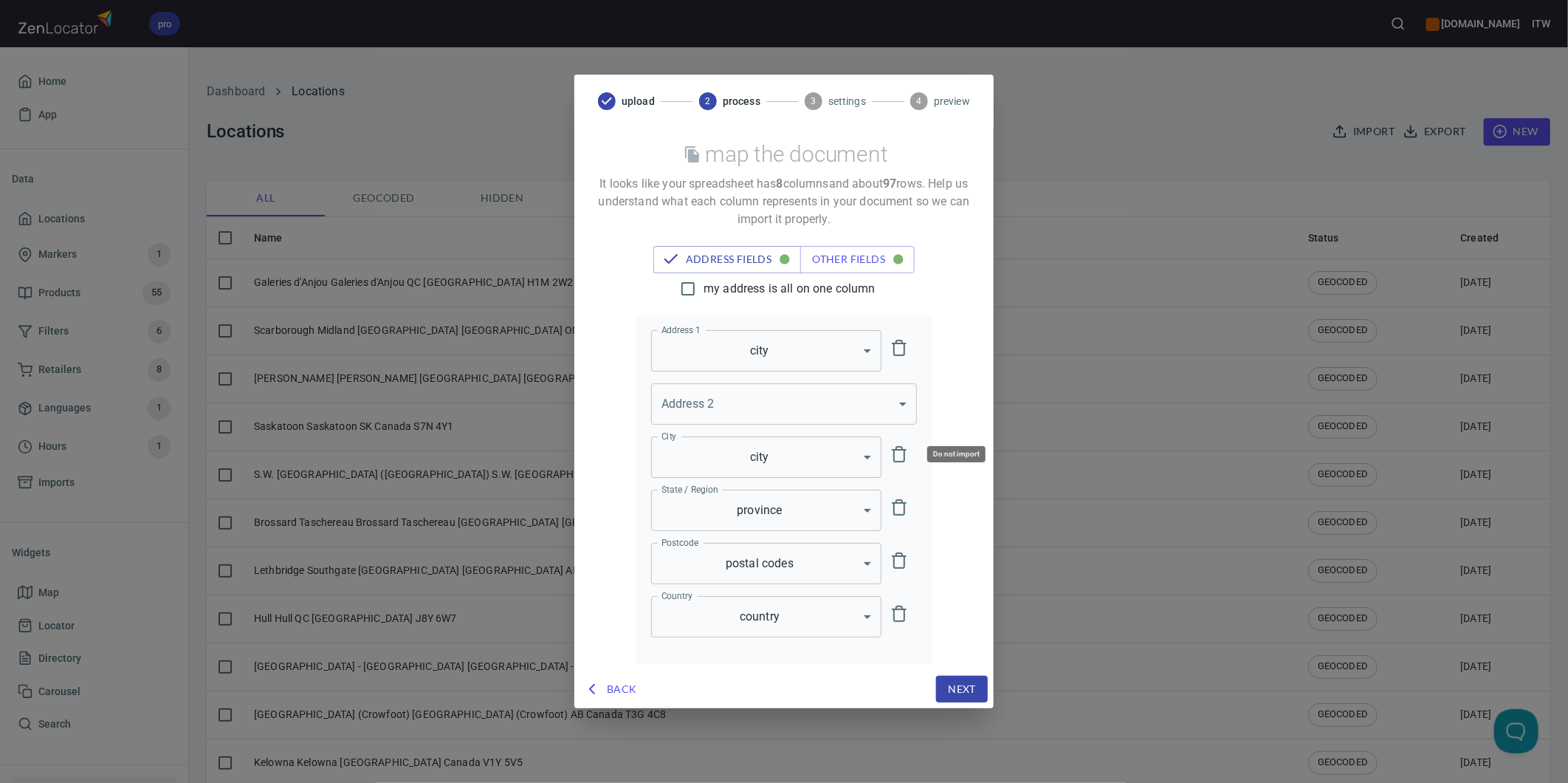
click at [902, 455] on icon "delete" at bounding box center [899, 455] width 18 height 18
click at [784, 461] on body "pro www.paslode.com ITW Home App Data Locations Markers 1 Products 55 Filters 6…" at bounding box center [784, 391] width 1568 height 783
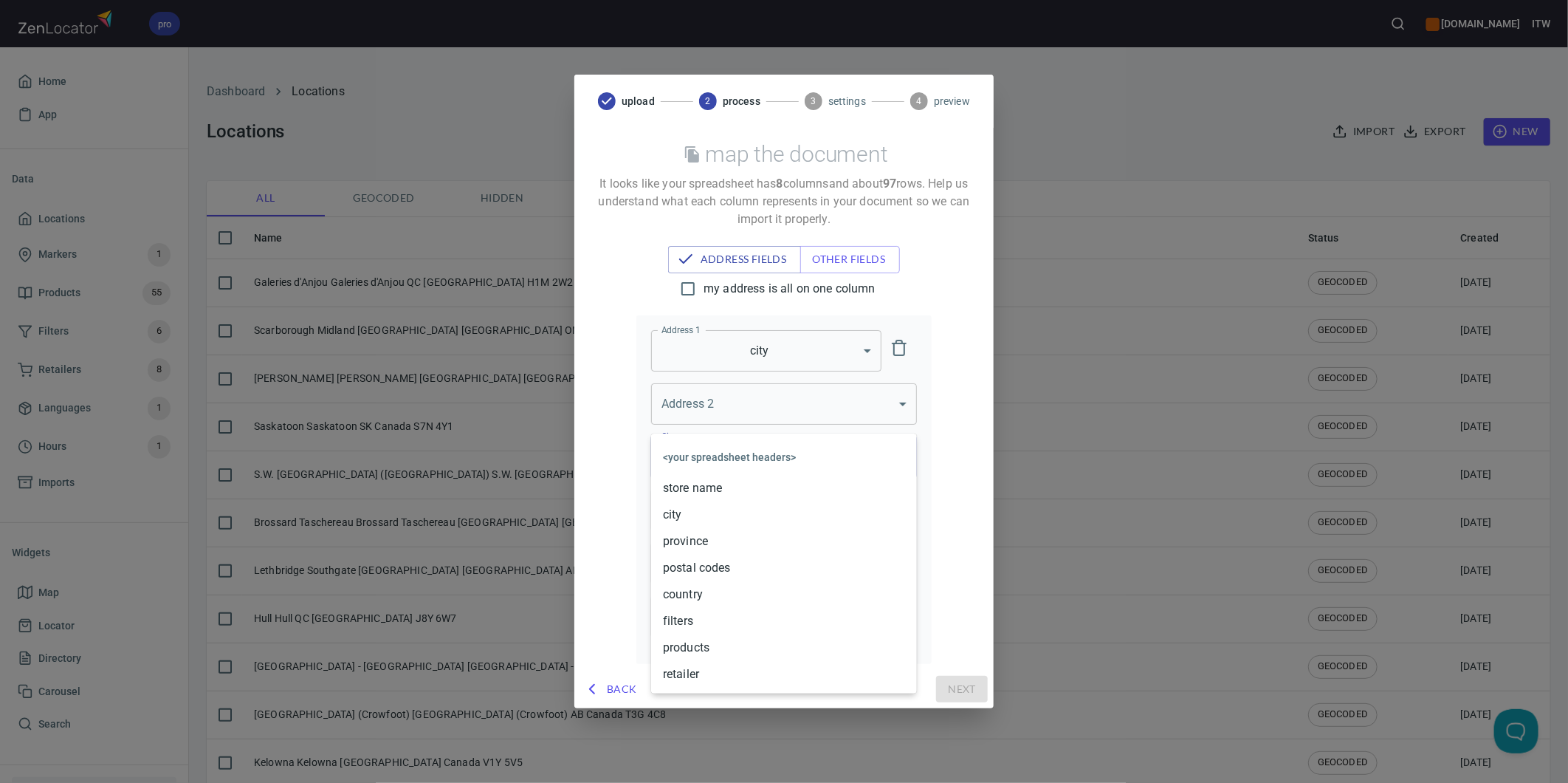
click at [977, 433] on div at bounding box center [784, 391] width 1568 height 783
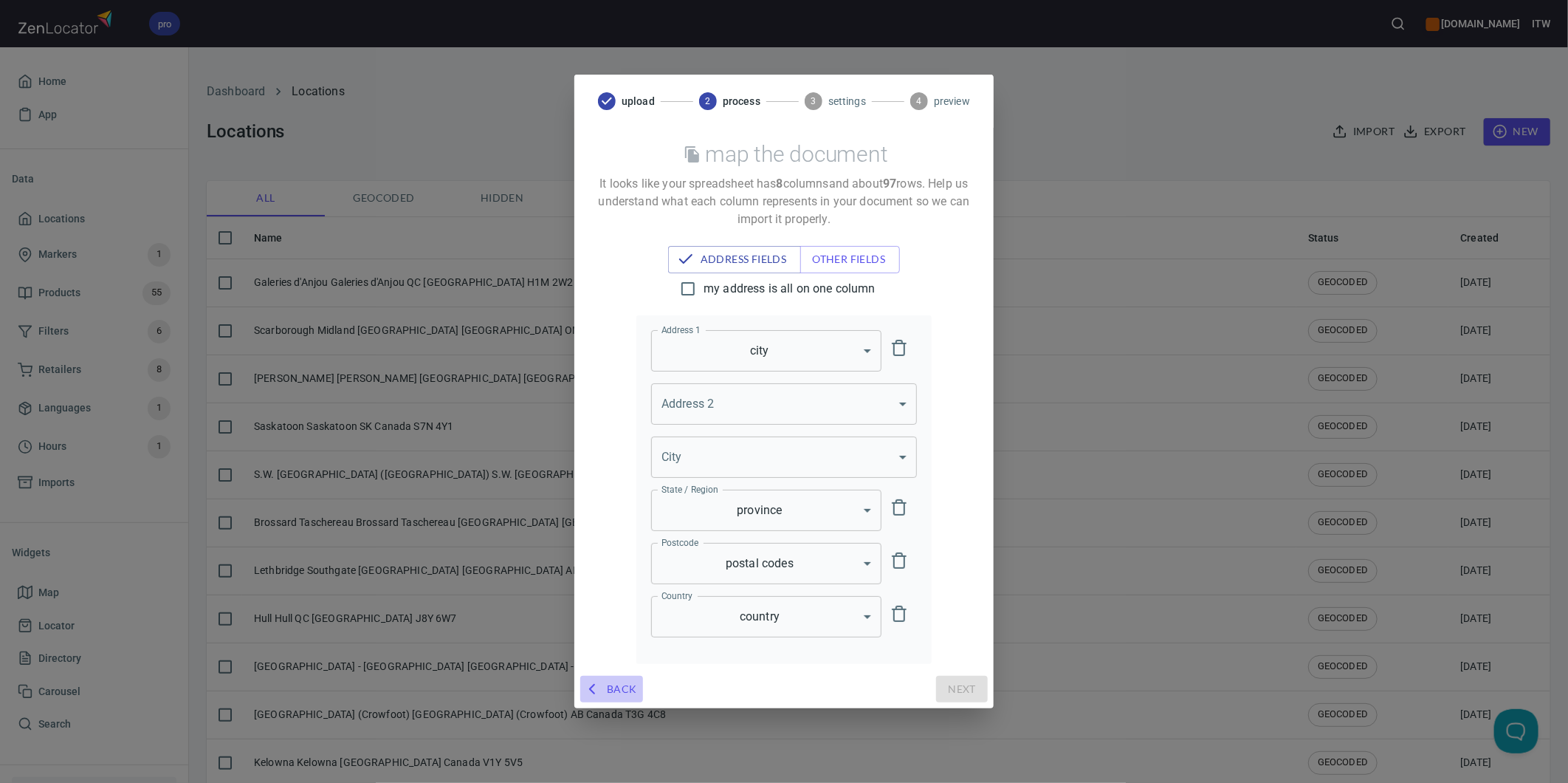
click at [620, 687] on span "Back" at bounding box center [611, 689] width 51 height 19
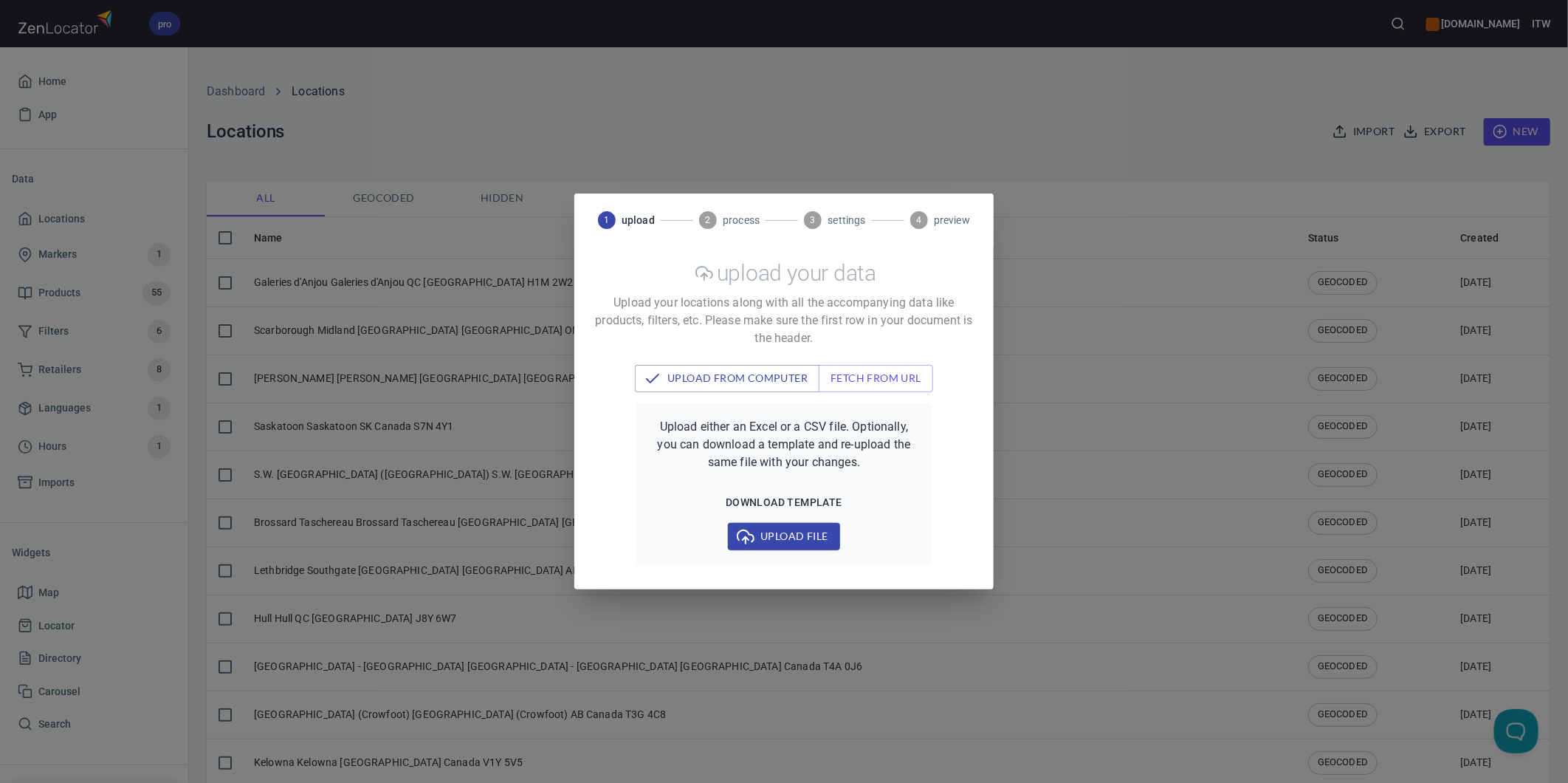
click at [603, 30] on div "1 upload 2 process 3 settings 4 preview upload your data Upload your locations …" at bounding box center [784, 391] width 1568 height 783
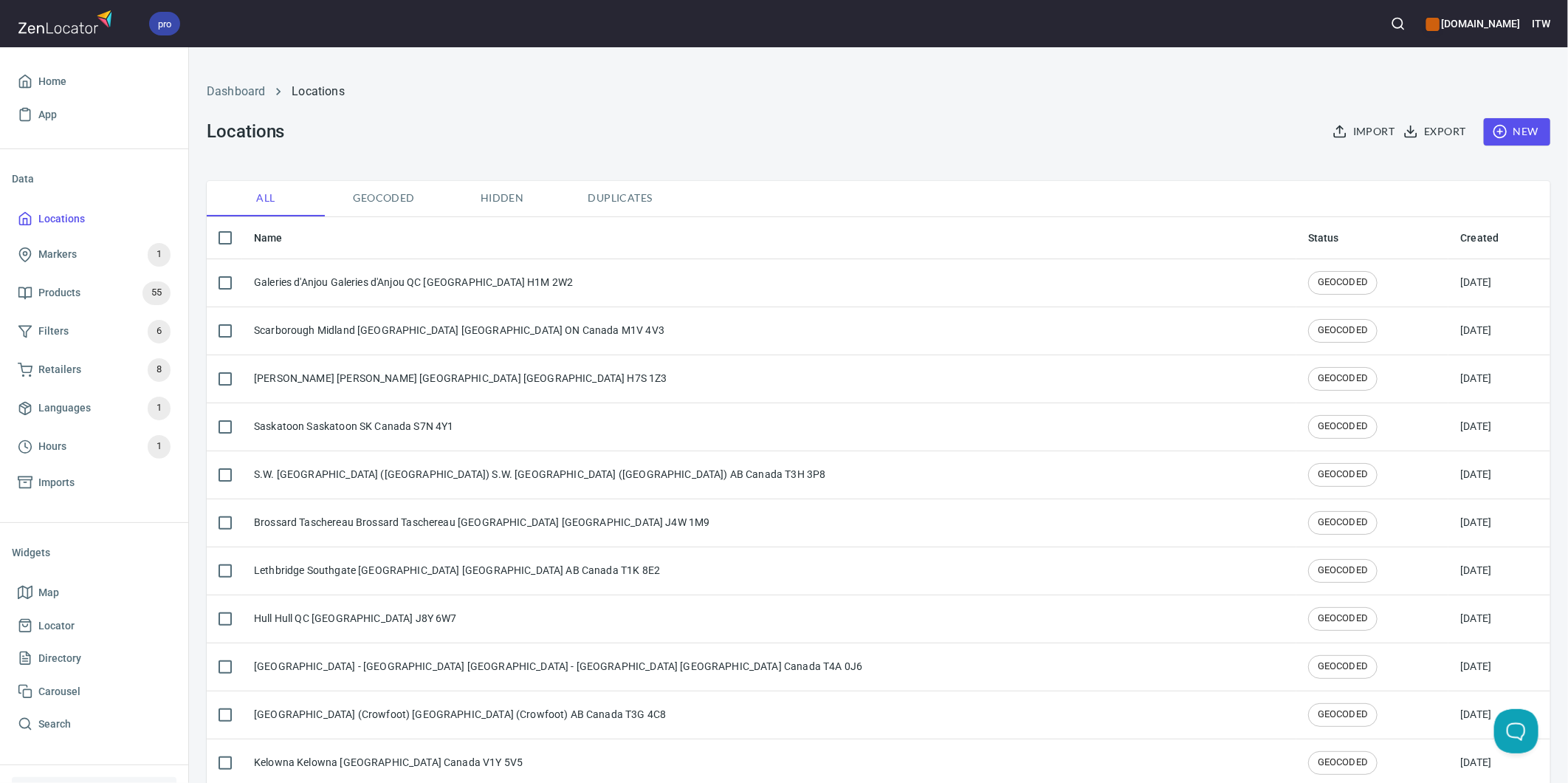
click at [1356, 132] on span "Import" at bounding box center [1365, 132] width 59 height 19
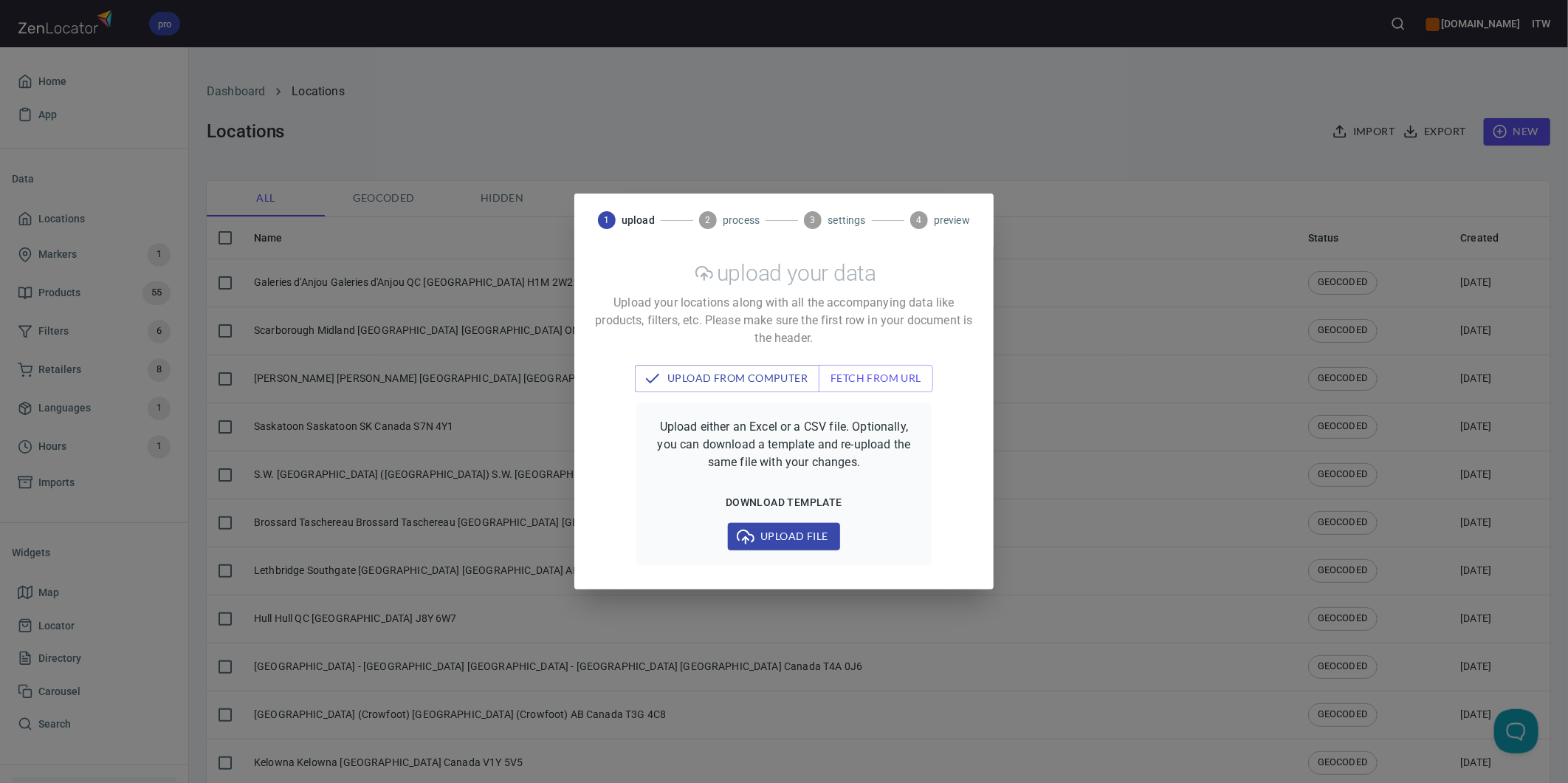
click at [784, 534] on span "Upload file" at bounding box center [784, 537] width 88 height 19
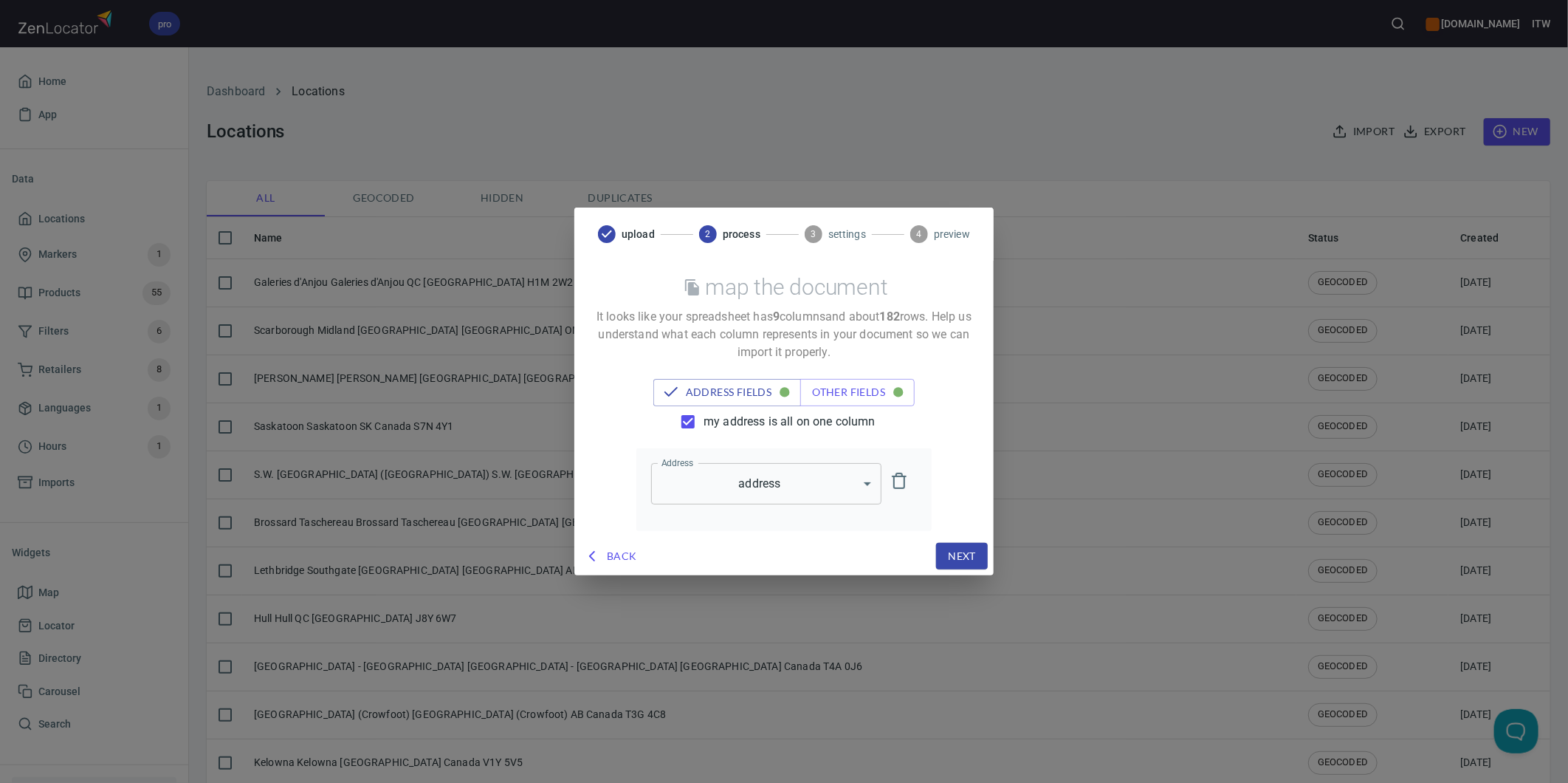
click at [681, 418] on input "my address is all on one column" at bounding box center [688, 421] width 31 height 31
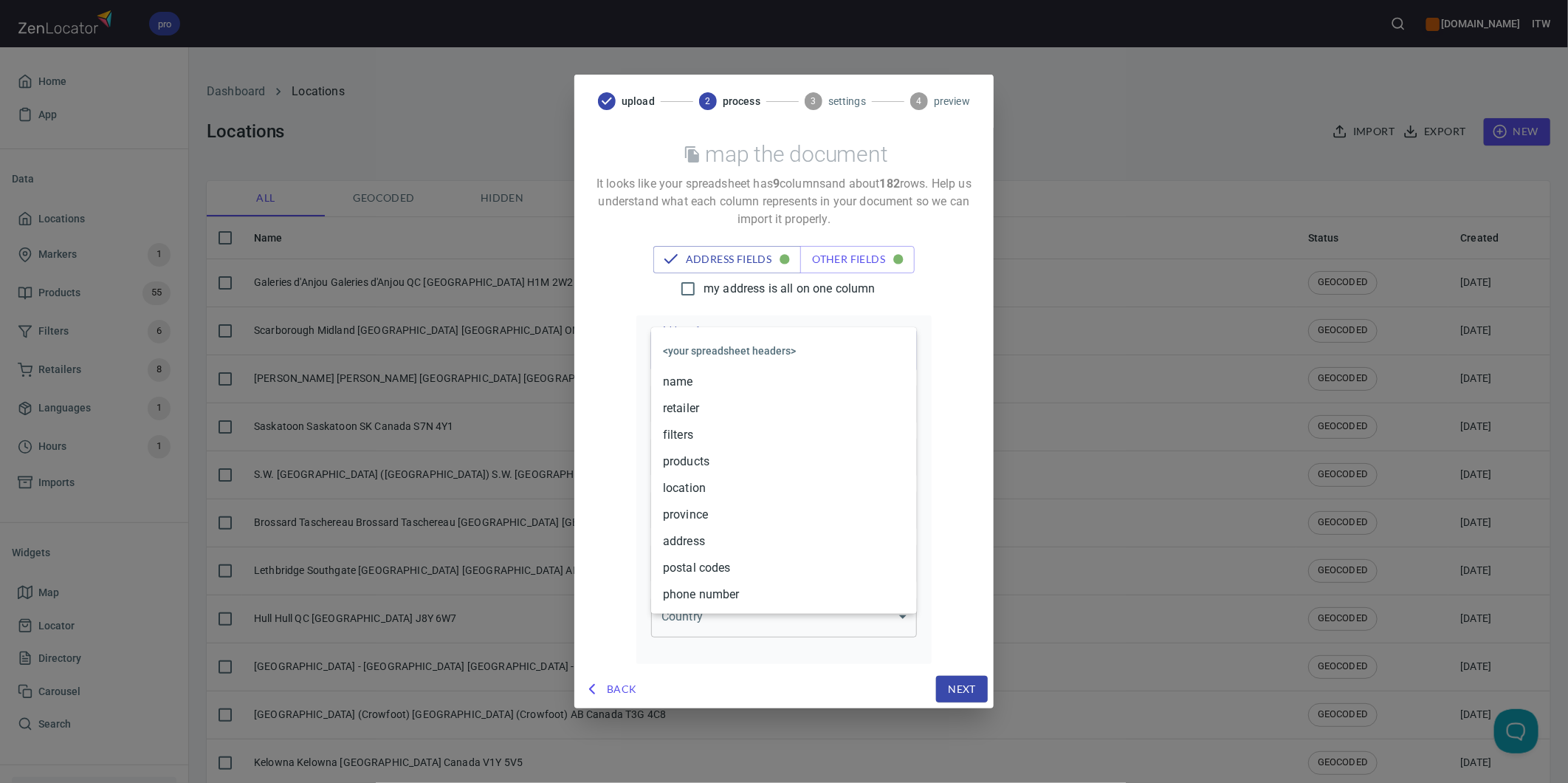
click at [835, 338] on body "pro www.paslode.com ITW Home App Data Locations Markers 1 Products 55 Filters 6…" at bounding box center [784, 391] width 1568 height 783
click at [888, 314] on div at bounding box center [784, 391] width 1568 height 783
click at [761, 348] on body "pro www.paslode.com ITW Home App Data Locations Markers 1 Products 55 Filters 6…" at bounding box center [784, 391] width 1568 height 783
click at [702, 537] on li "address" at bounding box center [784, 541] width 266 height 27
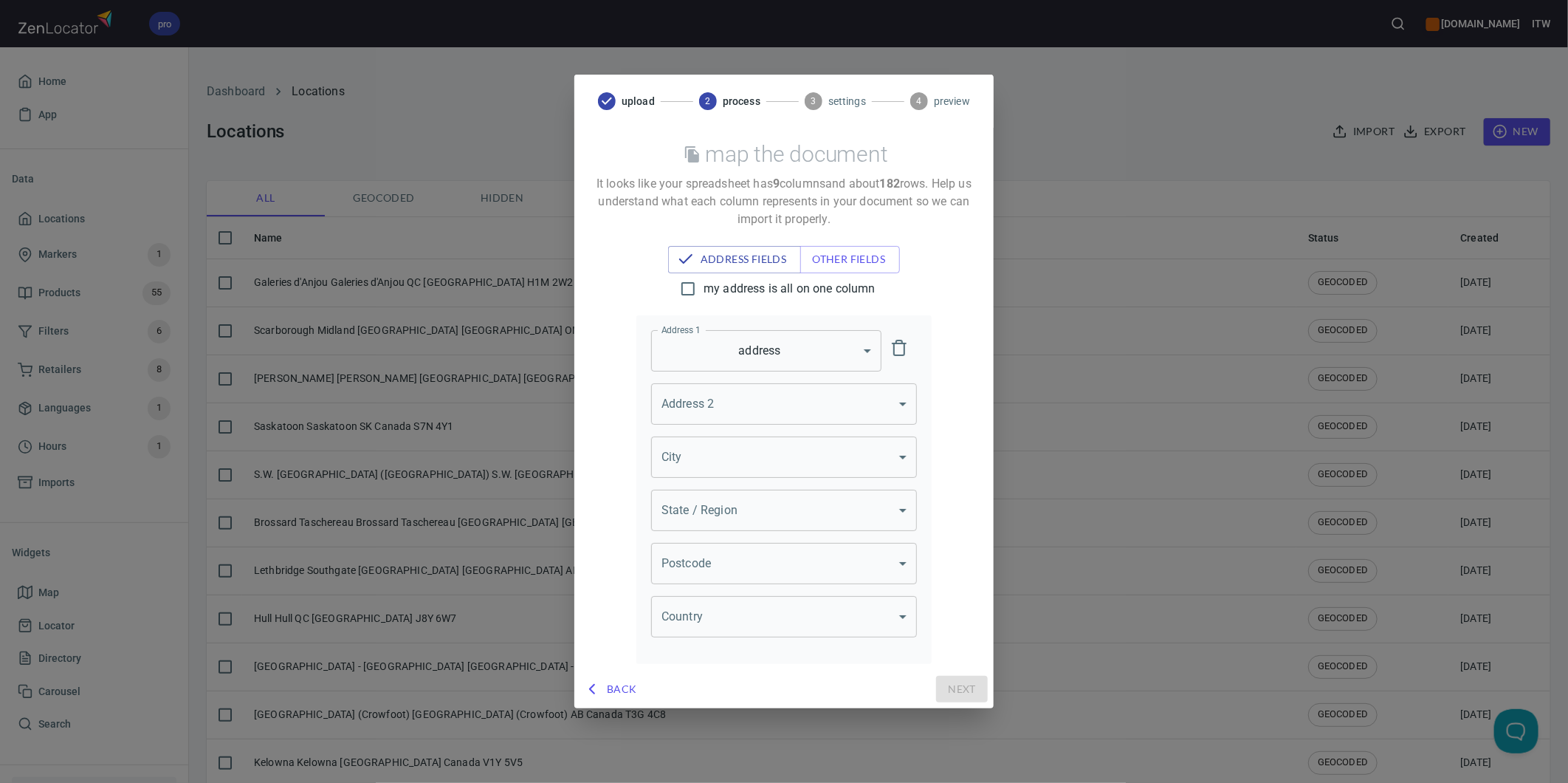
click at [770, 458] on body "pro www.paslode.com ITW Home App Data Locations Markers 1 Products 55 Filters 6…" at bounding box center [784, 391] width 1568 height 783
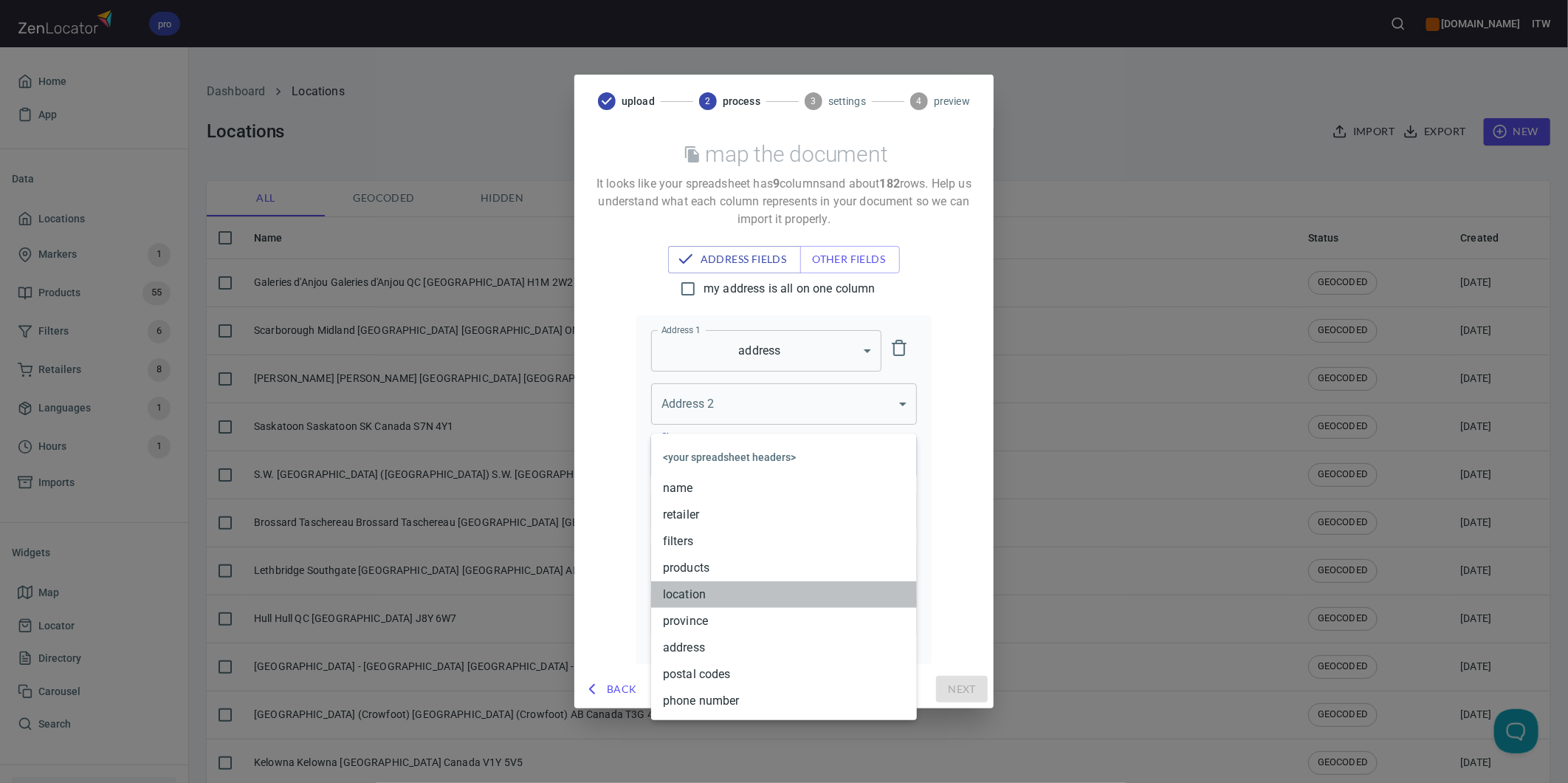
click at [726, 594] on li "location" at bounding box center [784, 594] width 266 height 27
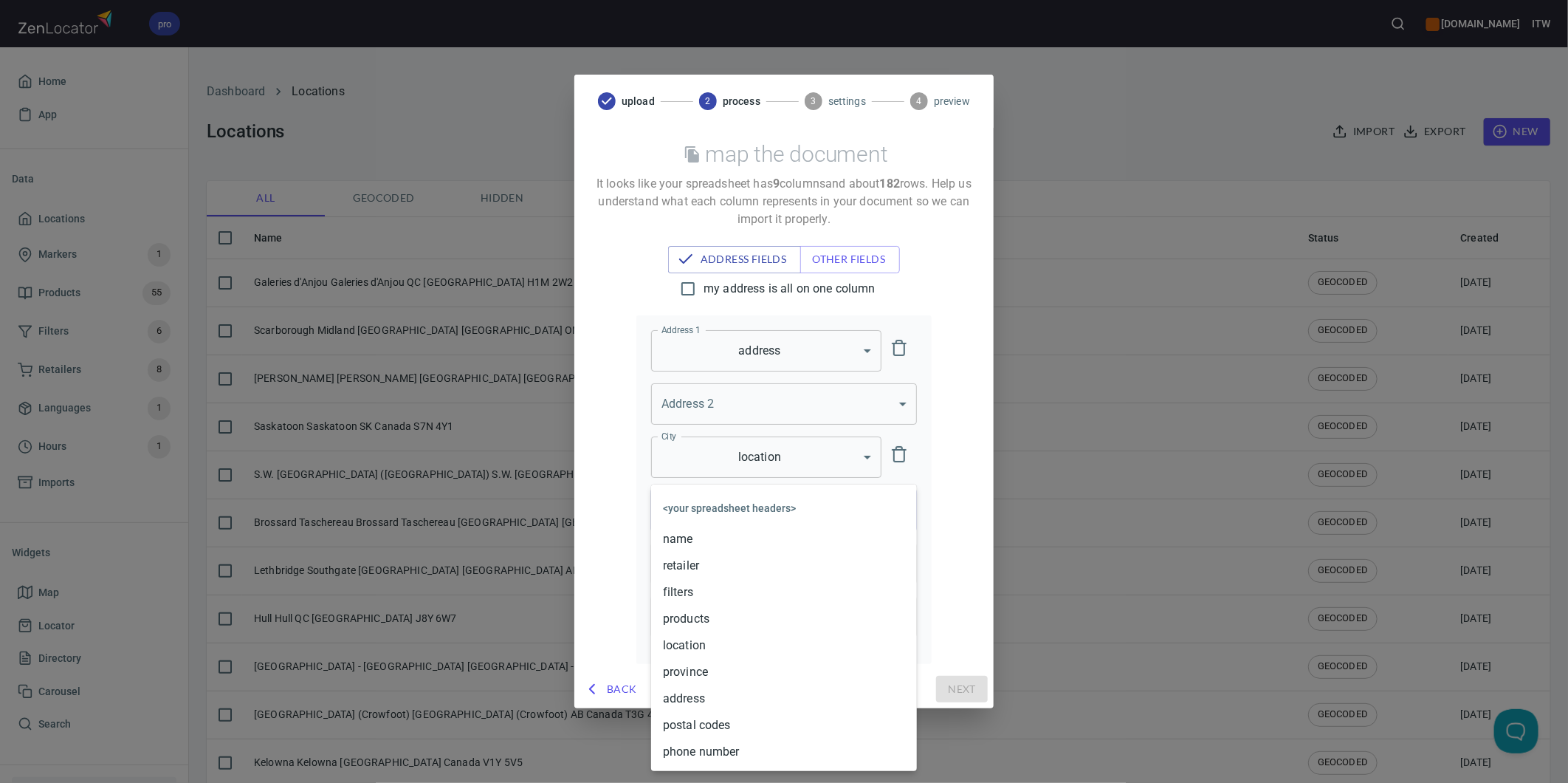
click at [743, 512] on body "pro www.paslode.com ITW Home App Data Locations Markers 1 Products 55 Filters 6…" at bounding box center [784, 391] width 1568 height 783
click at [699, 669] on li "province" at bounding box center [784, 672] width 266 height 27
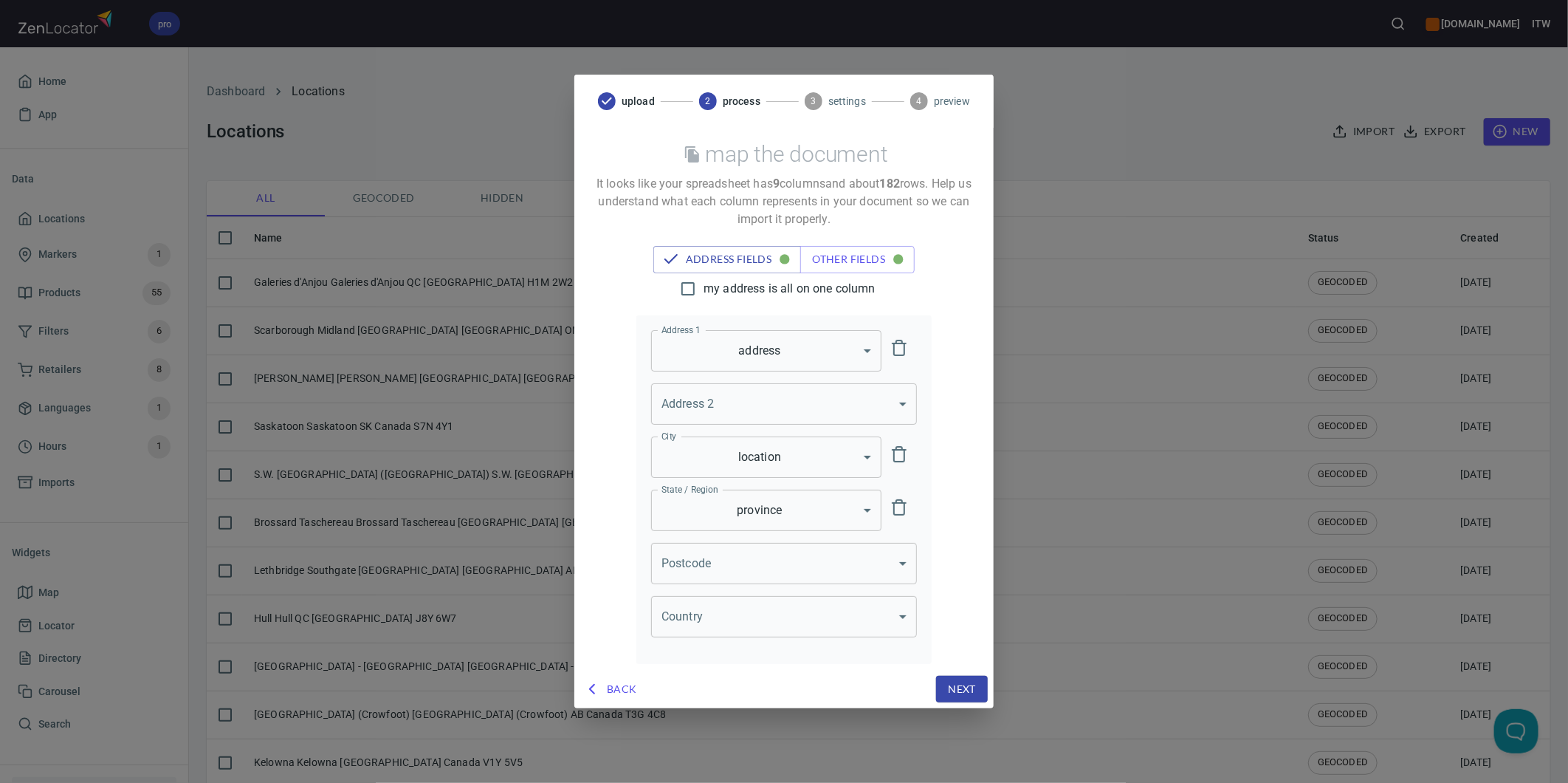
click at [802, 571] on body "pro www.paslode.com ITW Home App Data Locations Markers 1 Products 55 Filters 6…" at bounding box center [784, 391] width 1568 height 783
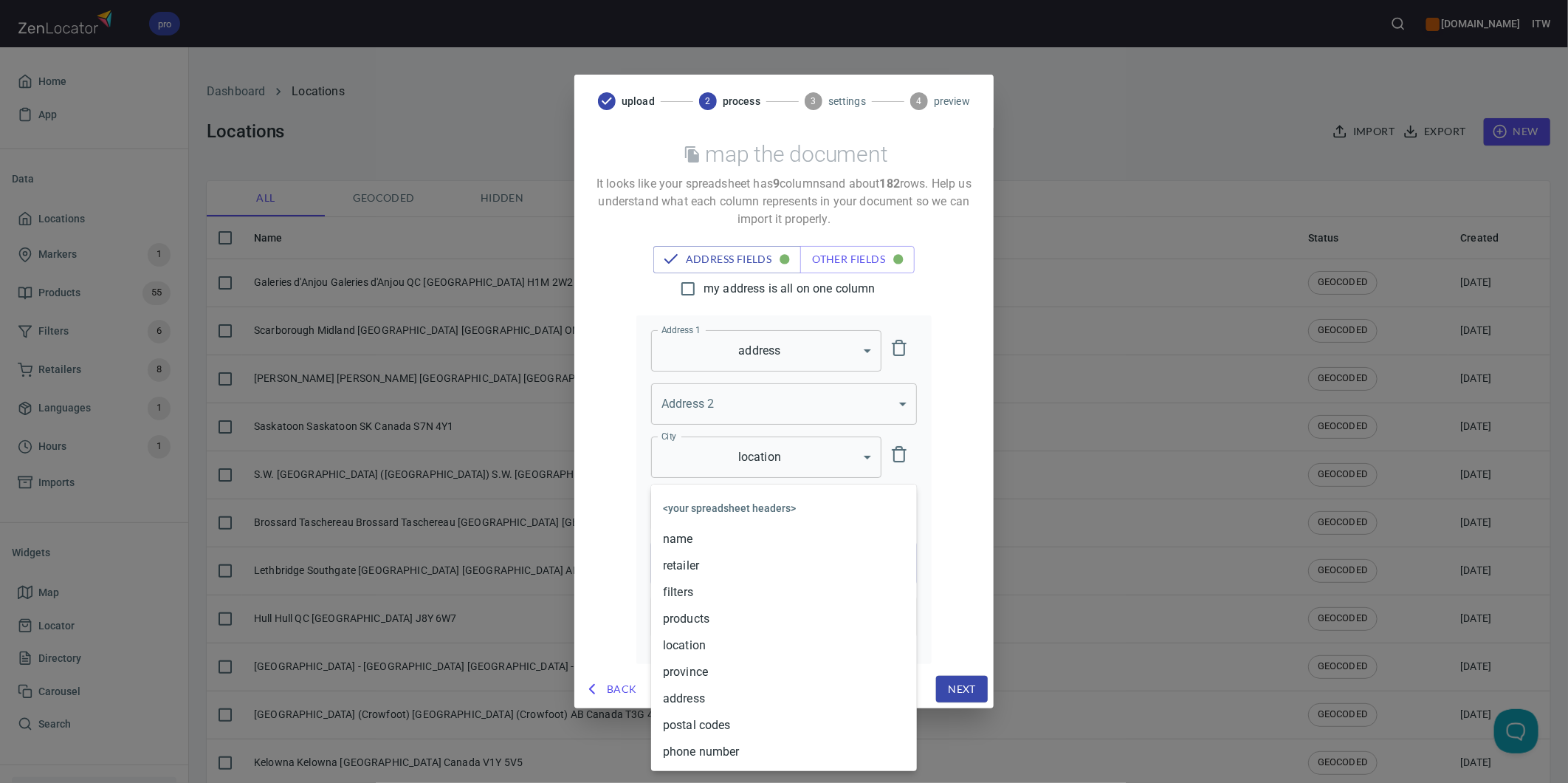
click at [724, 725] on li "postal codes" at bounding box center [784, 725] width 266 height 27
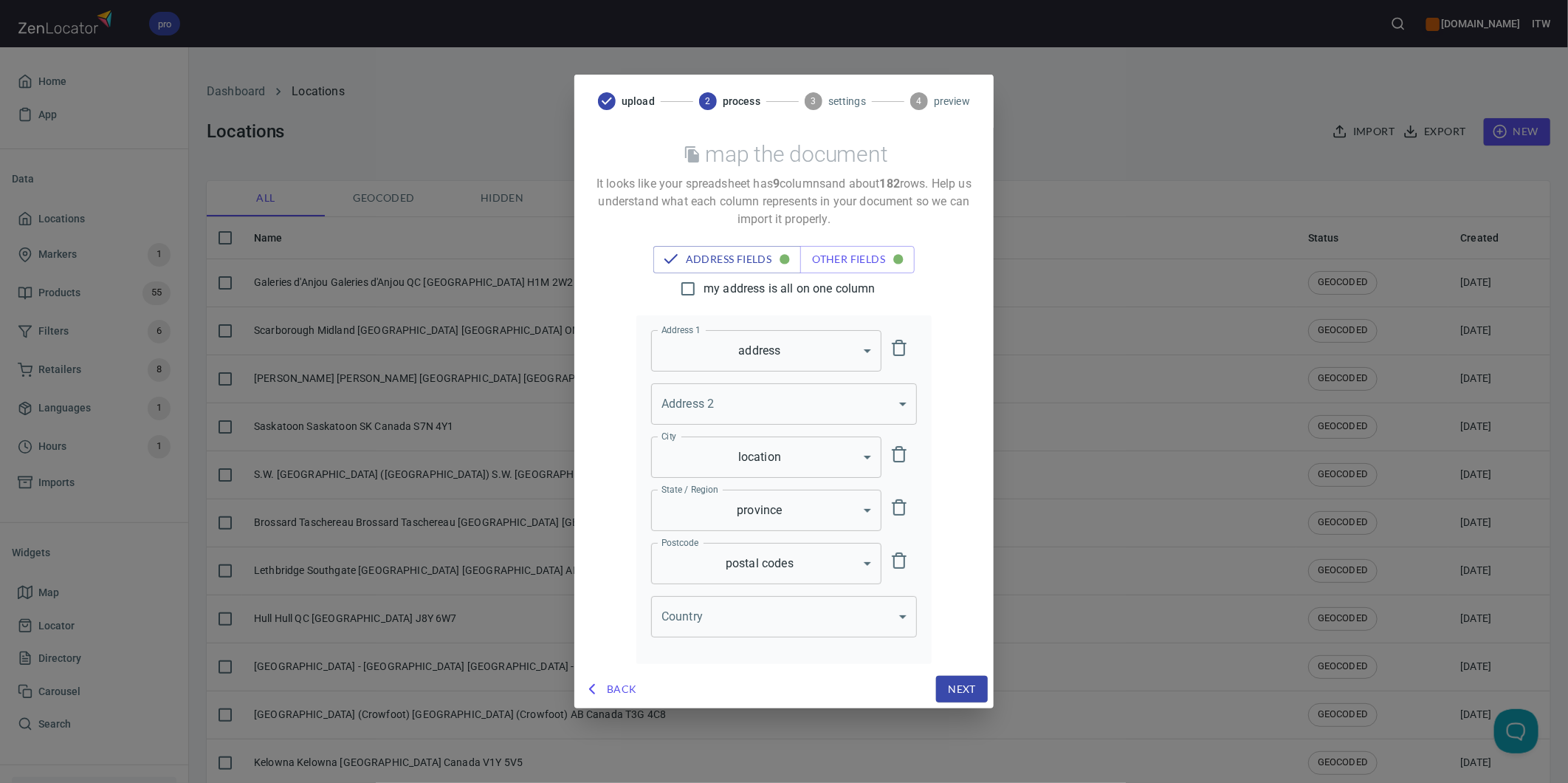
click at [729, 625] on body "pro www.paslode.com ITW Home App Data Locations Markers 1 Products 55 Filters 6…" at bounding box center [784, 391] width 1568 height 783
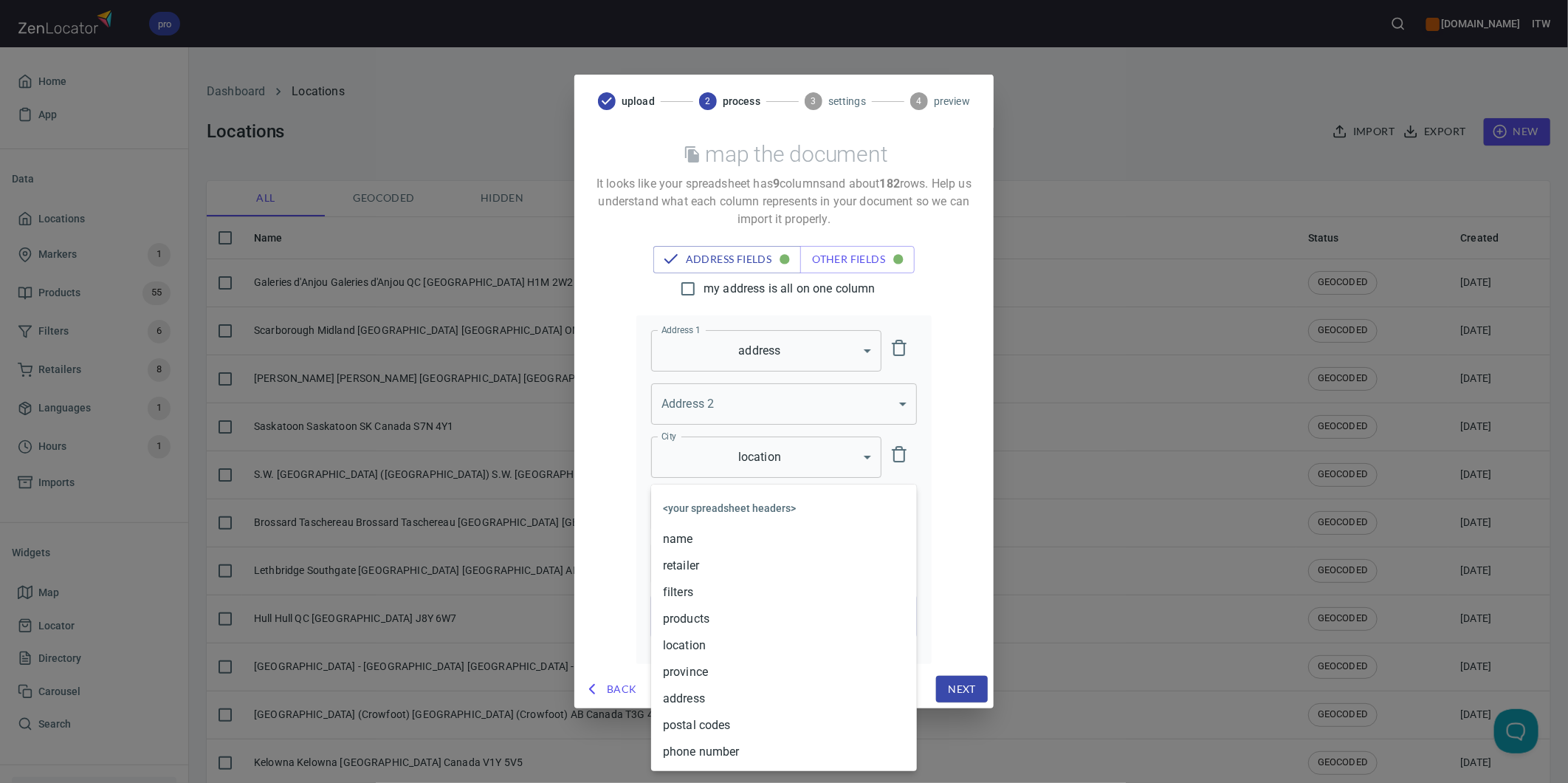
click at [953, 515] on div at bounding box center [784, 391] width 1568 height 783
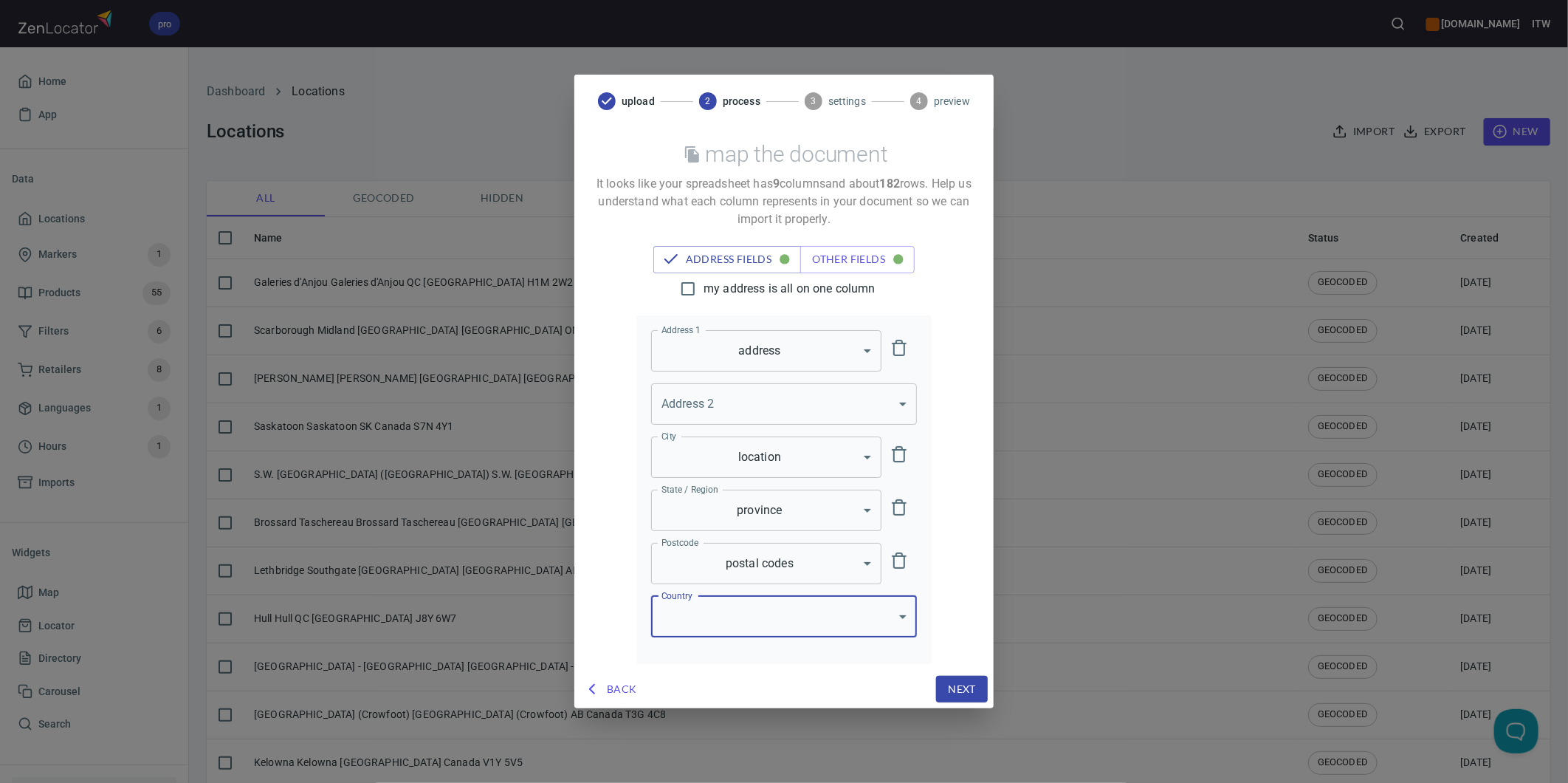
click at [755, 619] on body "pro www.paslode.com ITW Home App Data Locations Markers 1 Products 55 Filters 6…" at bounding box center [784, 391] width 1568 height 783
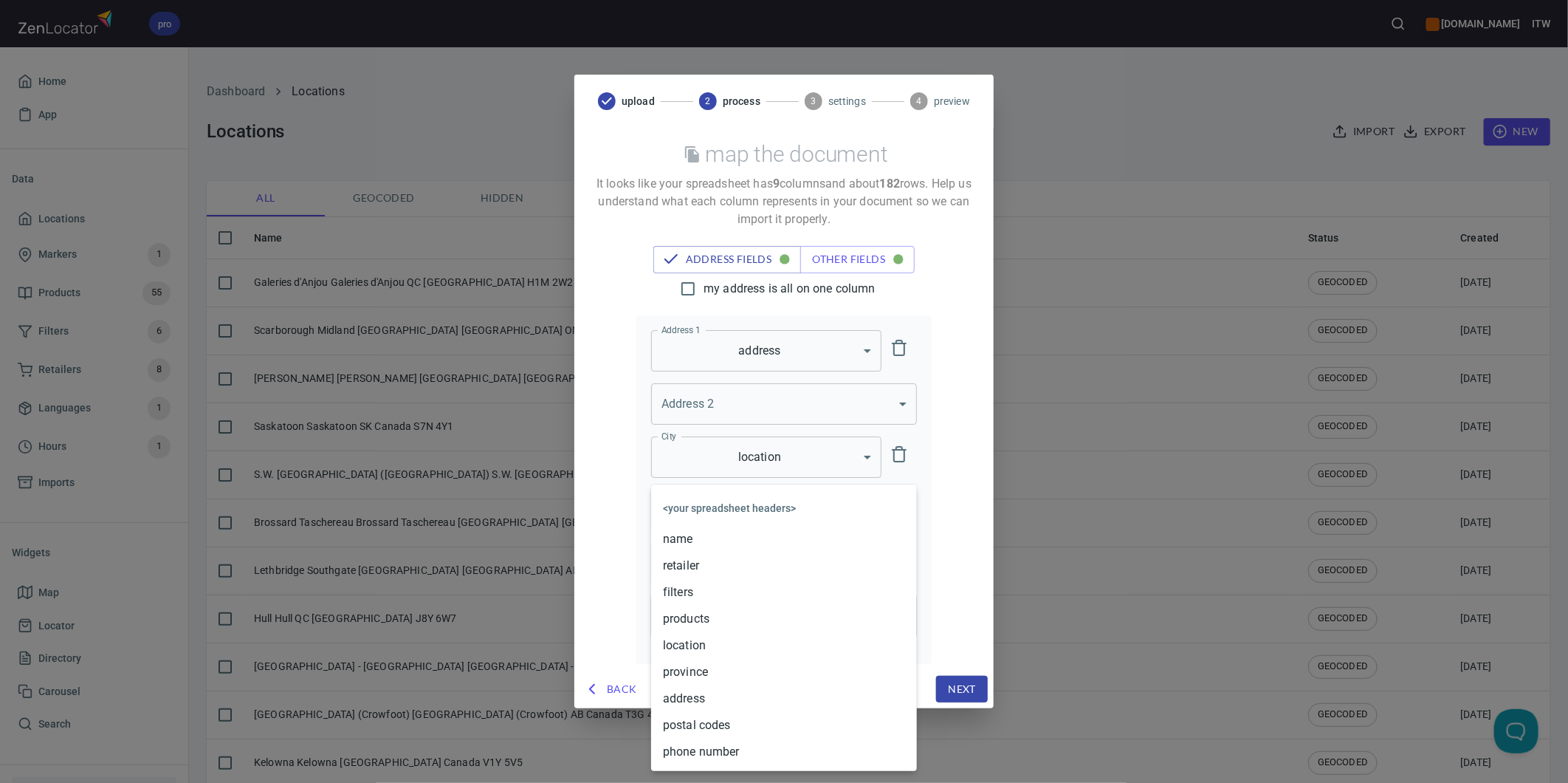
click at [940, 558] on div at bounding box center [784, 391] width 1568 height 783
click at [793, 614] on body "pro www.paslode.com ITW Home App Data Locations Markers 1 Products 55 Filters 6…" at bounding box center [784, 391] width 1568 height 783
click at [982, 494] on div at bounding box center [784, 391] width 1568 height 783
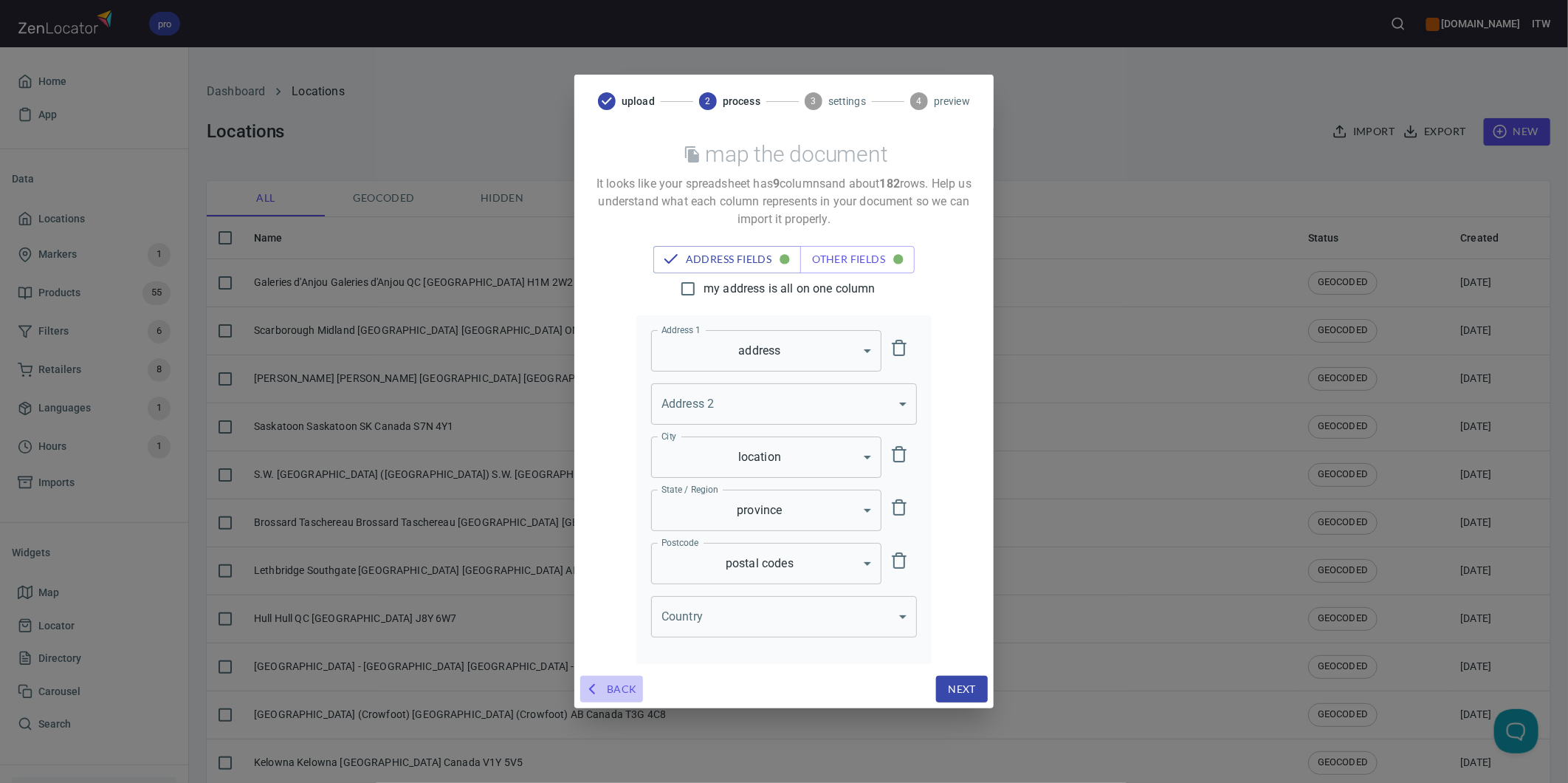
click at [603, 687] on span "Back" at bounding box center [611, 689] width 51 height 19
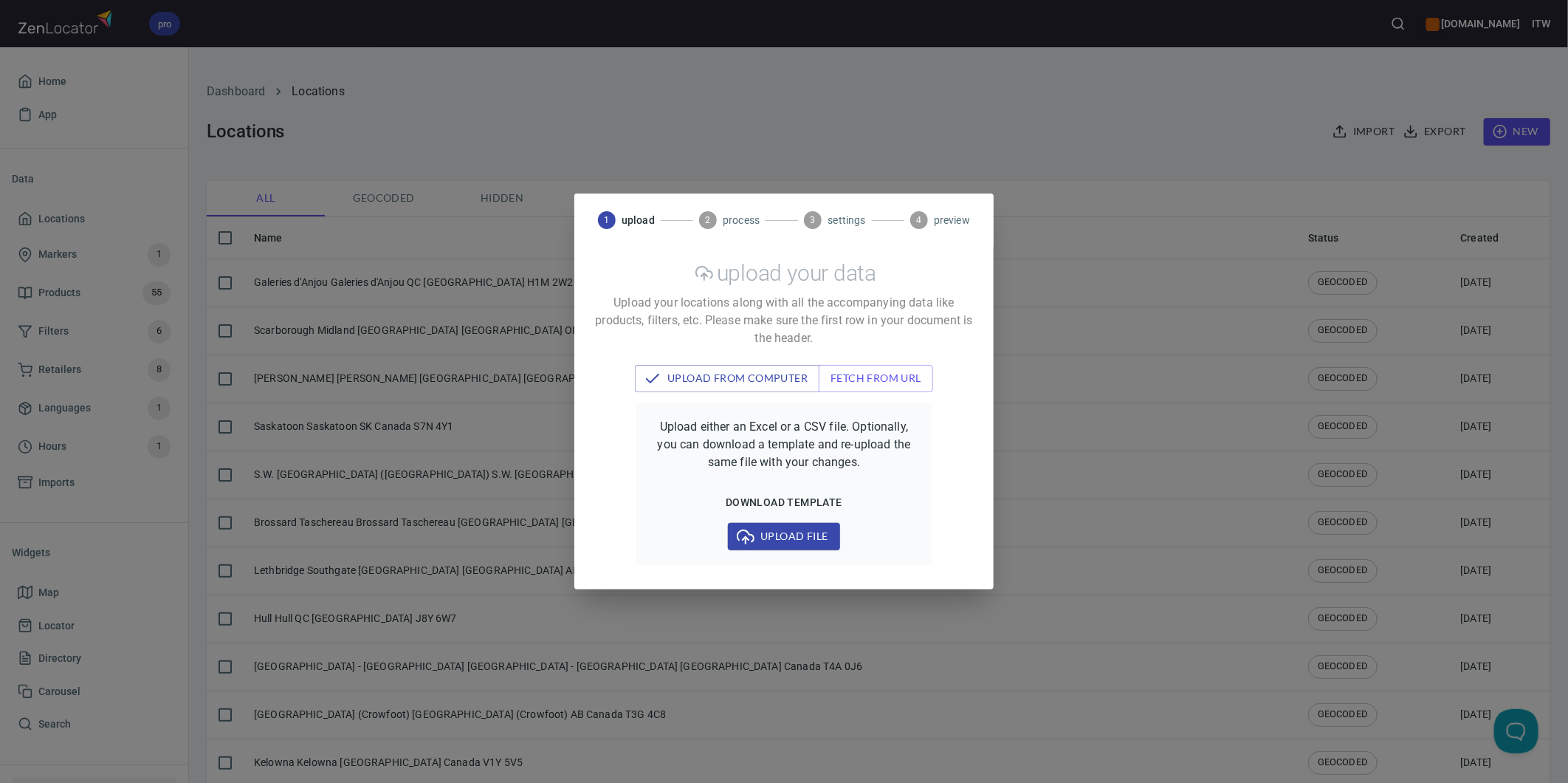
click at [770, 540] on span "Upload file" at bounding box center [784, 537] width 88 height 19
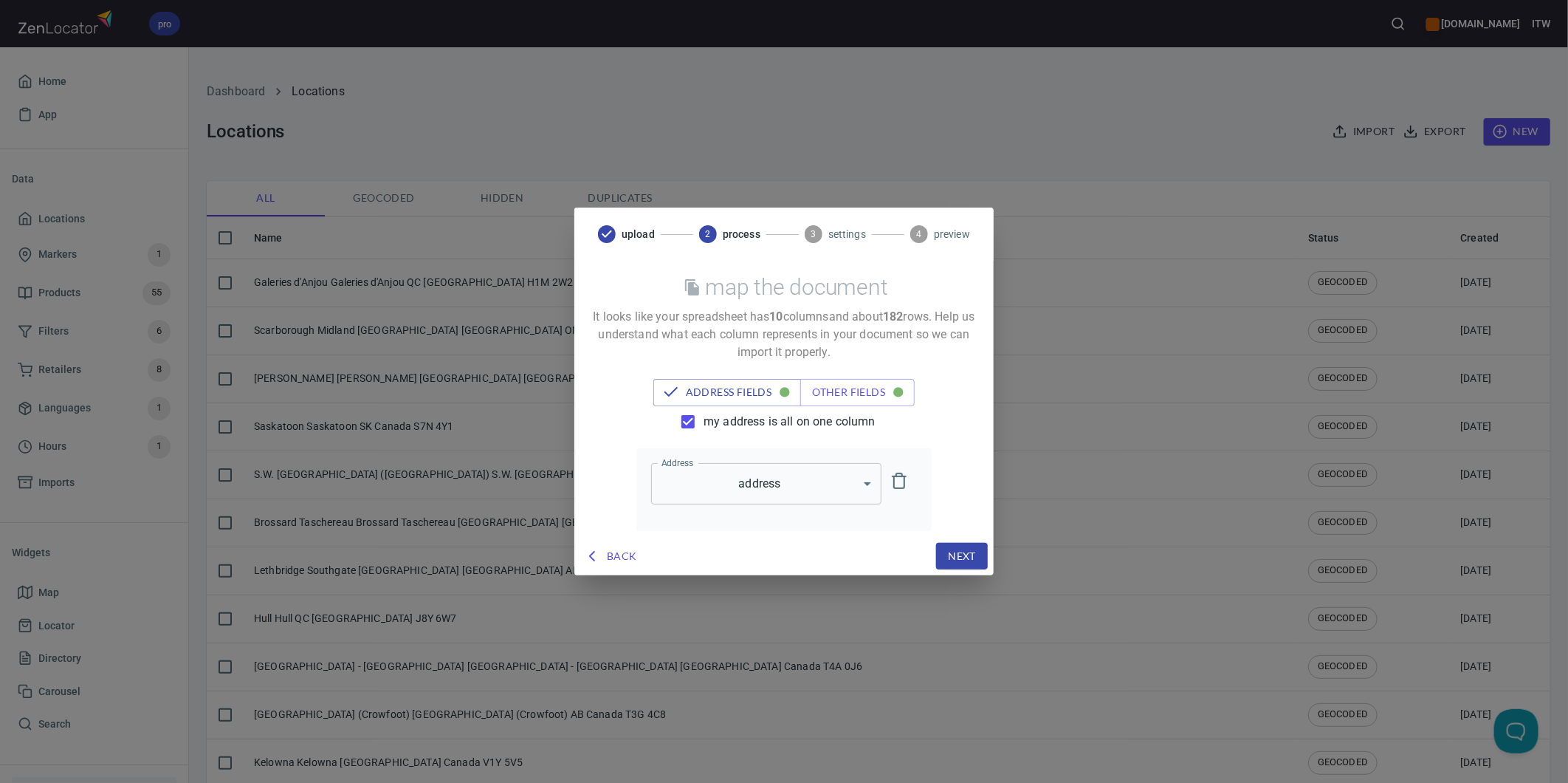
click at [740, 416] on span "my address is all on one column" at bounding box center [789, 422] width 172 height 18
click at [704, 416] on input "my address is all on one column" at bounding box center [688, 421] width 31 height 31
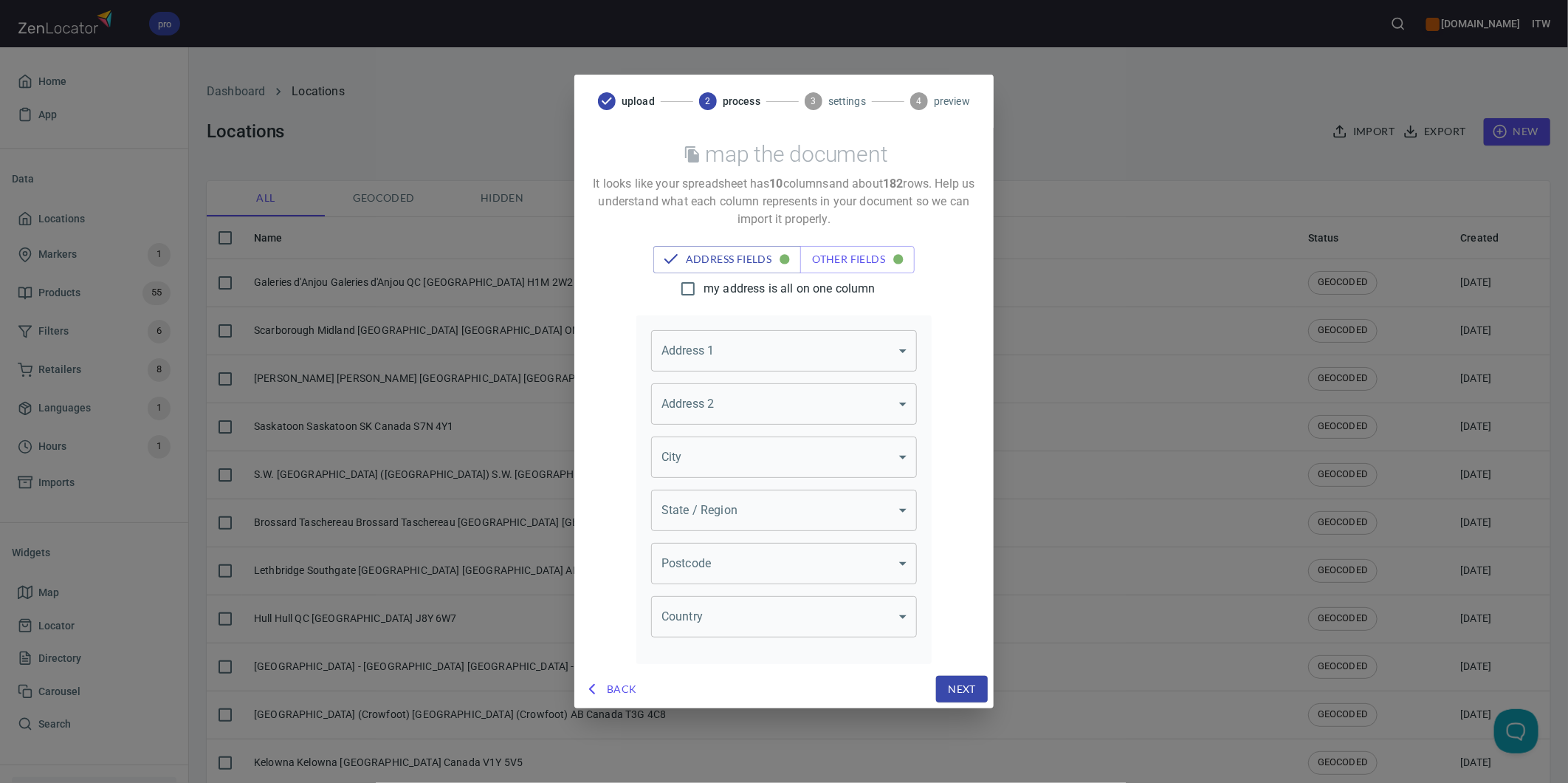
click at [817, 360] on body "pro www.paslode.com ITW Home App Data Locations Markers 1 Products 55 Filters 6…" at bounding box center [784, 391] width 1568 height 783
click at [733, 540] on li "address" at bounding box center [784, 541] width 266 height 27
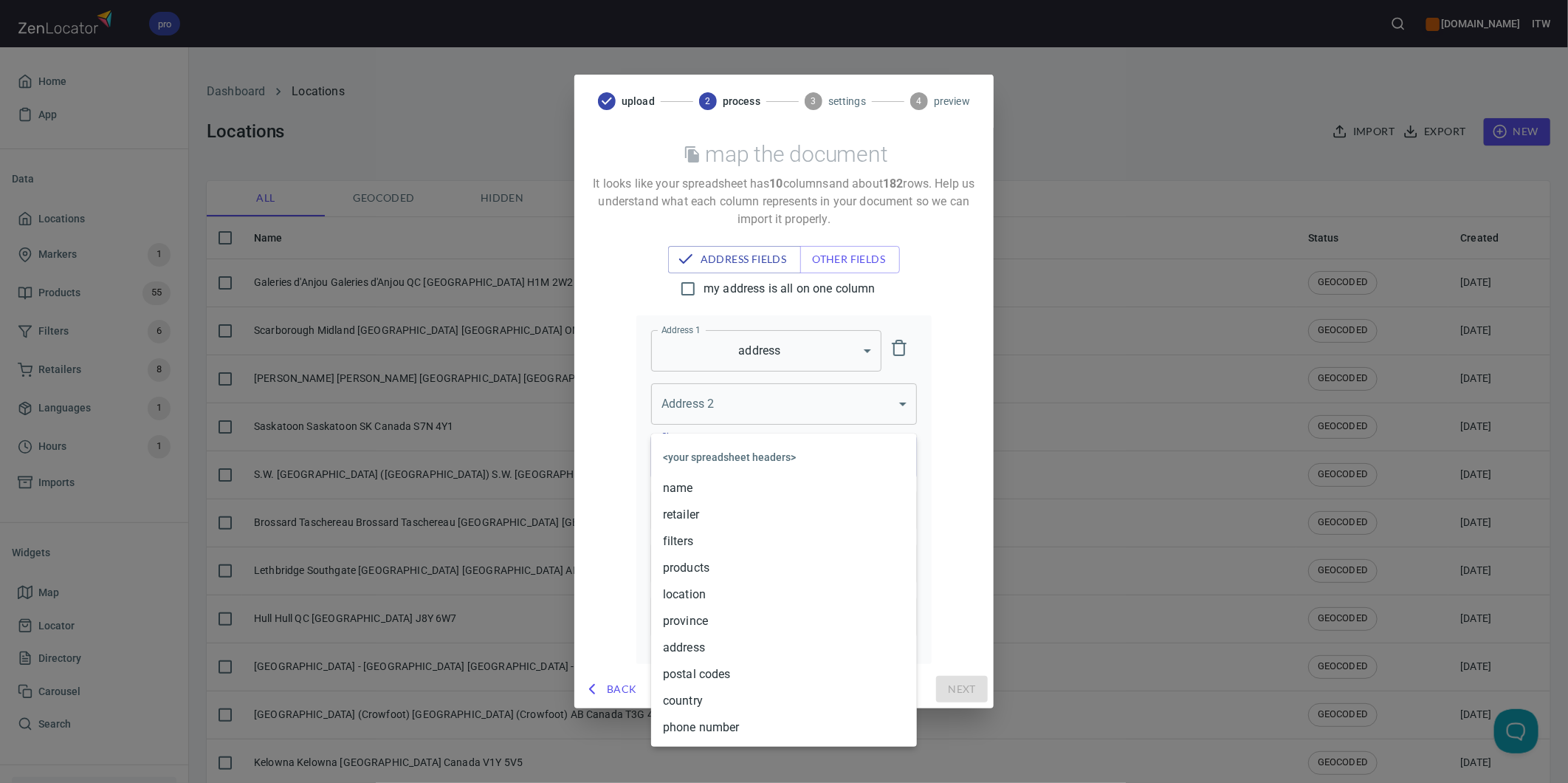
click at [730, 448] on body "pro www.paslode.com ITW Home App Data Locations Markers 1 Products 55 Filters 6…" at bounding box center [784, 391] width 1568 height 783
click at [727, 589] on li "location" at bounding box center [784, 594] width 266 height 27
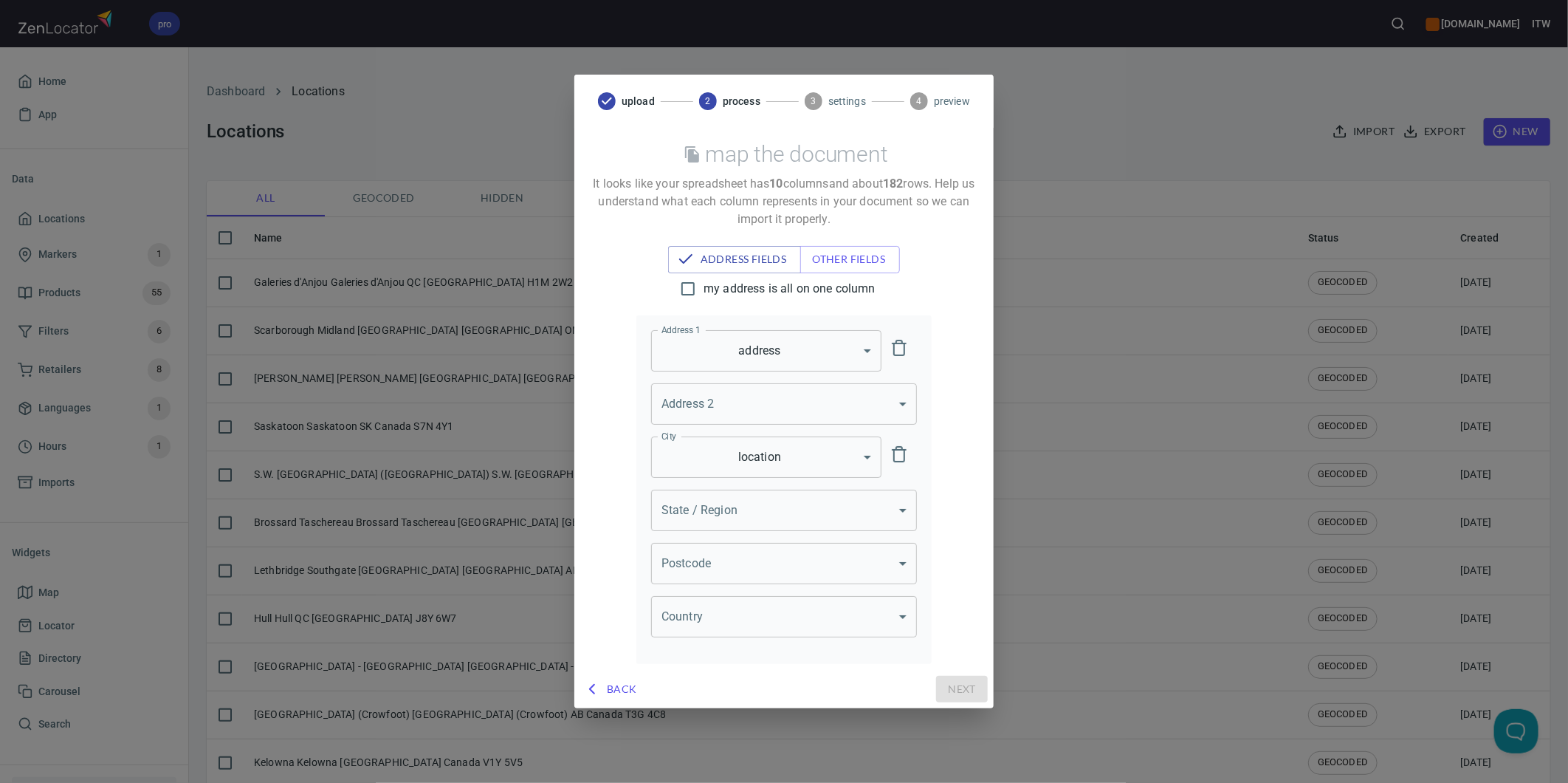
click at [743, 517] on body "pro www.paslode.com ITW Home App Data Locations Markers 1 Products 55 Filters 6…" at bounding box center [784, 391] width 1568 height 783
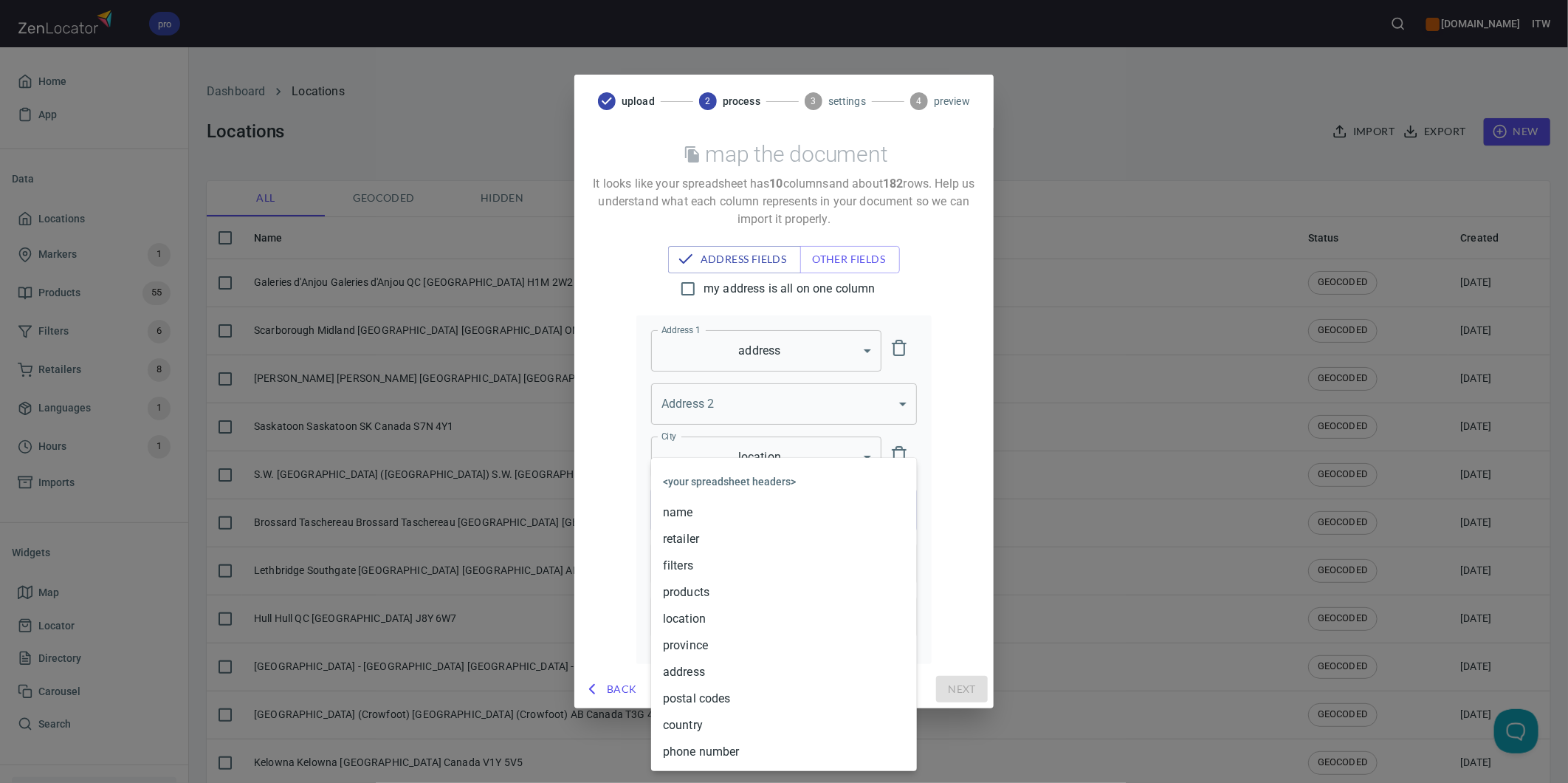
click at [734, 644] on li "province" at bounding box center [784, 645] width 266 height 27
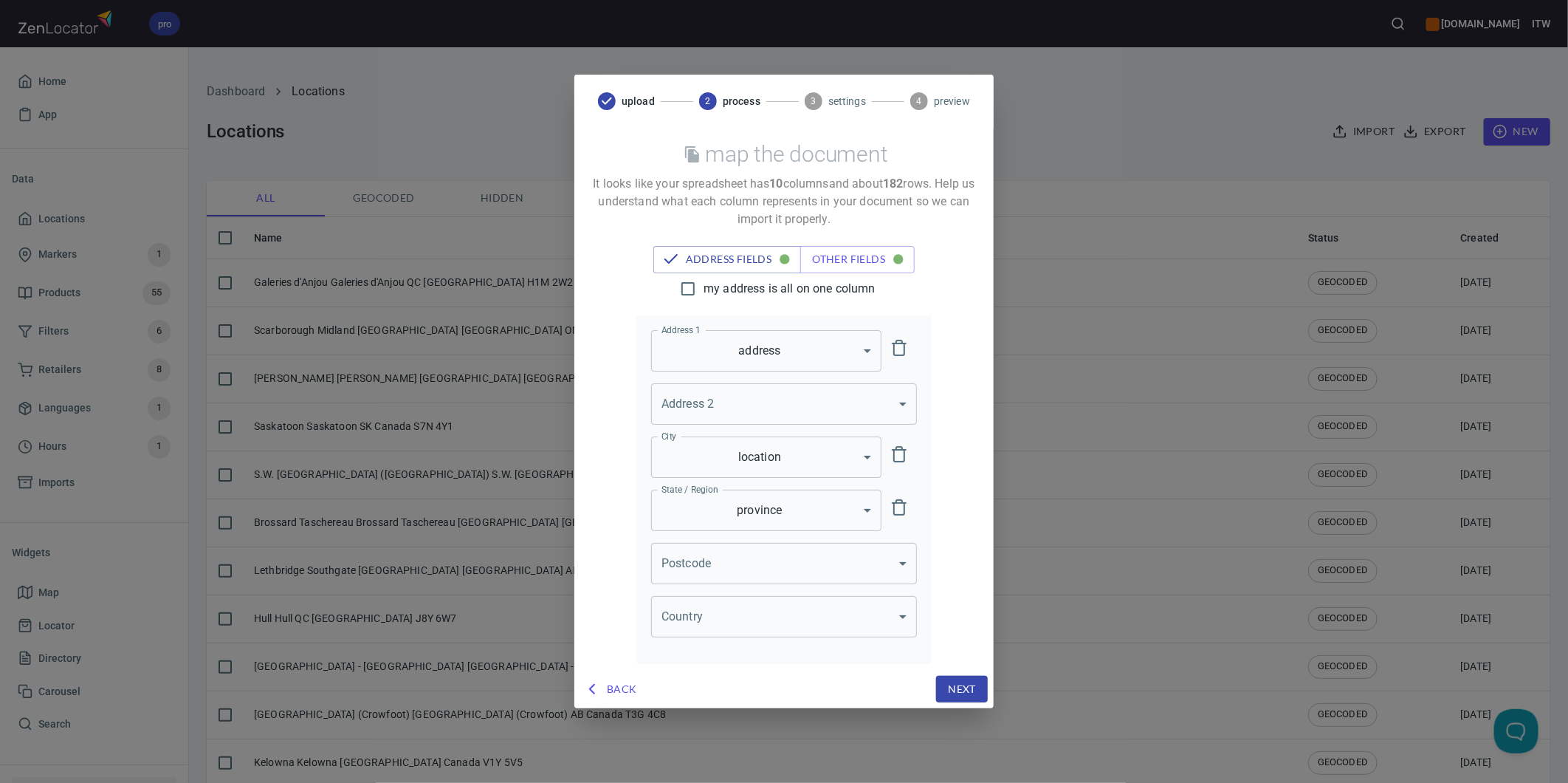
click at [721, 570] on body "pro www.paslode.com ITW Home App Data Locations Markers 1 Products 55 Filters 6…" at bounding box center [784, 391] width 1568 height 783
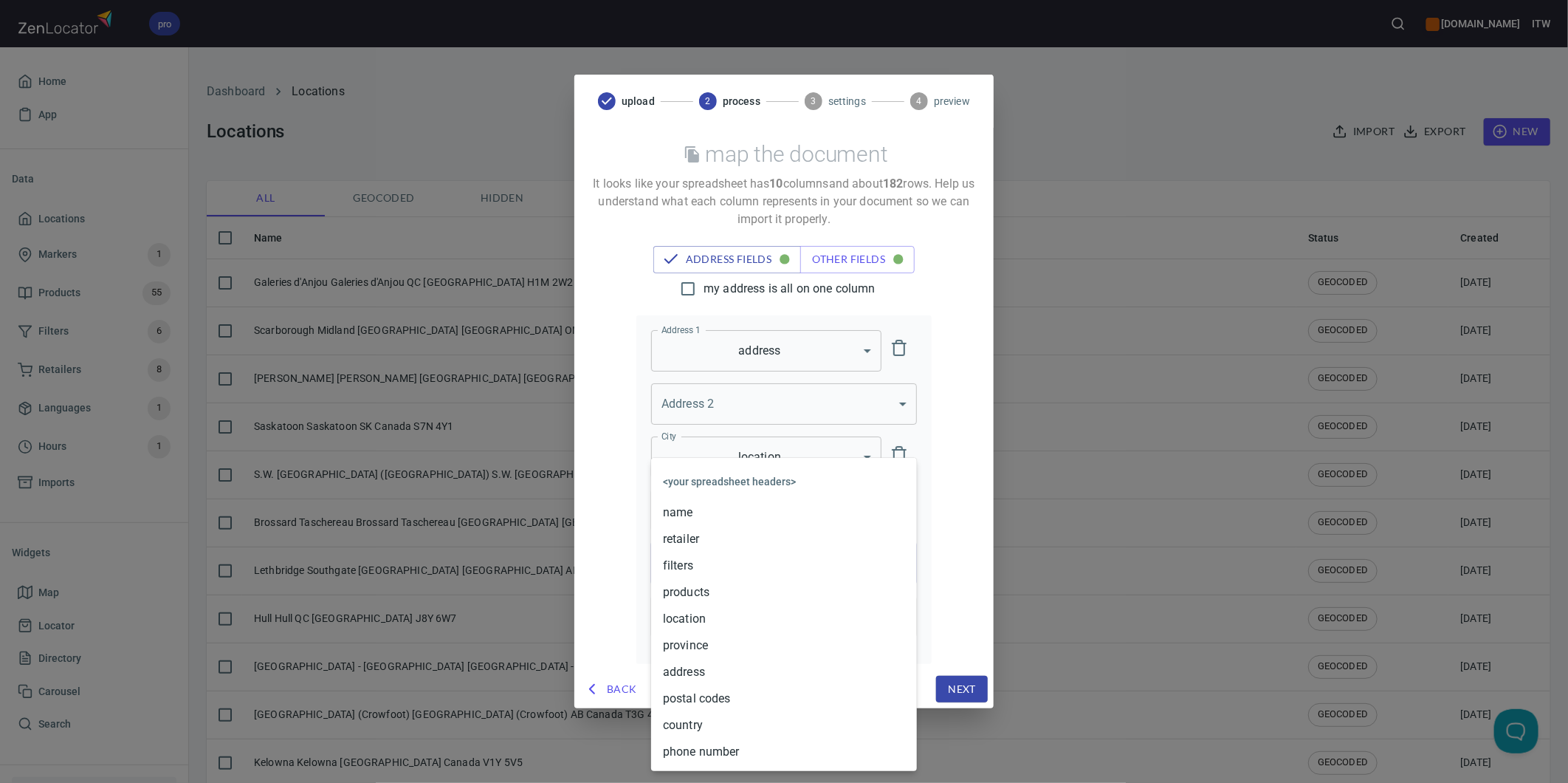
click at [718, 693] on li "postal codes" at bounding box center [784, 698] width 266 height 27
click at [722, 616] on body "pro www.paslode.com ITW Home App Data Locations Markers 1 Products 55 Filters 6…" at bounding box center [784, 391] width 1568 height 783
click at [710, 720] on li "country" at bounding box center [784, 725] width 266 height 27
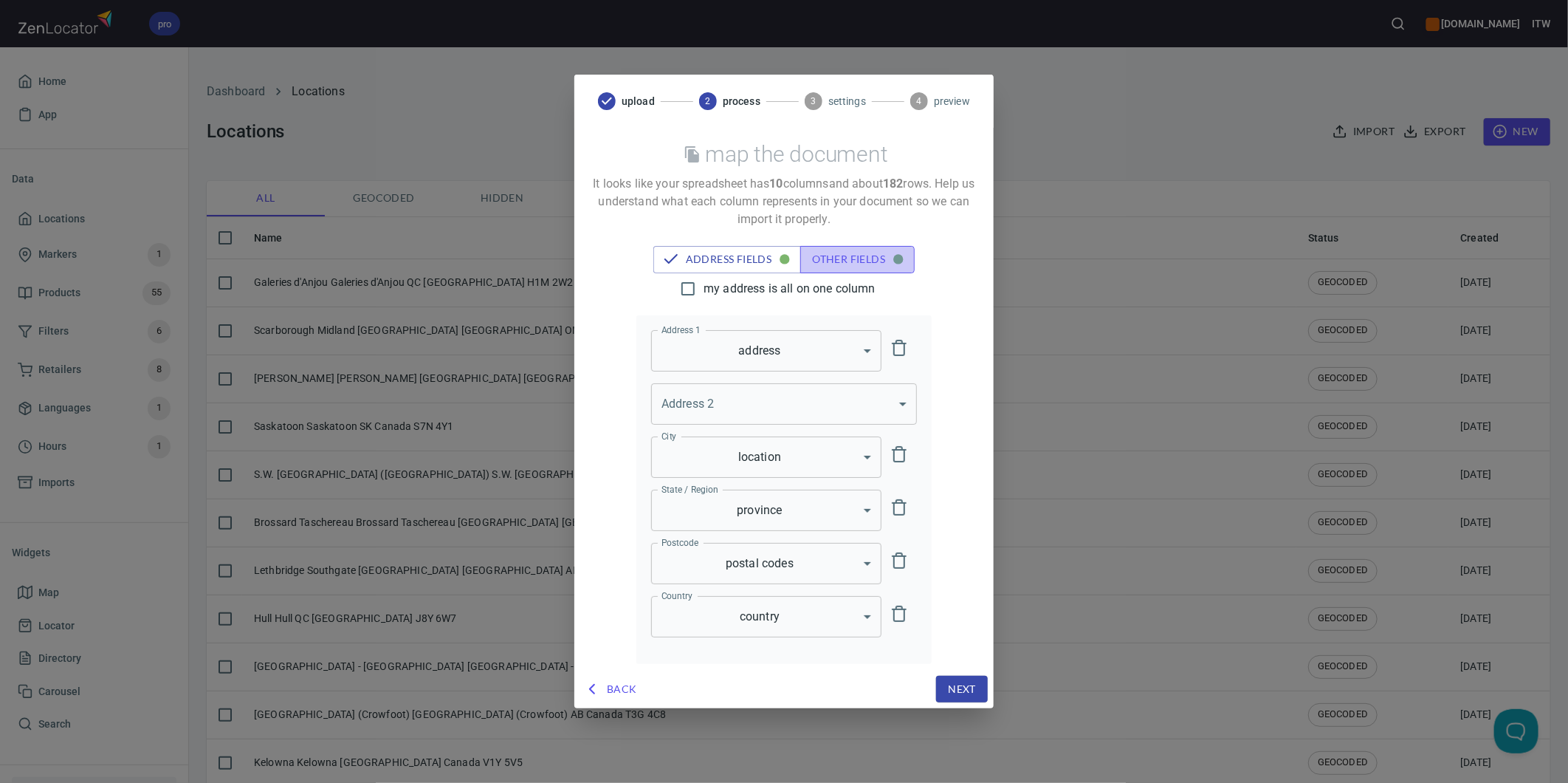
click at [837, 253] on span "other fields" at bounding box center [857, 259] width 91 height 19
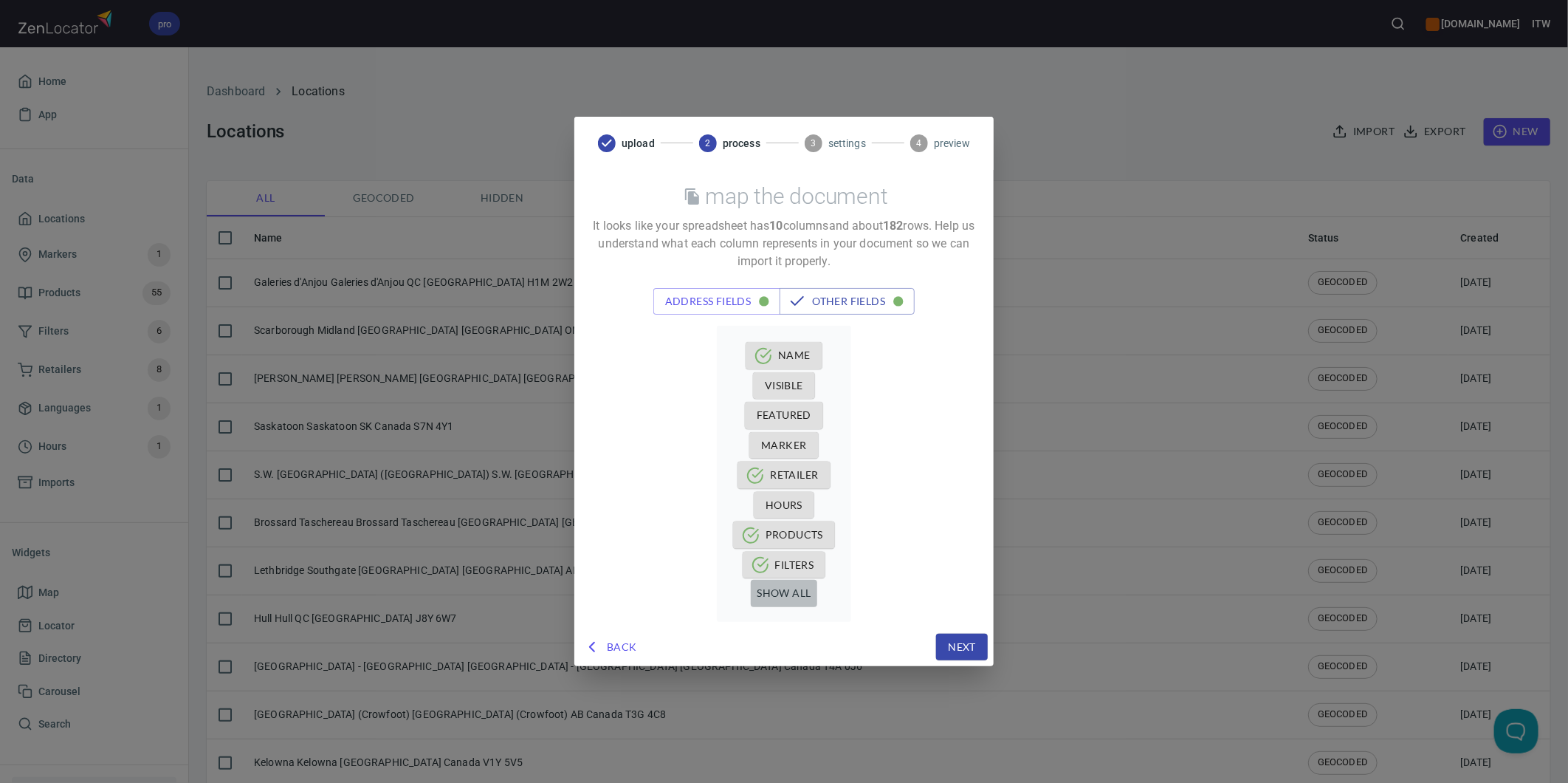
click at [795, 589] on span "show all" at bounding box center [784, 593] width 54 height 19
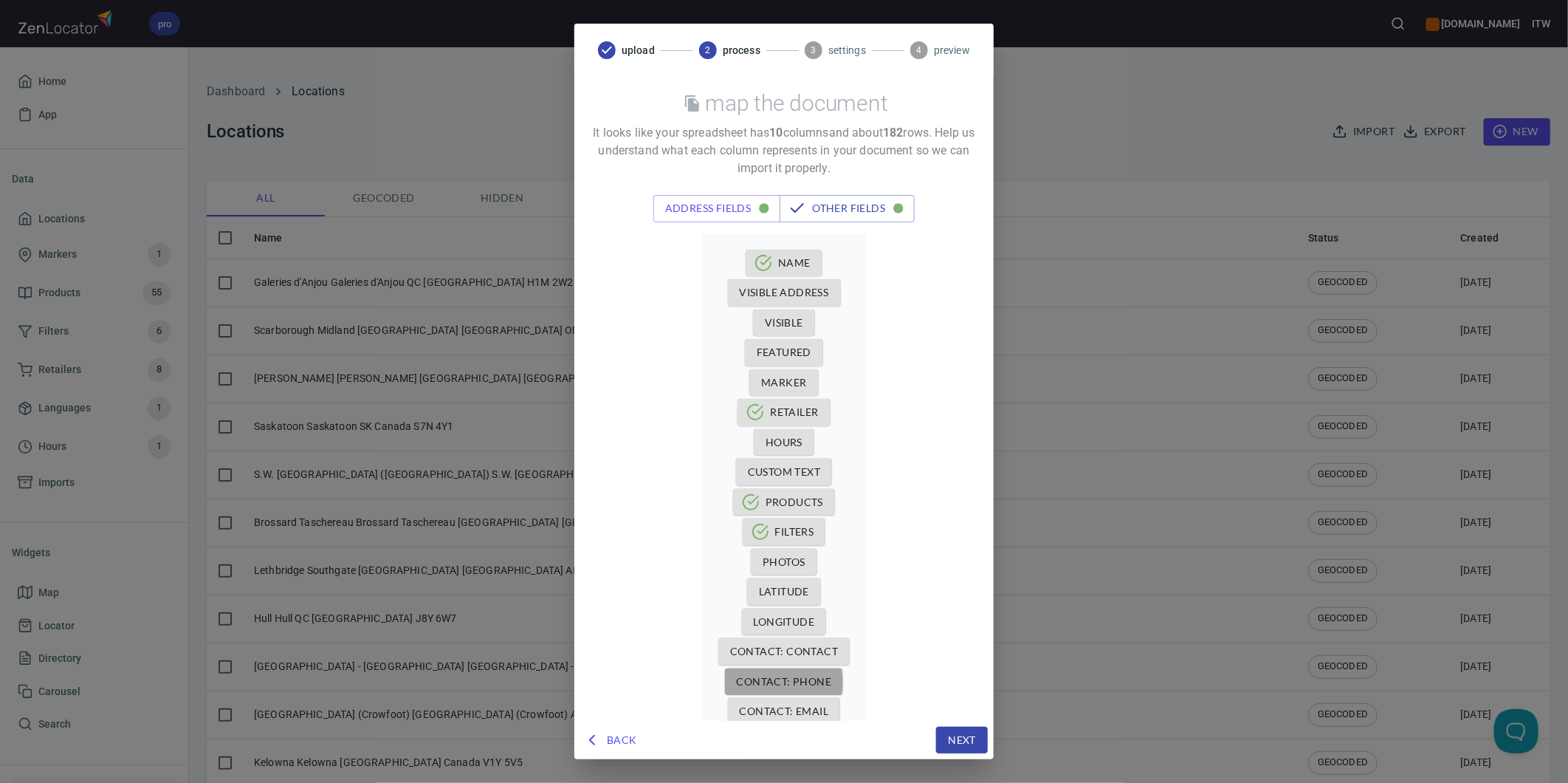
click at [777, 682] on span "Contact: Phone" at bounding box center [784, 682] width 96 height 19
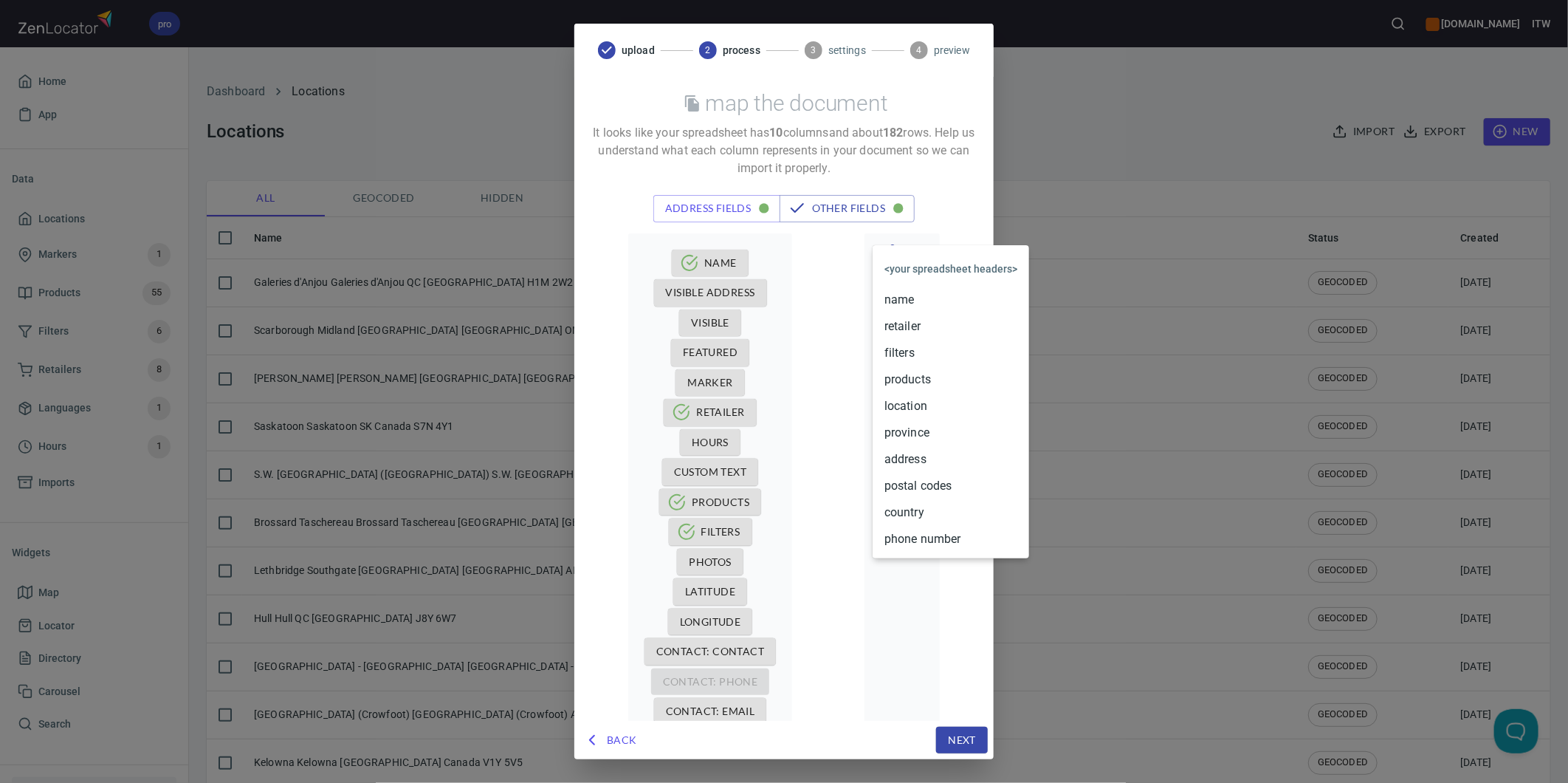
click at [897, 273] on body "pro www.paslode.com ITW Home App Data Locations Markers 1 Products 55 Filters 6…" at bounding box center [784, 391] width 1568 height 783
click at [896, 543] on li "phone number" at bounding box center [950, 539] width 157 height 27
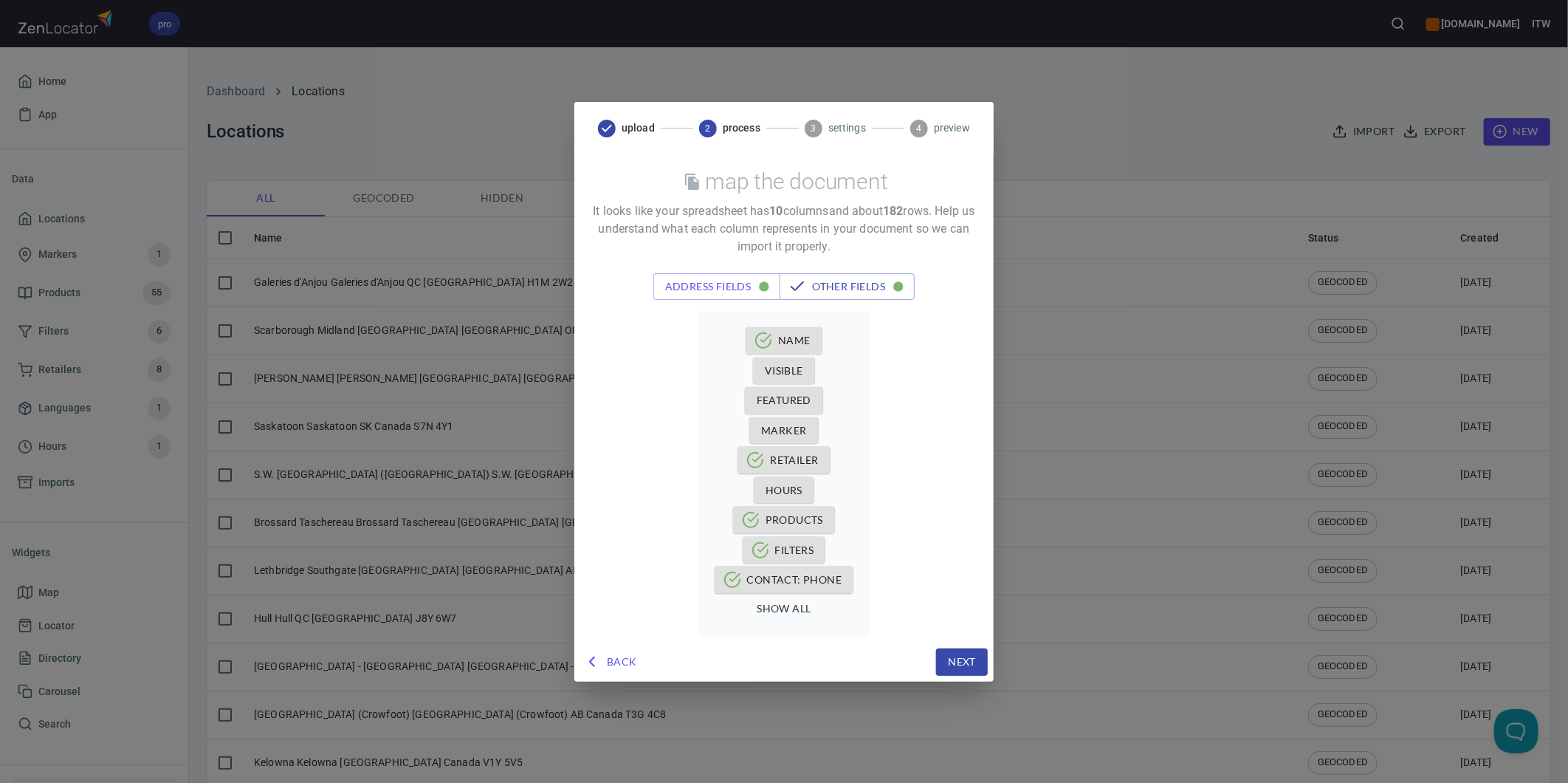
click at [965, 662] on span "Next" at bounding box center [962, 662] width 28 height 19
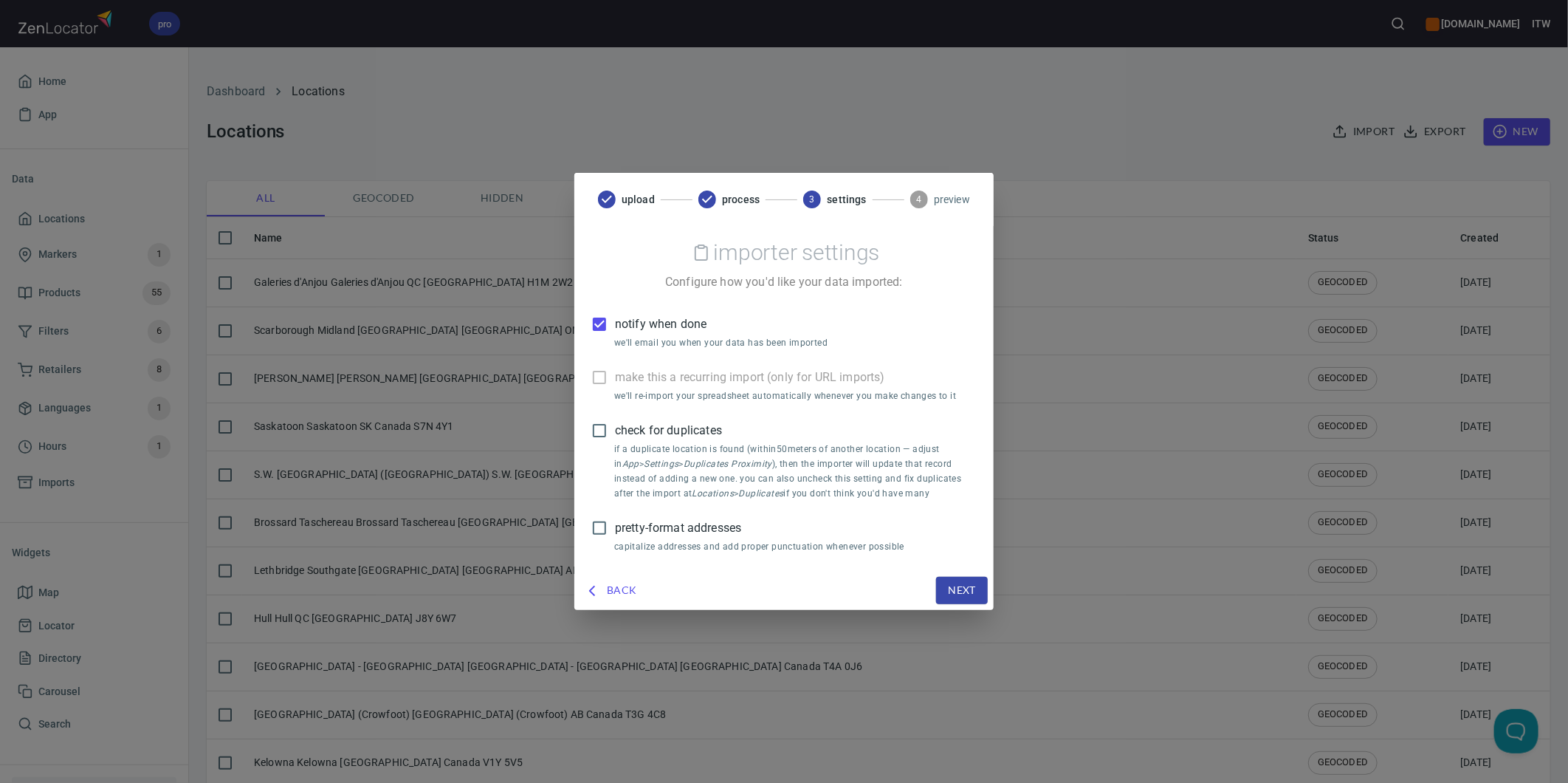
click at [650, 320] on span "notify when done" at bounding box center [661, 324] width 92 height 18
click at [615, 320] on input "notify when done" at bounding box center [599, 324] width 31 height 31
click at [672, 425] on span "check for duplicates" at bounding box center [668, 431] width 107 height 18
click at [615, 425] on input "check for duplicates" at bounding box center [599, 430] width 31 height 31
click at [949, 589] on span "Next" at bounding box center [962, 590] width 28 height 19
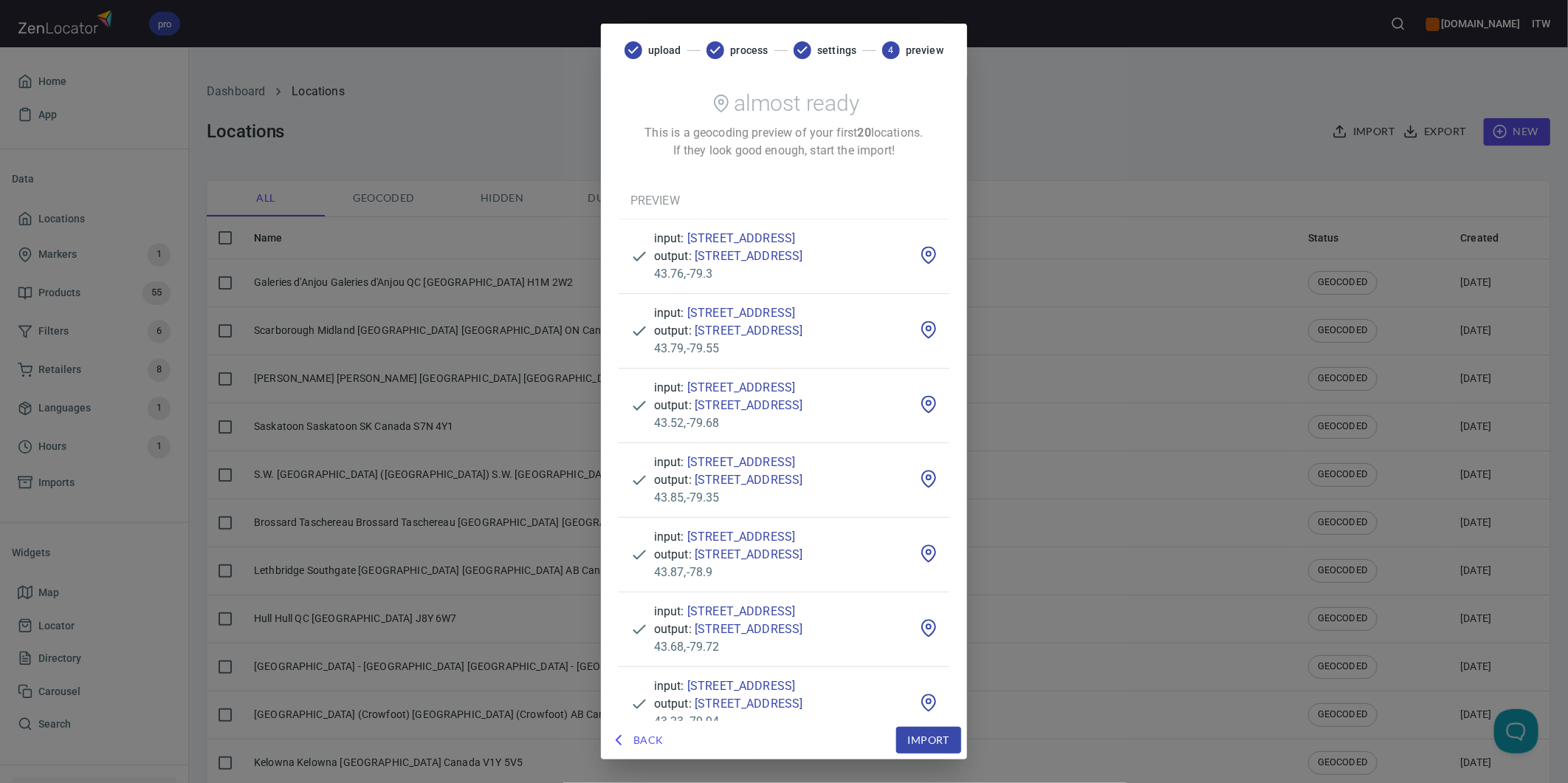
click at [949, 737] on span "Import" at bounding box center [928, 740] width 41 height 19
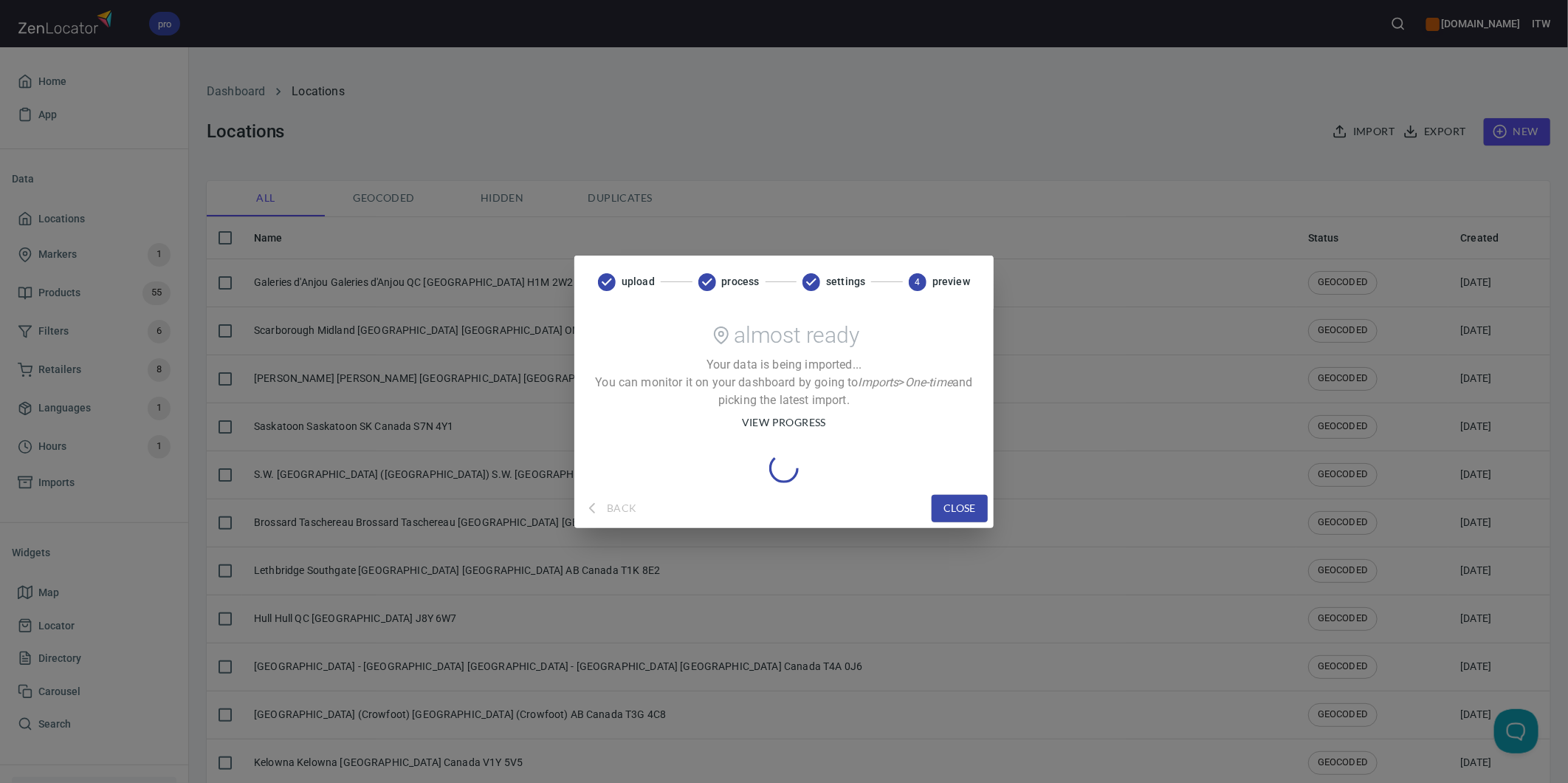
click at [815, 415] on span "view progress" at bounding box center [784, 423] width 84 height 19
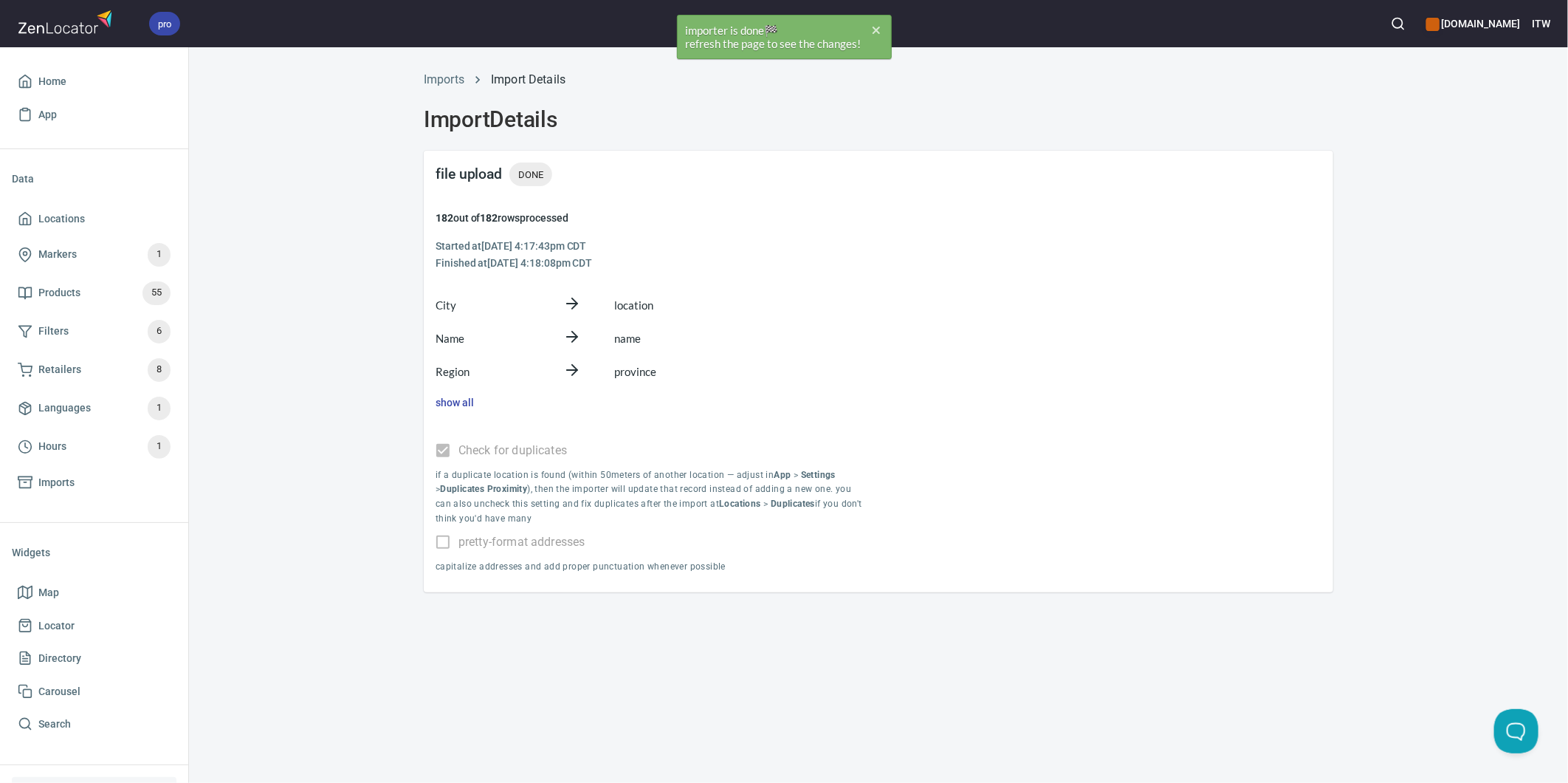
click at [77, 212] on span "Locations" at bounding box center [62, 218] width 47 height 19
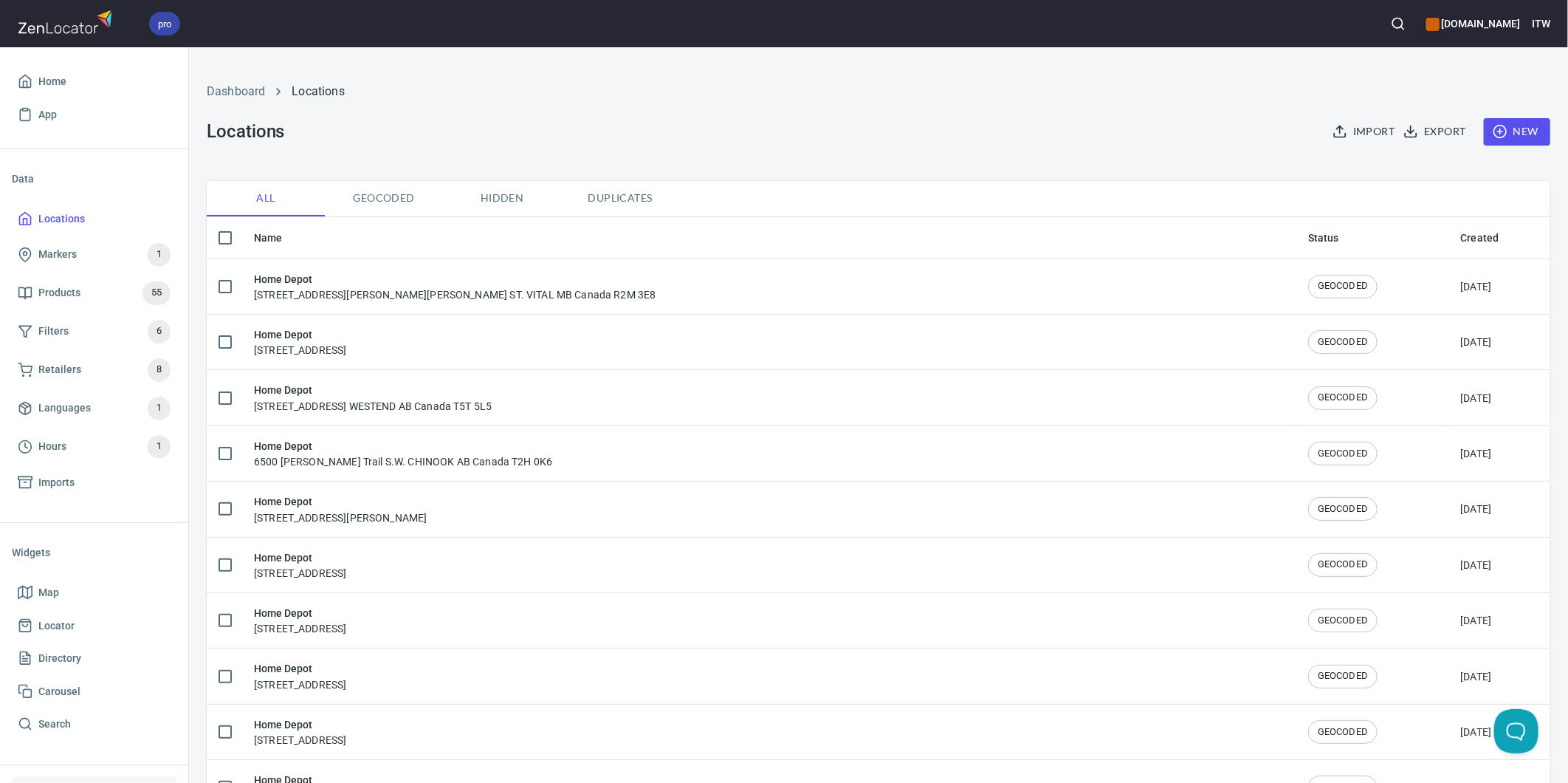
click at [1351, 126] on span "Import" at bounding box center [1365, 132] width 59 height 19
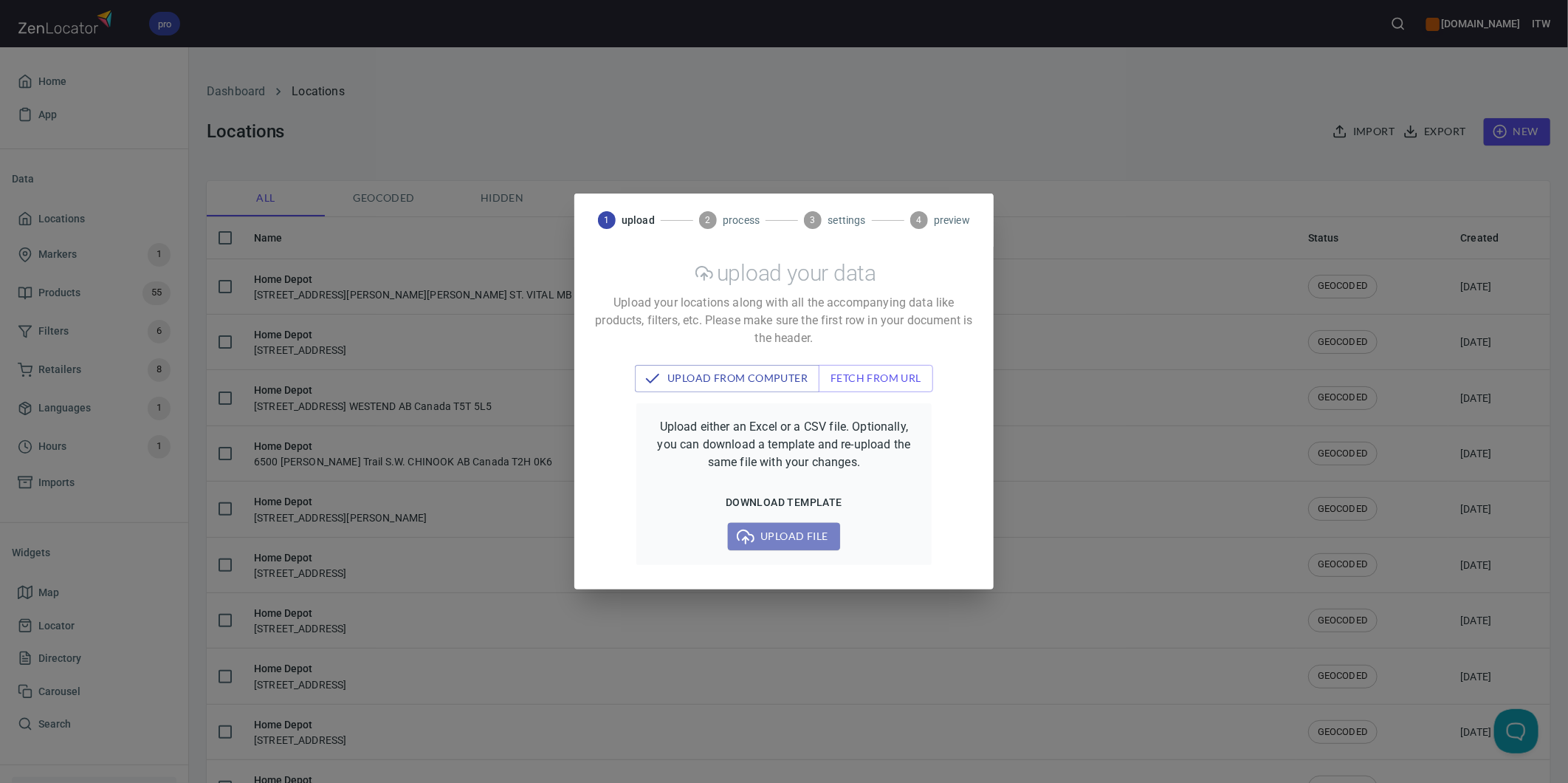
click at [786, 529] on span "Upload file" at bounding box center [784, 537] width 88 height 19
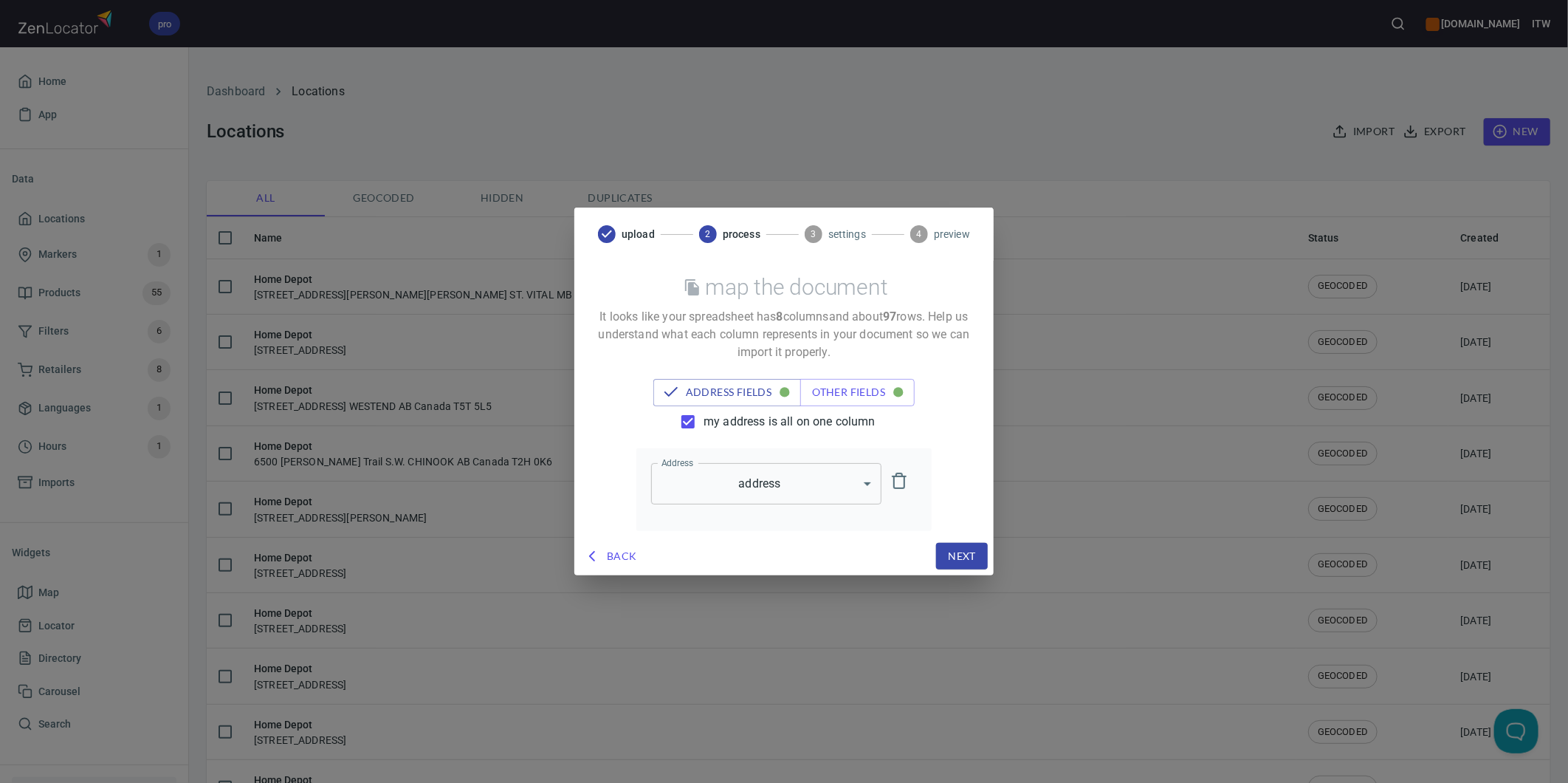
click at [746, 419] on span "my address is all on one column" at bounding box center [789, 422] width 172 height 18
click at [704, 419] on input "my address is all on one column" at bounding box center [688, 421] width 31 height 31
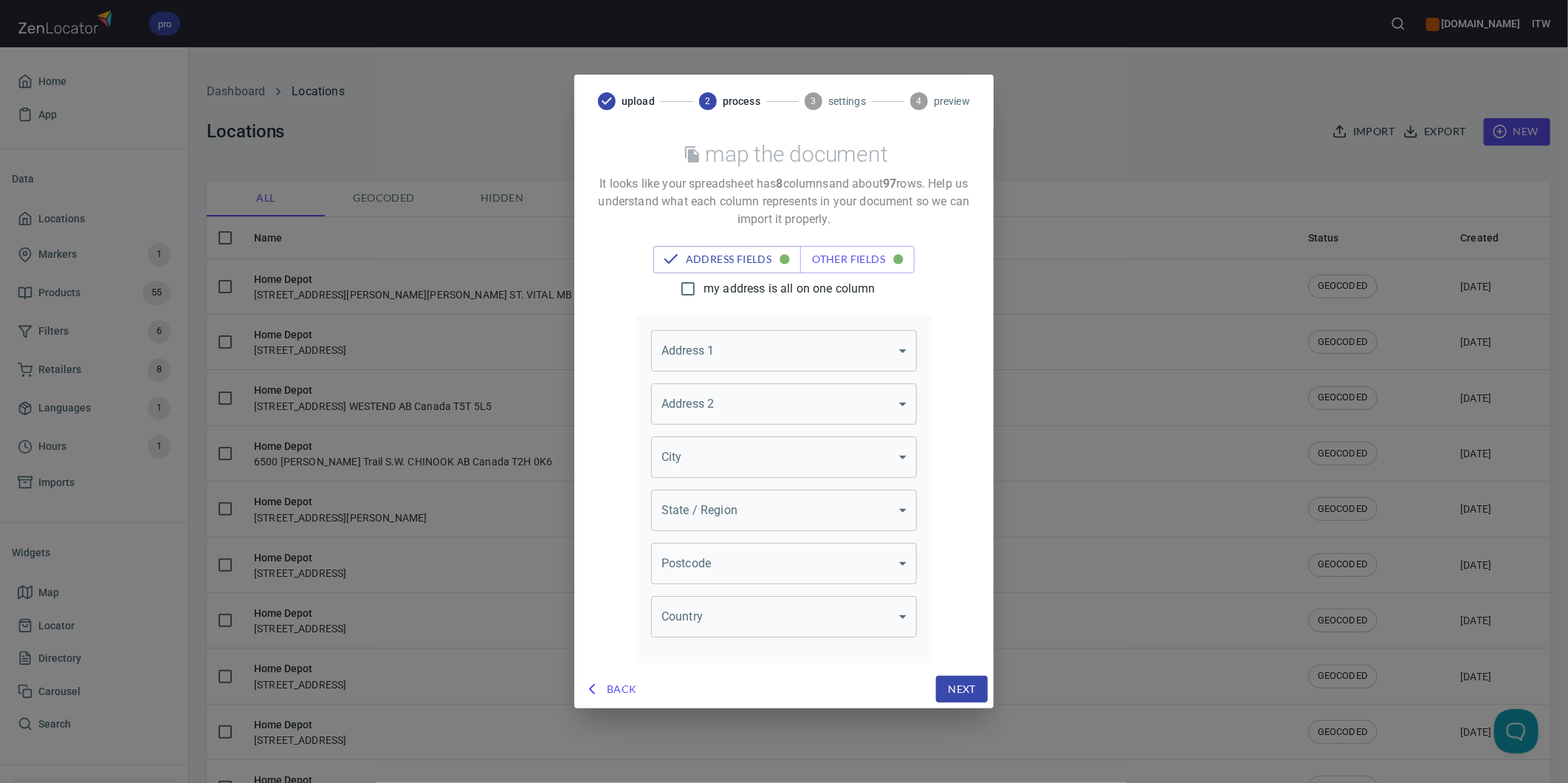
click at [819, 349] on body "pro www.paslode.com ITW Home App Data Locations Markers 1 Products 55 Filters 6…" at bounding box center [784, 391] width 1568 height 783
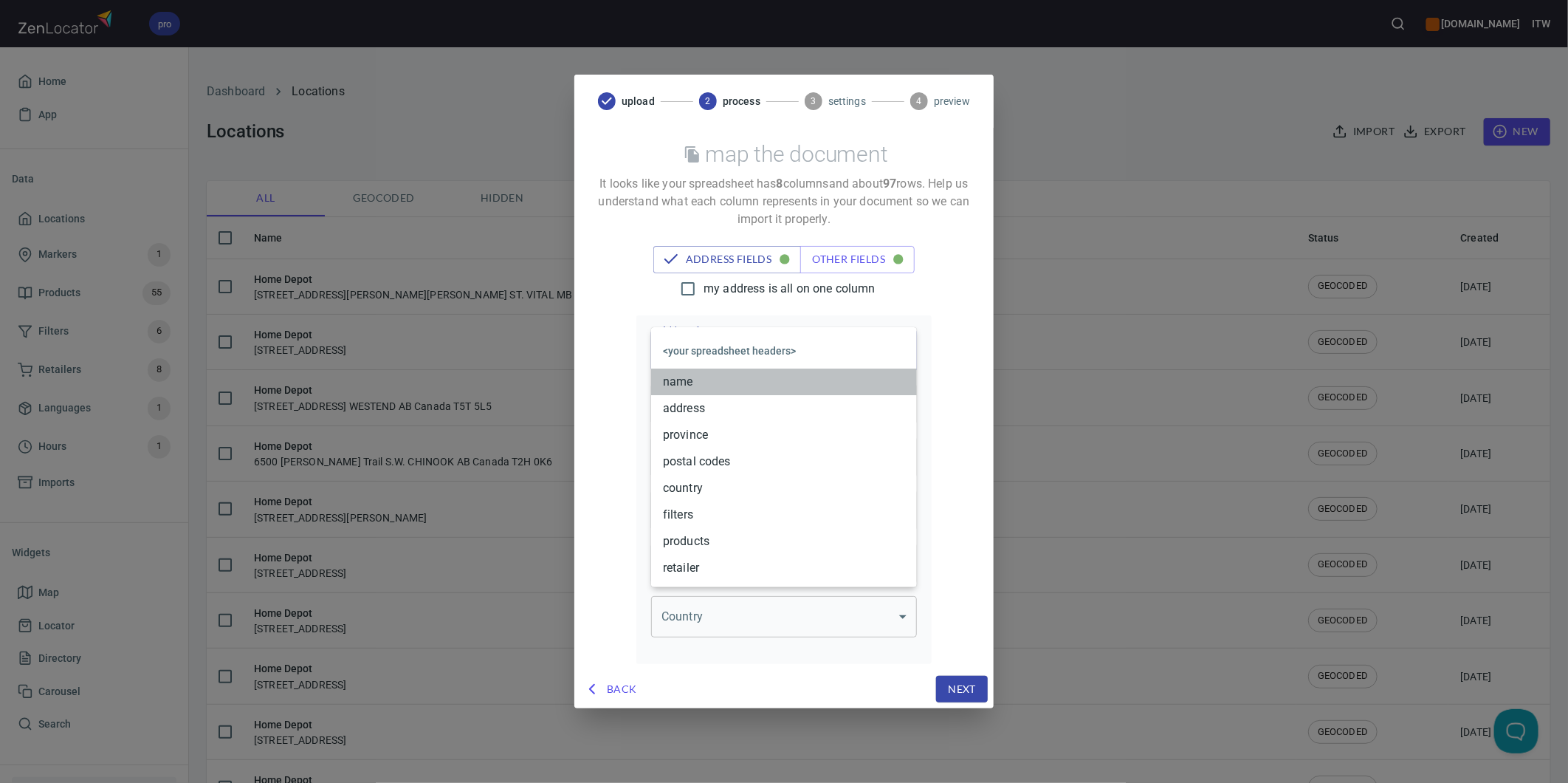
click at [747, 384] on li "name" at bounding box center [784, 382] width 266 height 27
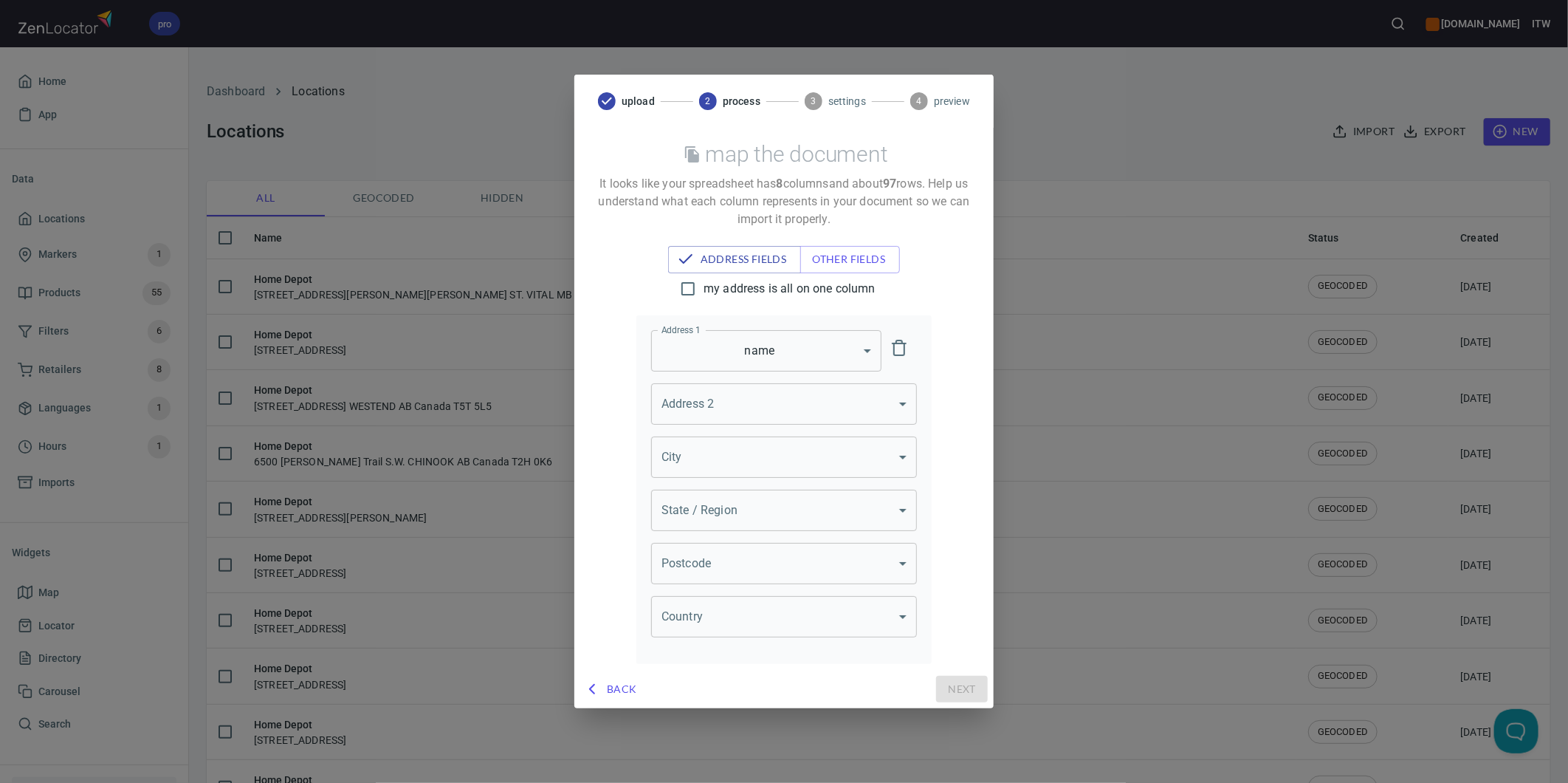
click at [766, 349] on body "pro www.paslode.com ITW Home App Data Locations Markers 1 Products 55 Filters 6…" at bounding box center [784, 391] width 1568 height 783
click at [739, 377] on li "address" at bounding box center [766, 377] width 230 height 27
click at [620, 691] on span "Back" at bounding box center [611, 689] width 51 height 19
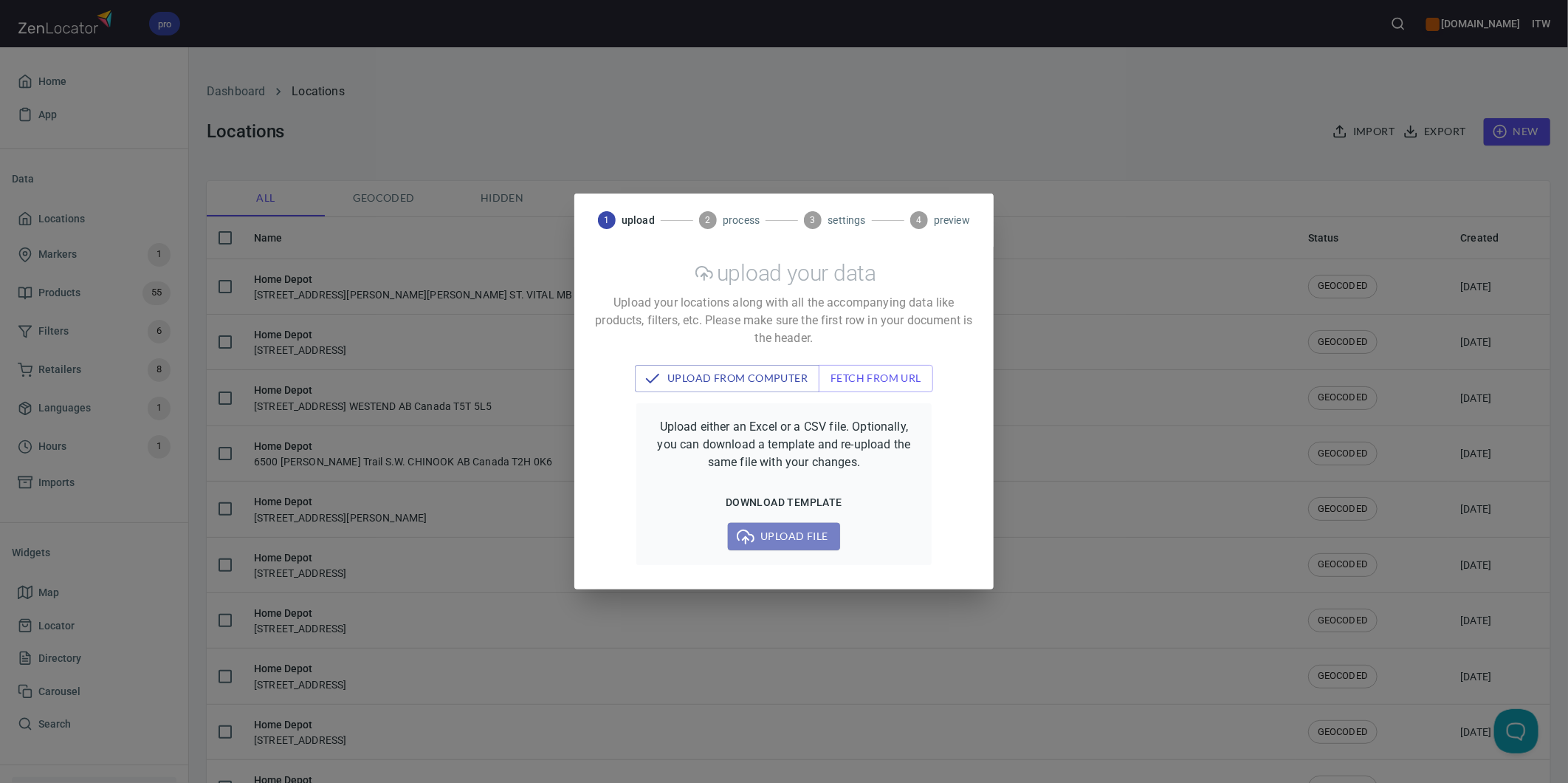
click at [767, 540] on span "Upload file" at bounding box center [784, 537] width 88 height 19
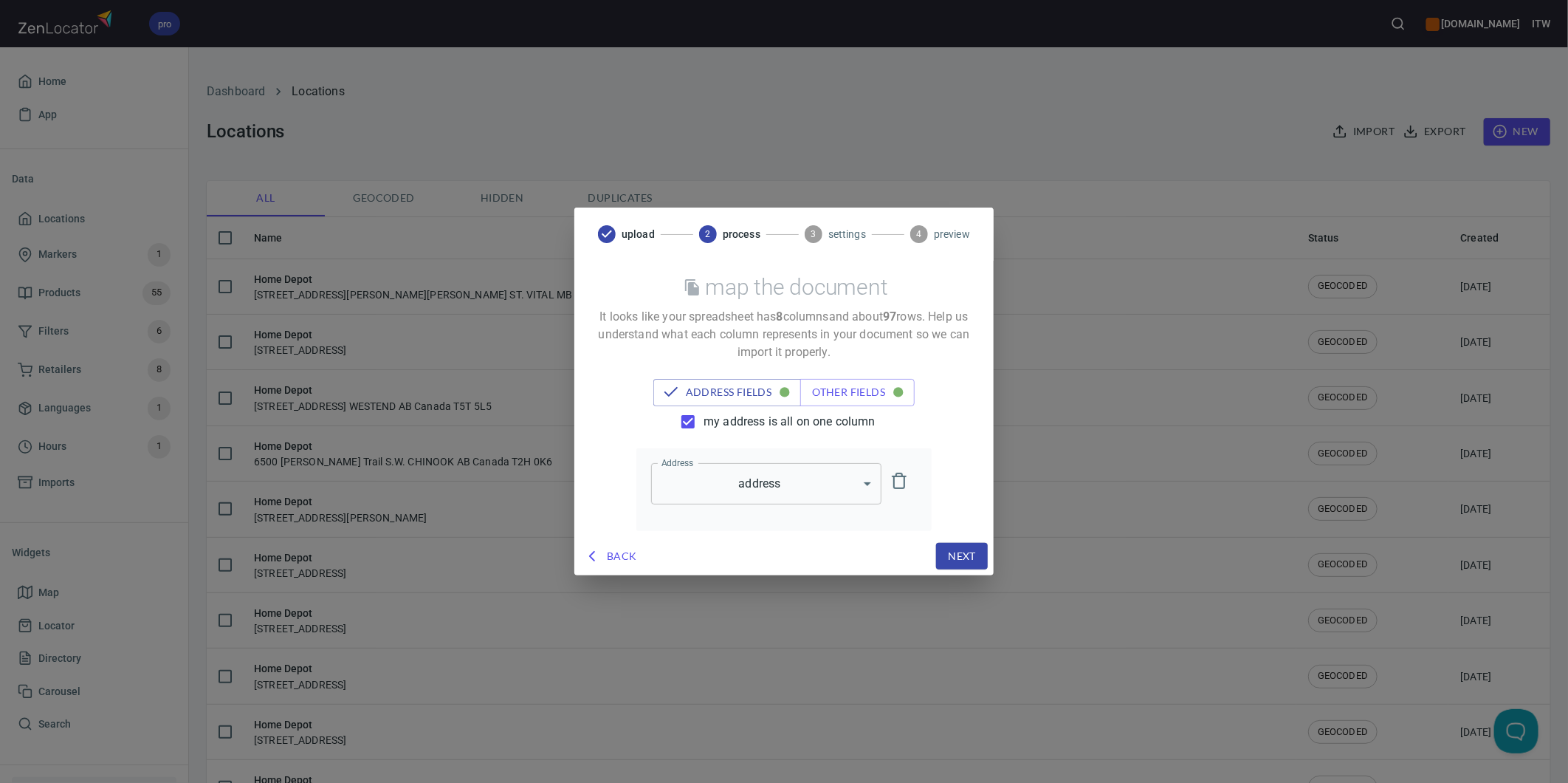
click at [731, 416] on span "my address is all on one column" at bounding box center [789, 422] width 172 height 18
click at [704, 416] on input "my address is all on one column" at bounding box center [688, 421] width 31 height 31
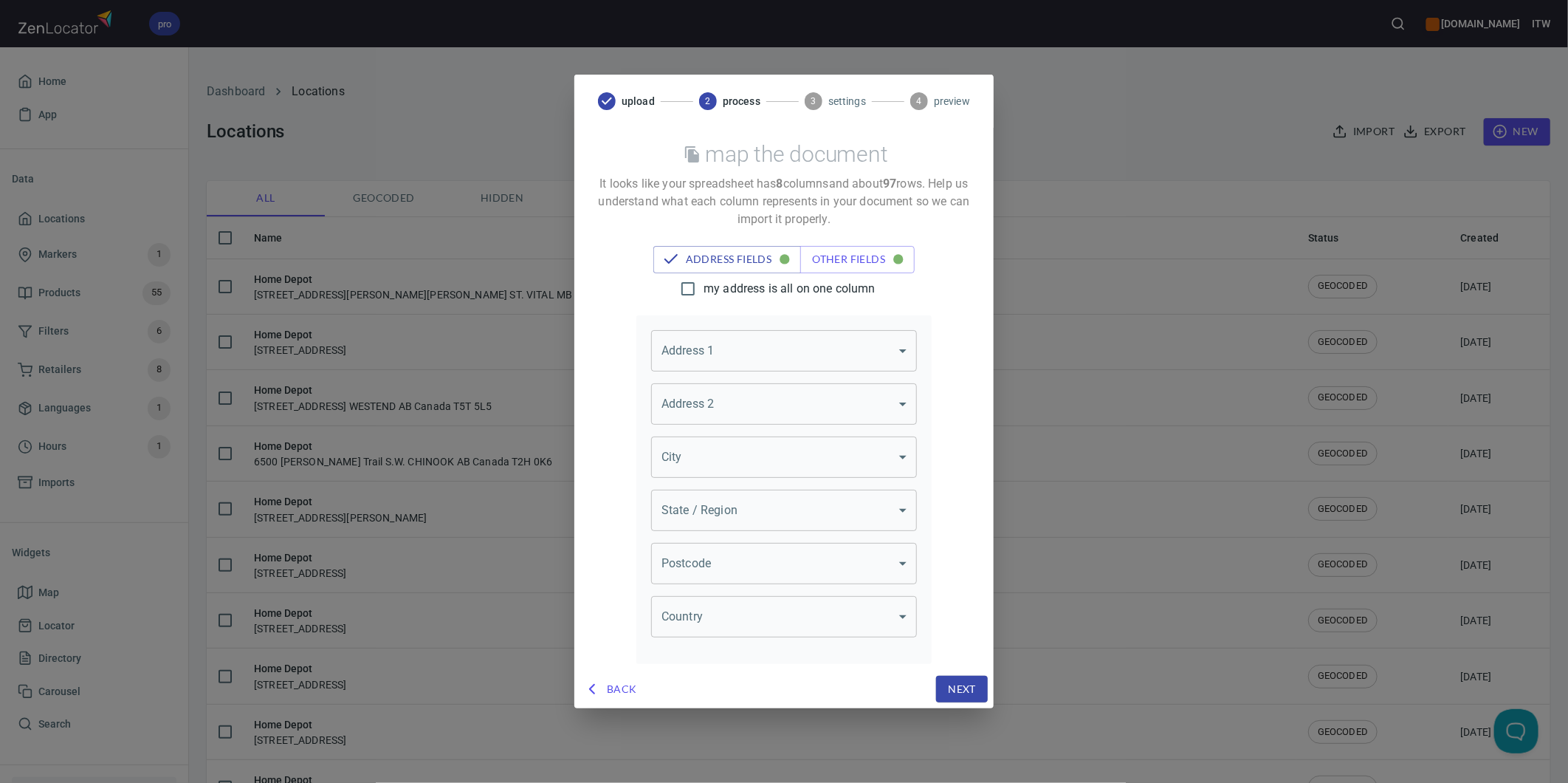
click at [855, 350] on body "pro www.paslode.com ITW Home App Data Locations Markers 1 Products 55 Filters 6…" at bounding box center [784, 391] width 1568 height 783
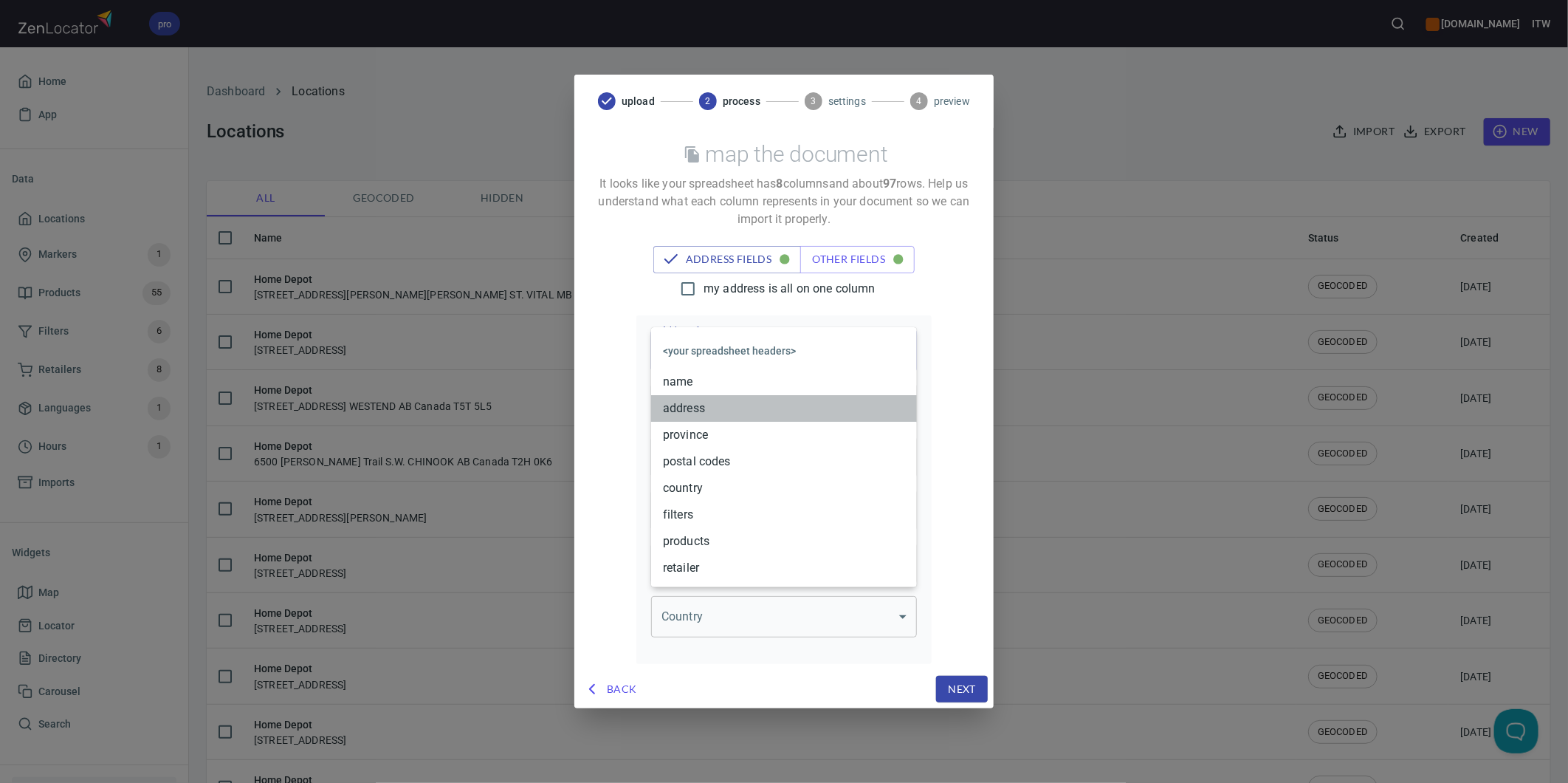
click at [710, 414] on li "address" at bounding box center [784, 408] width 266 height 27
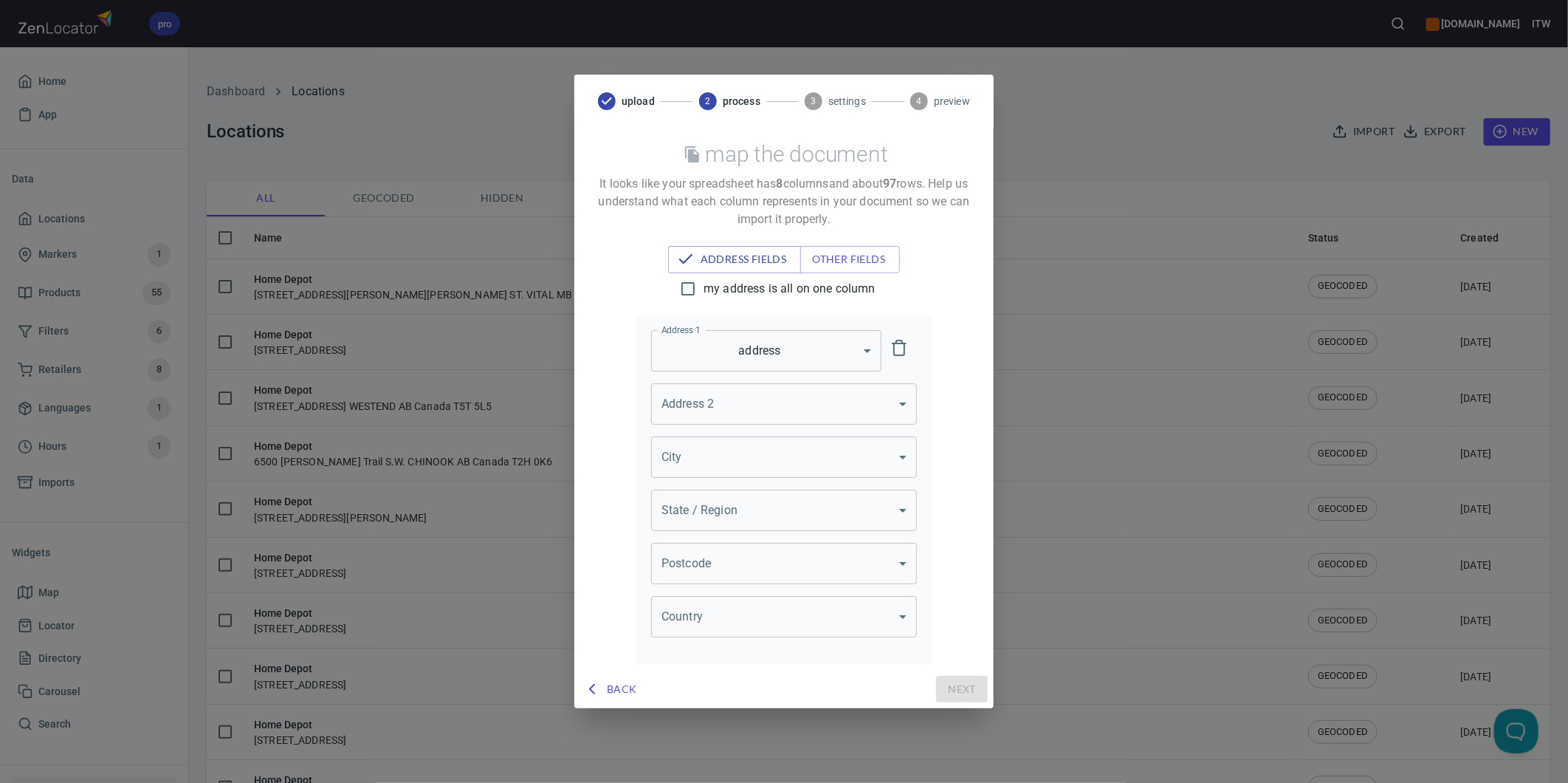
click at [774, 452] on body "pro www.paslode.com ITW Home App Data Locations Markers 1 Products 55 Filters 6…" at bounding box center [784, 391] width 1568 height 783
click at [753, 519] on li "address" at bounding box center [784, 515] width 266 height 27
click at [754, 514] on body "pro www.paslode.com ITW Home App Data Locations Markers 1 Products 55 Filters 6…" at bounding box center [784, 391] width 1568 height 783
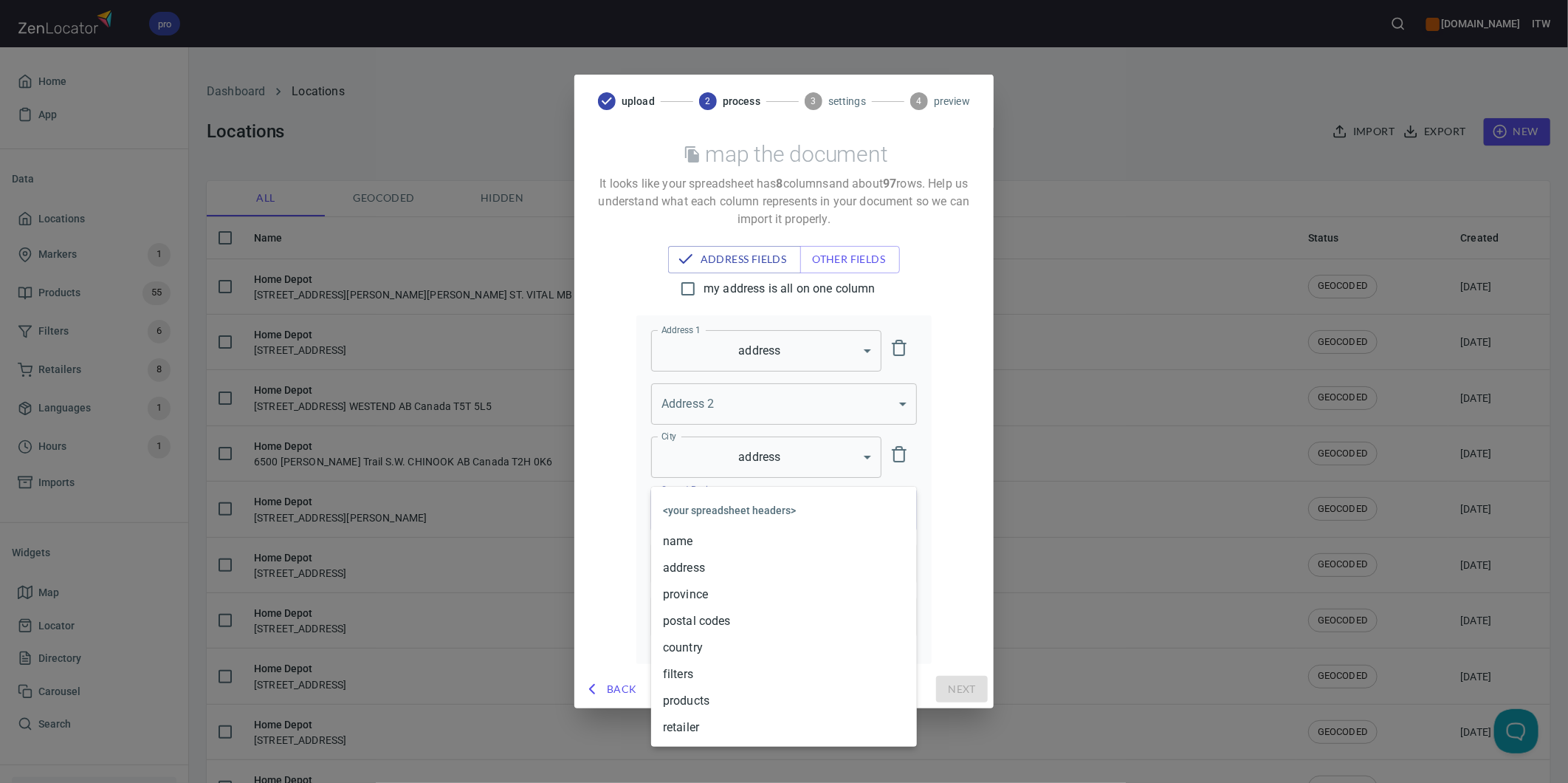
click at [733, 596] on li "province" at bounding box center [784, 594] width 266 height 27
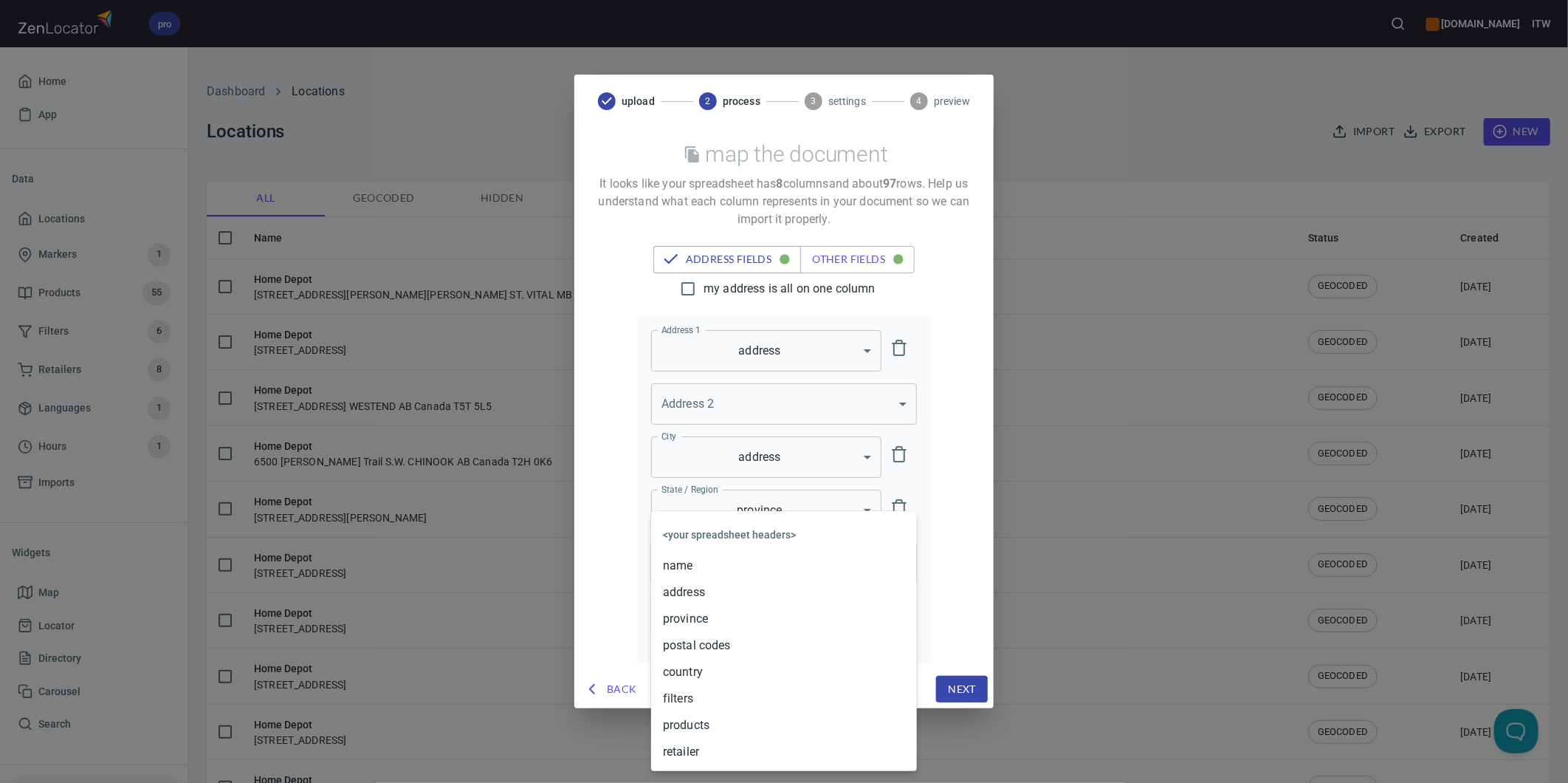
click at [756, 560] on body "pro www.paslode.com ITW Home App Data Locations Markers 1 Products 55 Filters 6…" at bounding box center [784, 391] width 1568 height 783
click at [709, 640] on li "postal codes" at bounding box center [784, 645] width 266 height 27
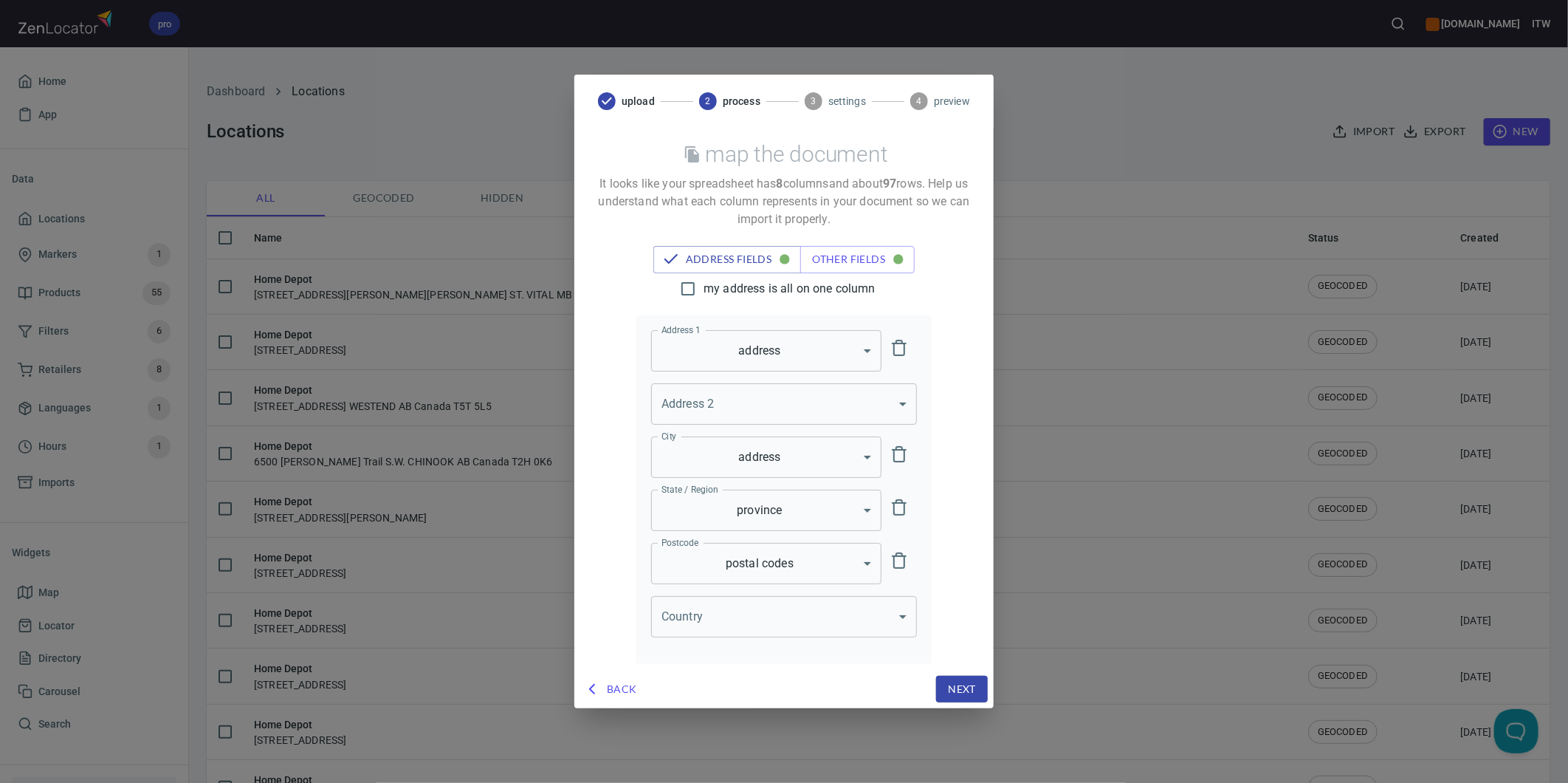
click at [731, 606] on body "pro www.paslode.com ITW Home App Data Locations Markers 1 Products 55 Filters 6…" at bounding box center [784, 391] width 1568 height 783
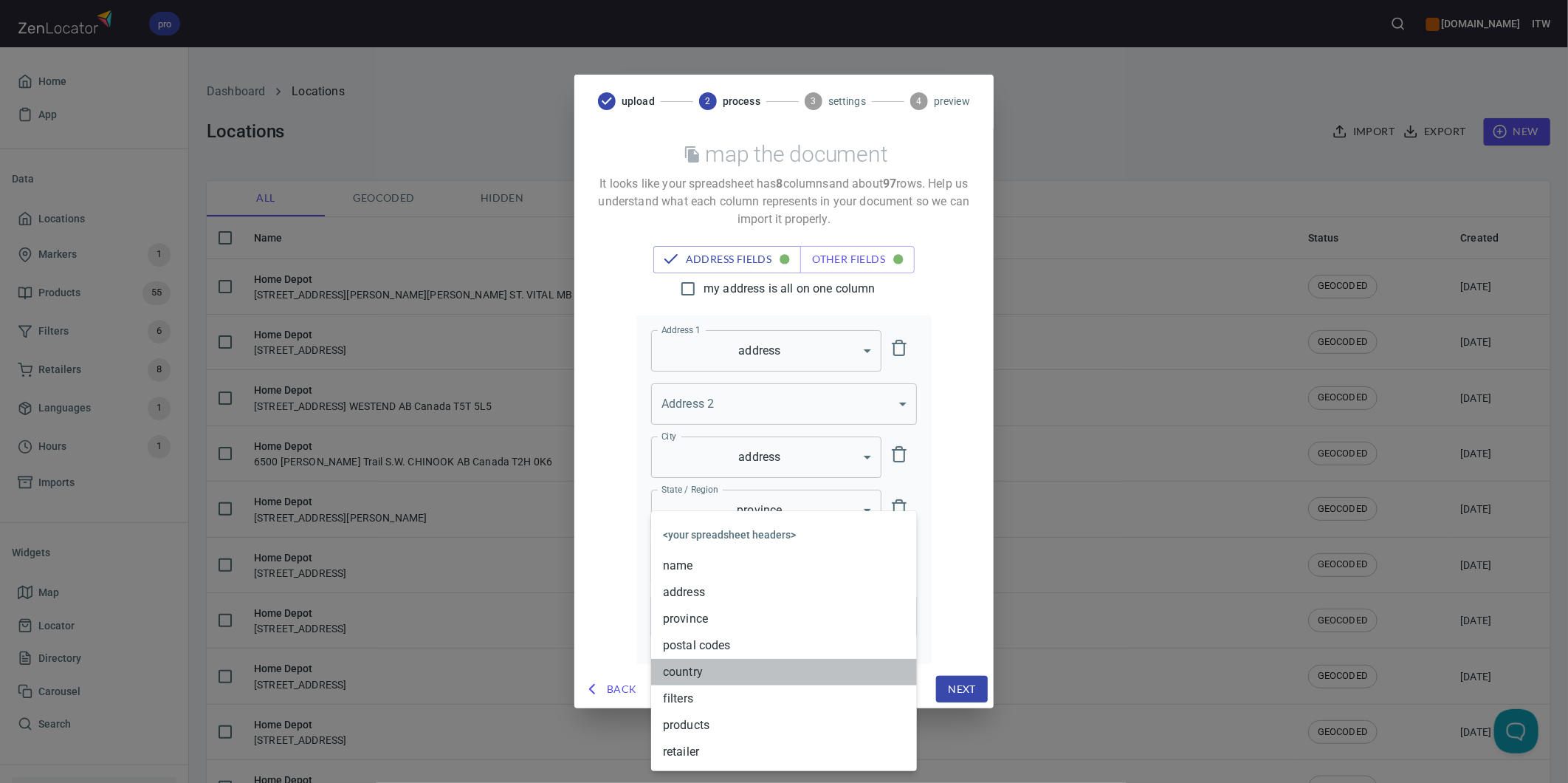
click at [721, 674] on li "country" at bounding box center [784, 672] width 266 height 27
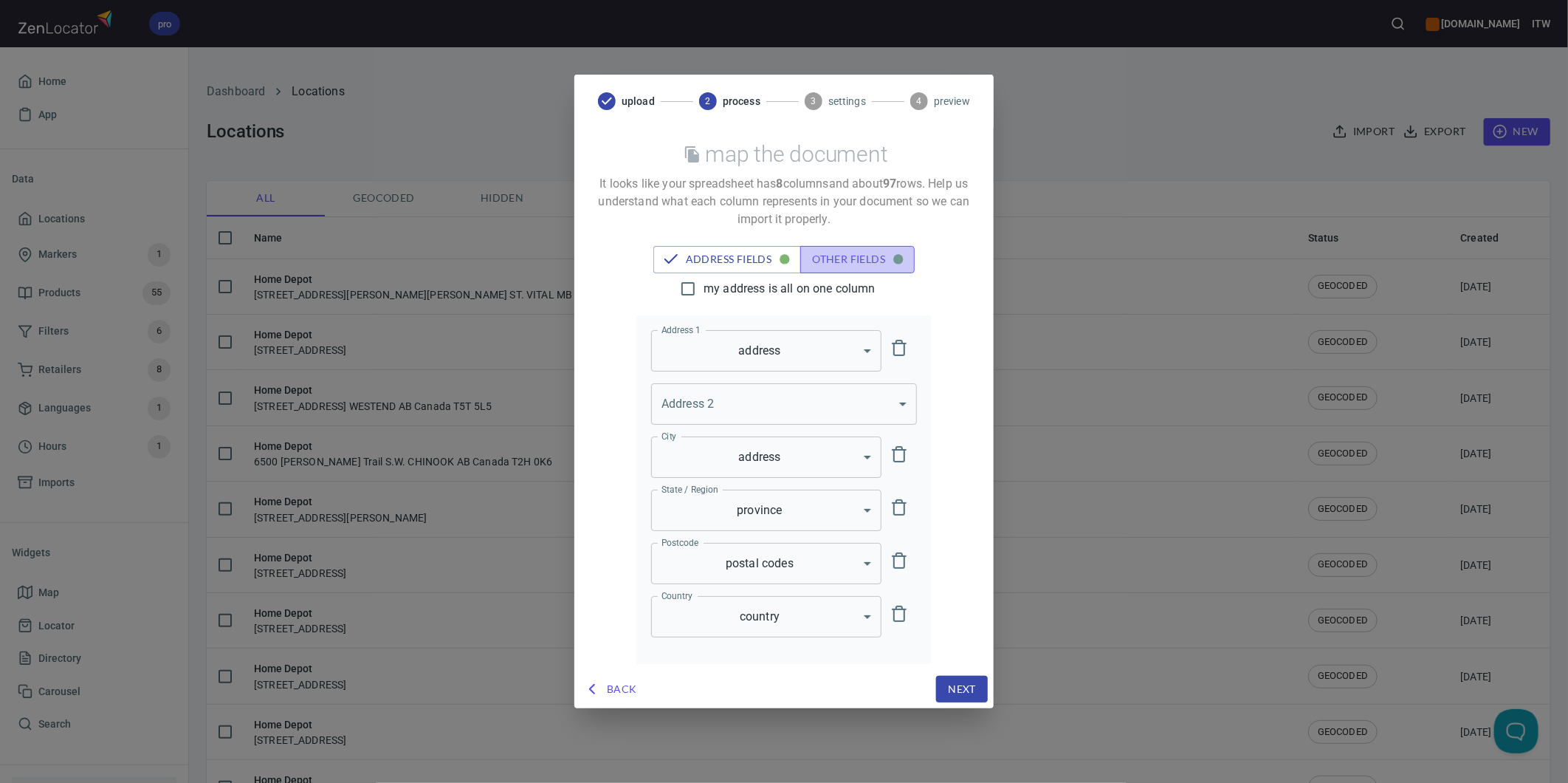
click at [831, 260] on span "other fields" at bounding box center [857, 259] width 91 height 19
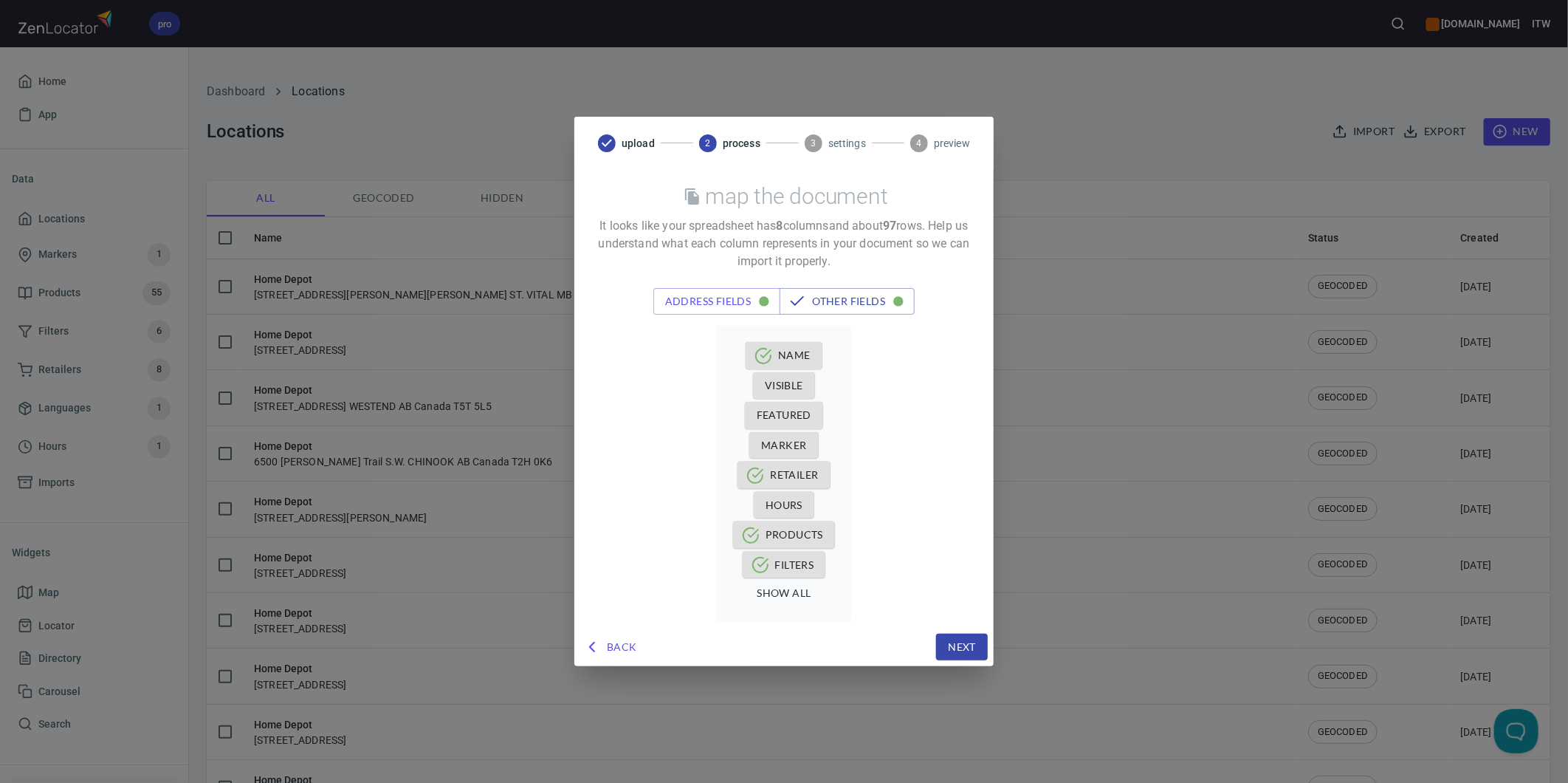
click at [951, 644] on span "Next" at bounding box center [962, 647] width 28 height 19
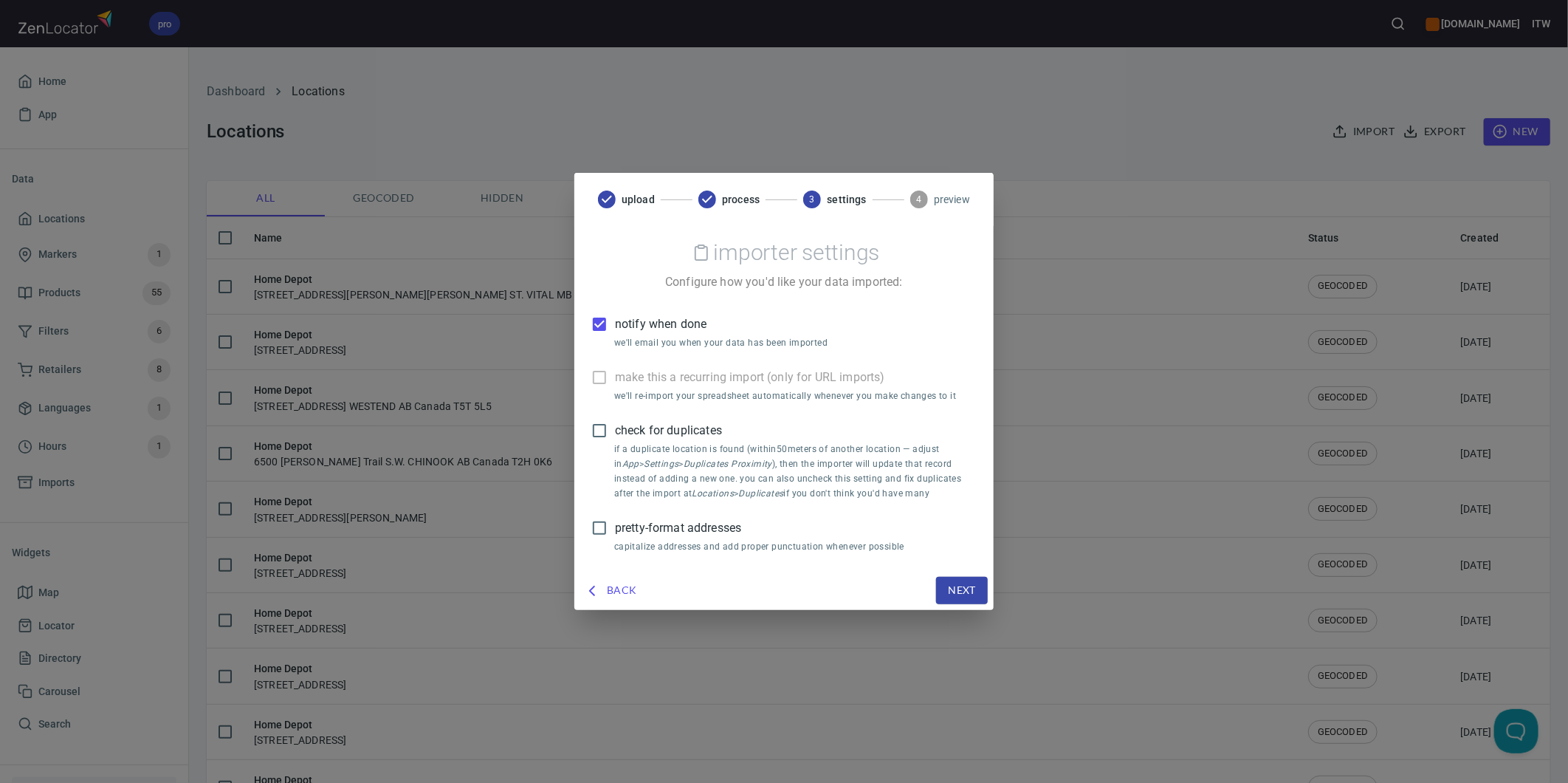
click at [657, 323] on span "notify when done" at bounding box center [661, 324] width 92 height 18
click at [615, 323] on input "notify when done" at bounding box center [599, 324] width 31 height 31
click at [653, 429] on span "check for duplicates" at bounding box center [668, 431] width 107 height 18
click at [615, 429] on input "check for duplicates" at bounding box center [599, 430] width 31 height 31
click at [679, 522] on span "pretty-format addresses" at bounding box center [678, 529] width 127 height 18
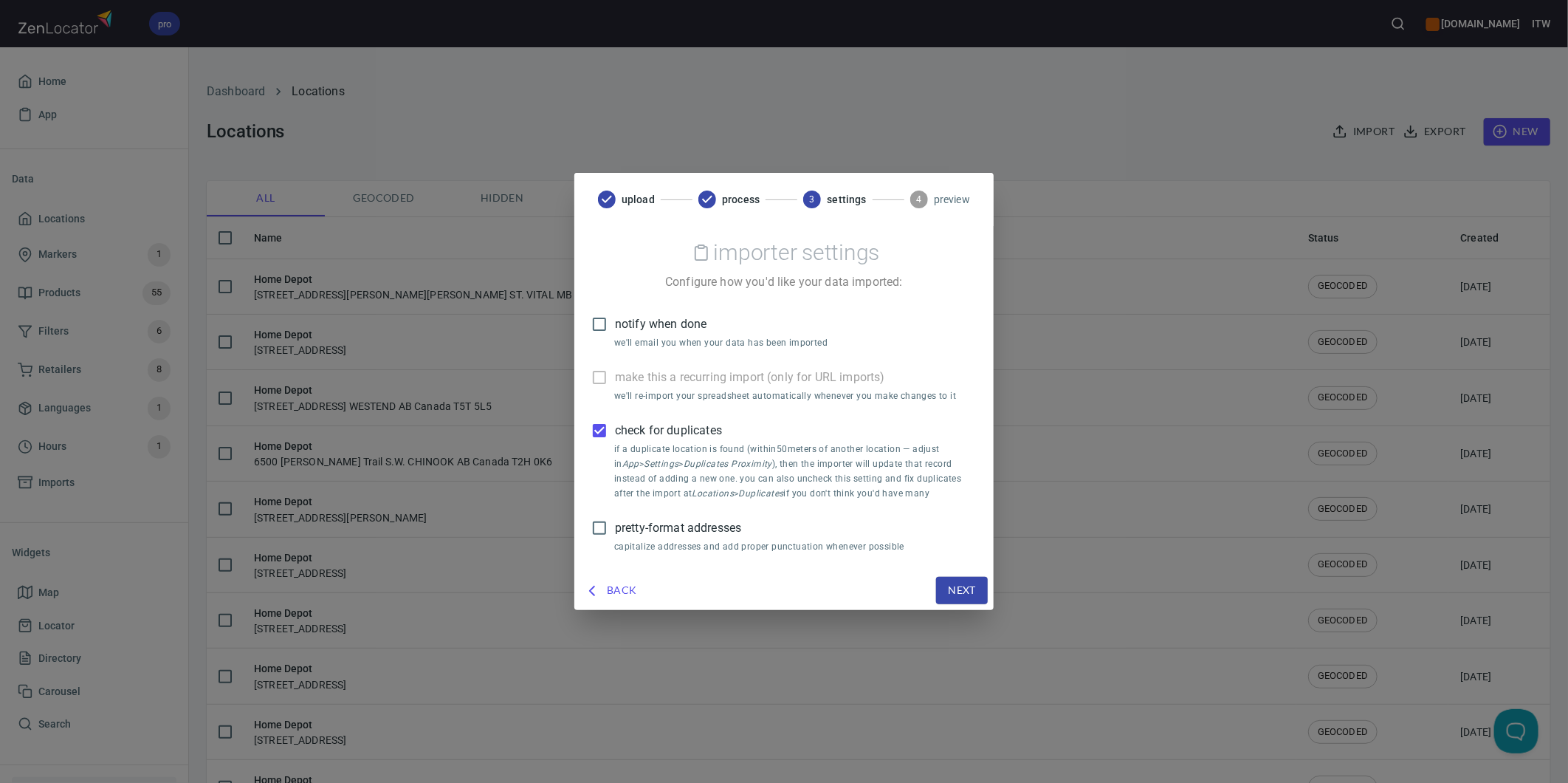
click at [615, 522] on input "pretty-format addresses" at bounding box center [599, 528] width 31 height 31
click at [943, 587] on button "Next" at bounding box center [962, 589] width 52 height 27
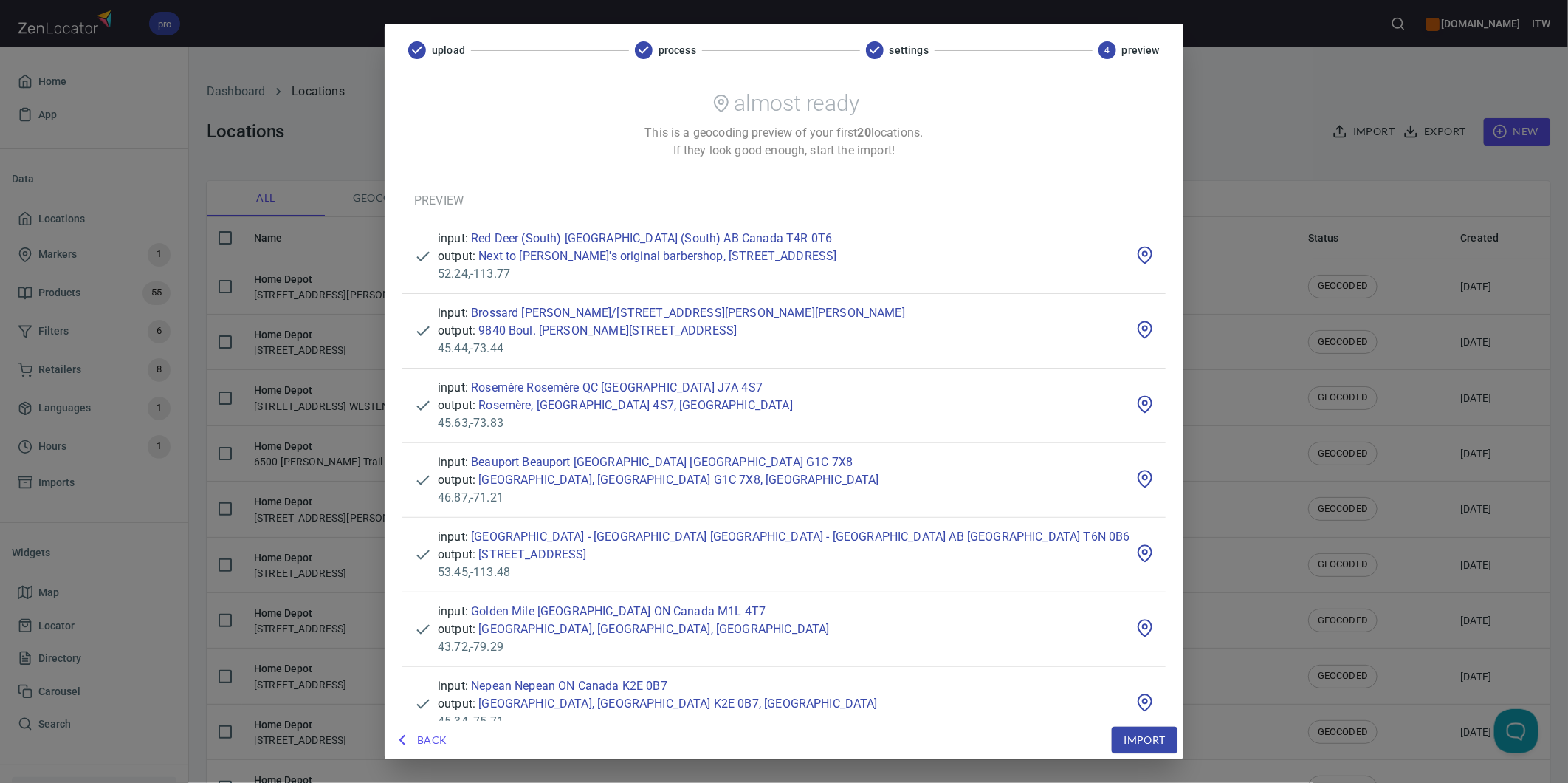
click at [1123, 736] on span "Import" at bounding box center [1143, 740] width 41 height 19
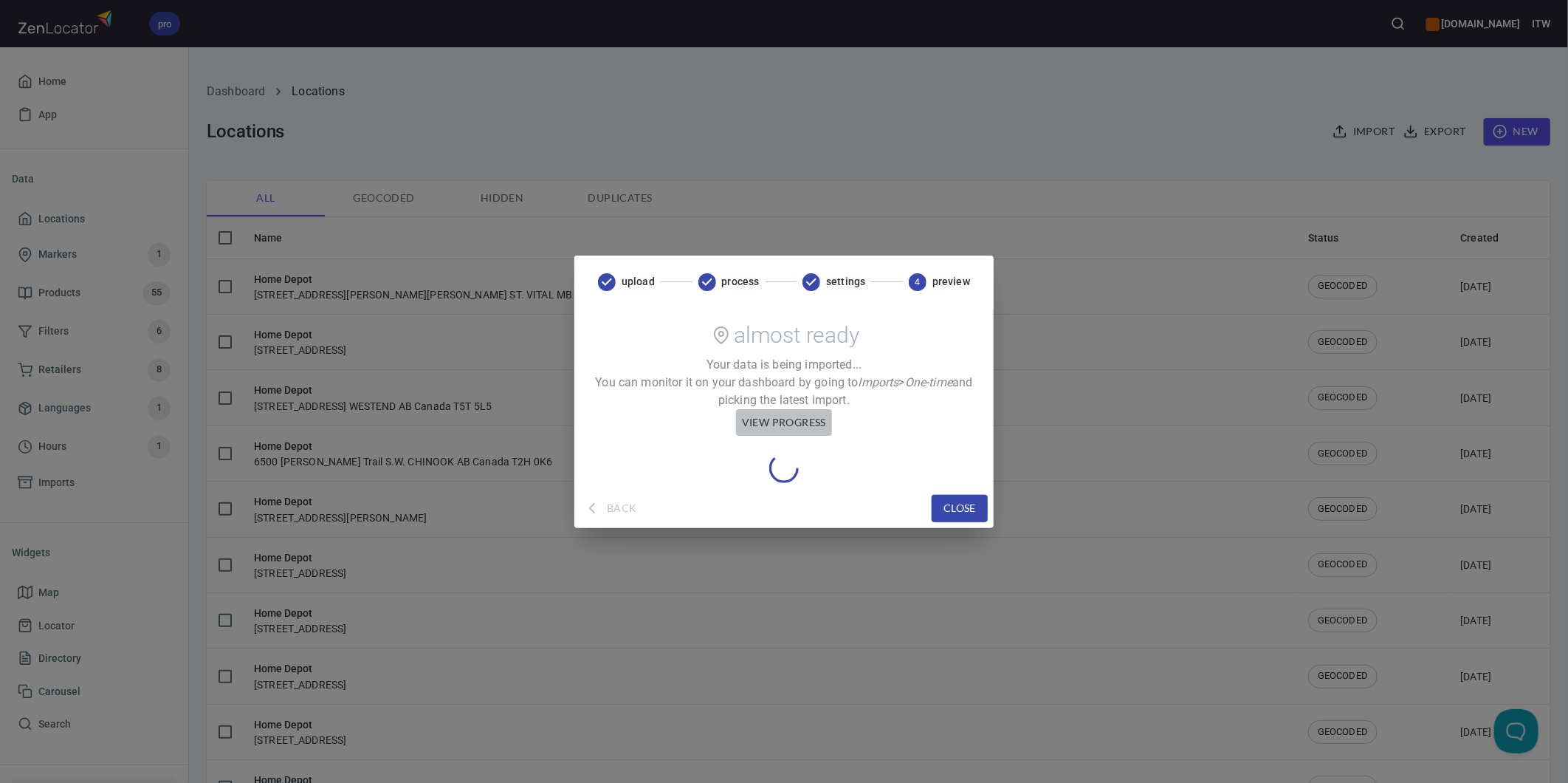
click at [795, 411] on button "view progress" at bounding box center [784, 422] width 96 height 27
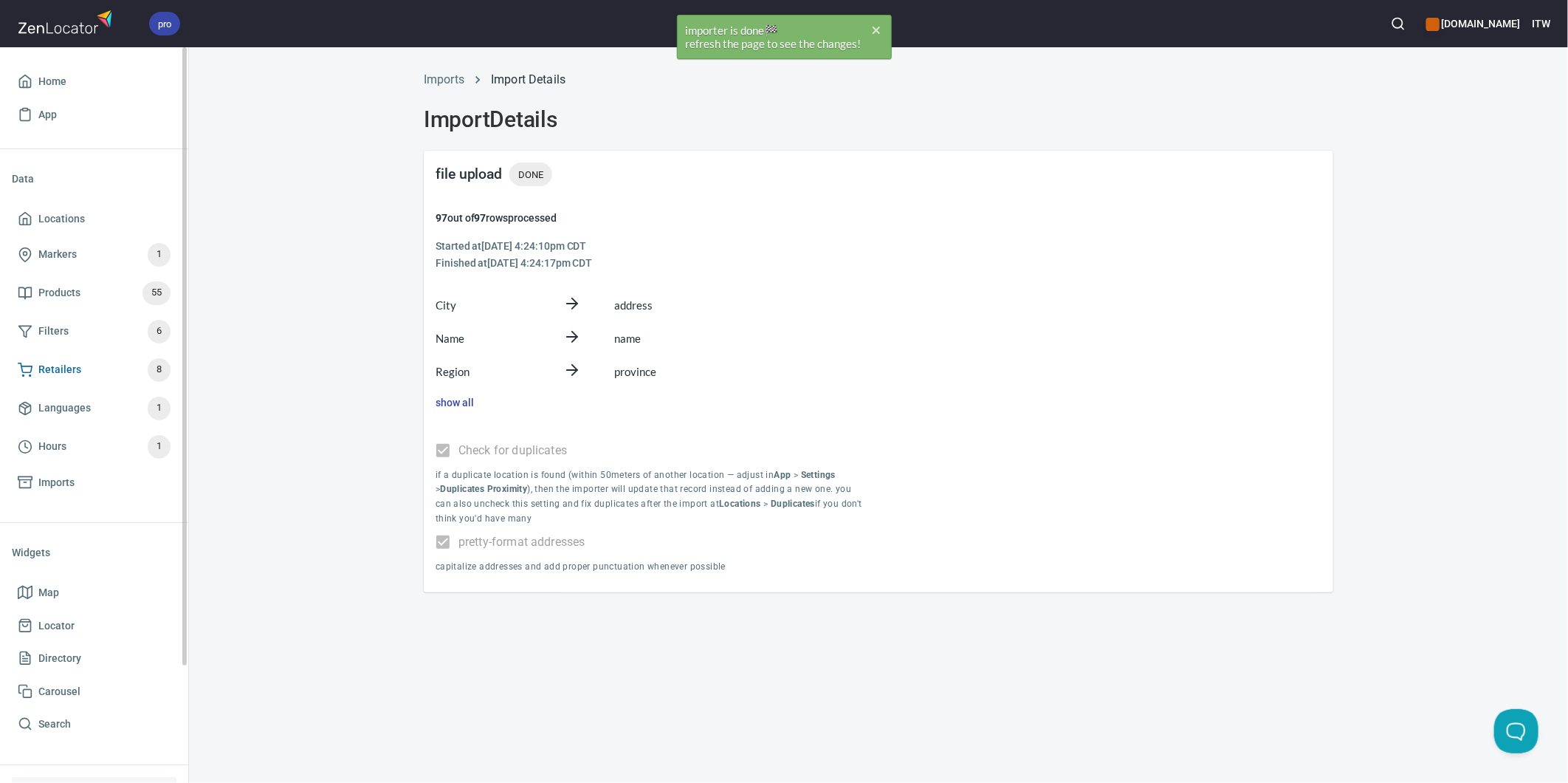
drag, startPoint x: 83, startPoint y: 374, endPoint x: 171, endPoint y: 374, distance: 88.0
click at [81, 374] on span "Retailers 8" at bounding box center [94, 370] width 153 height 24
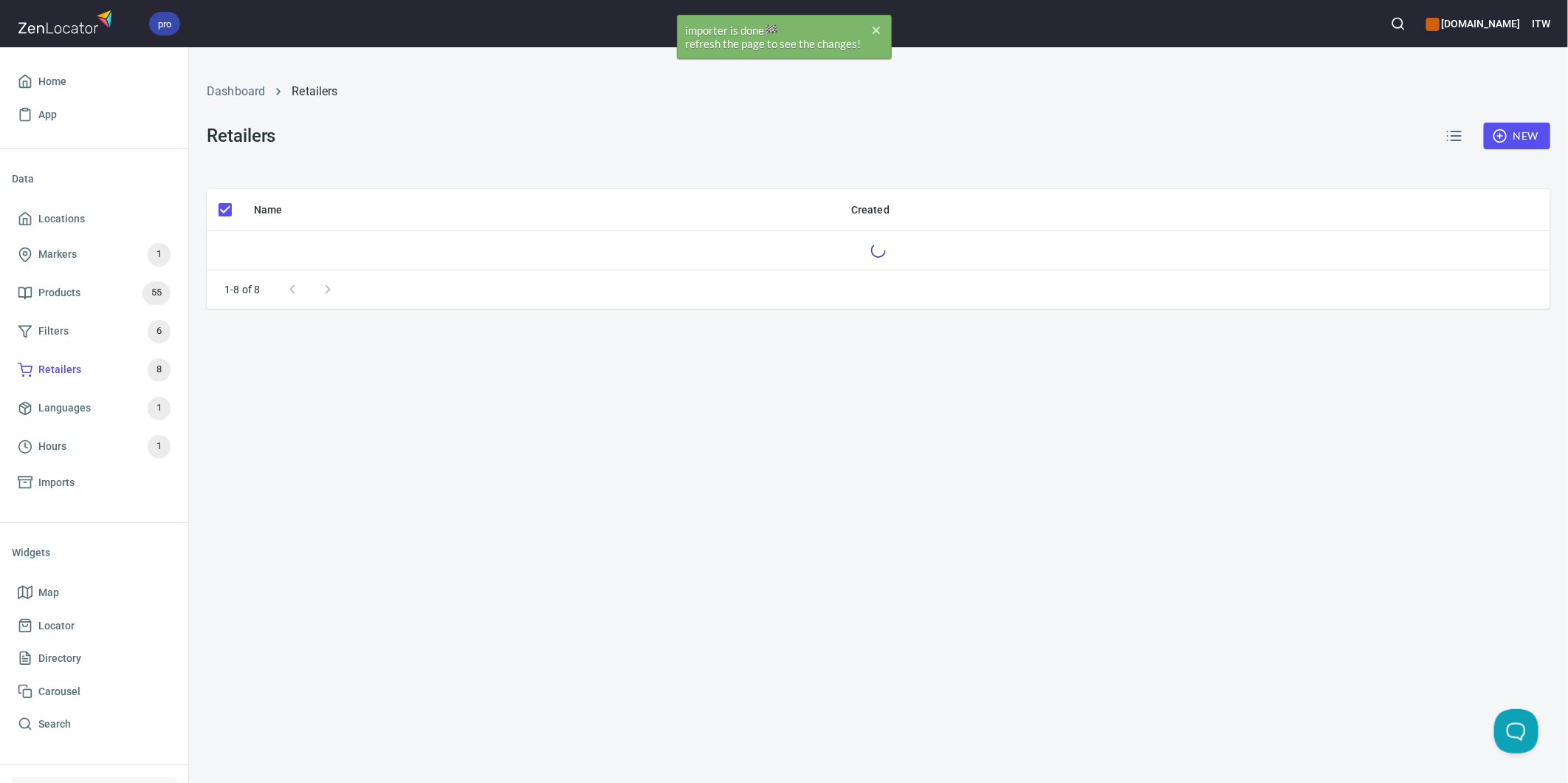
checkbox input "false"
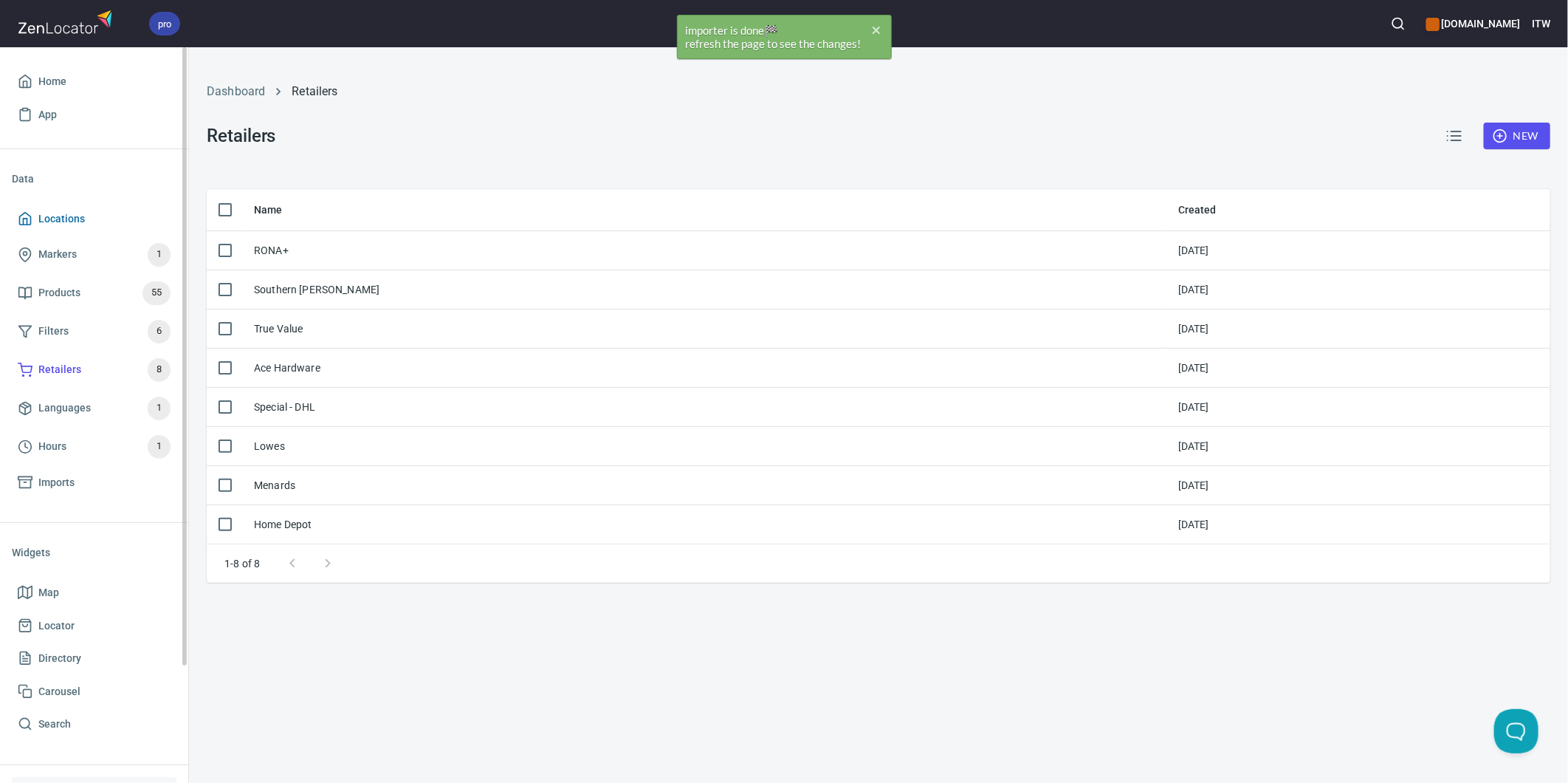
click at [56, 211] on span "Locations" at bounding box center [62, 218] width 47 height 19
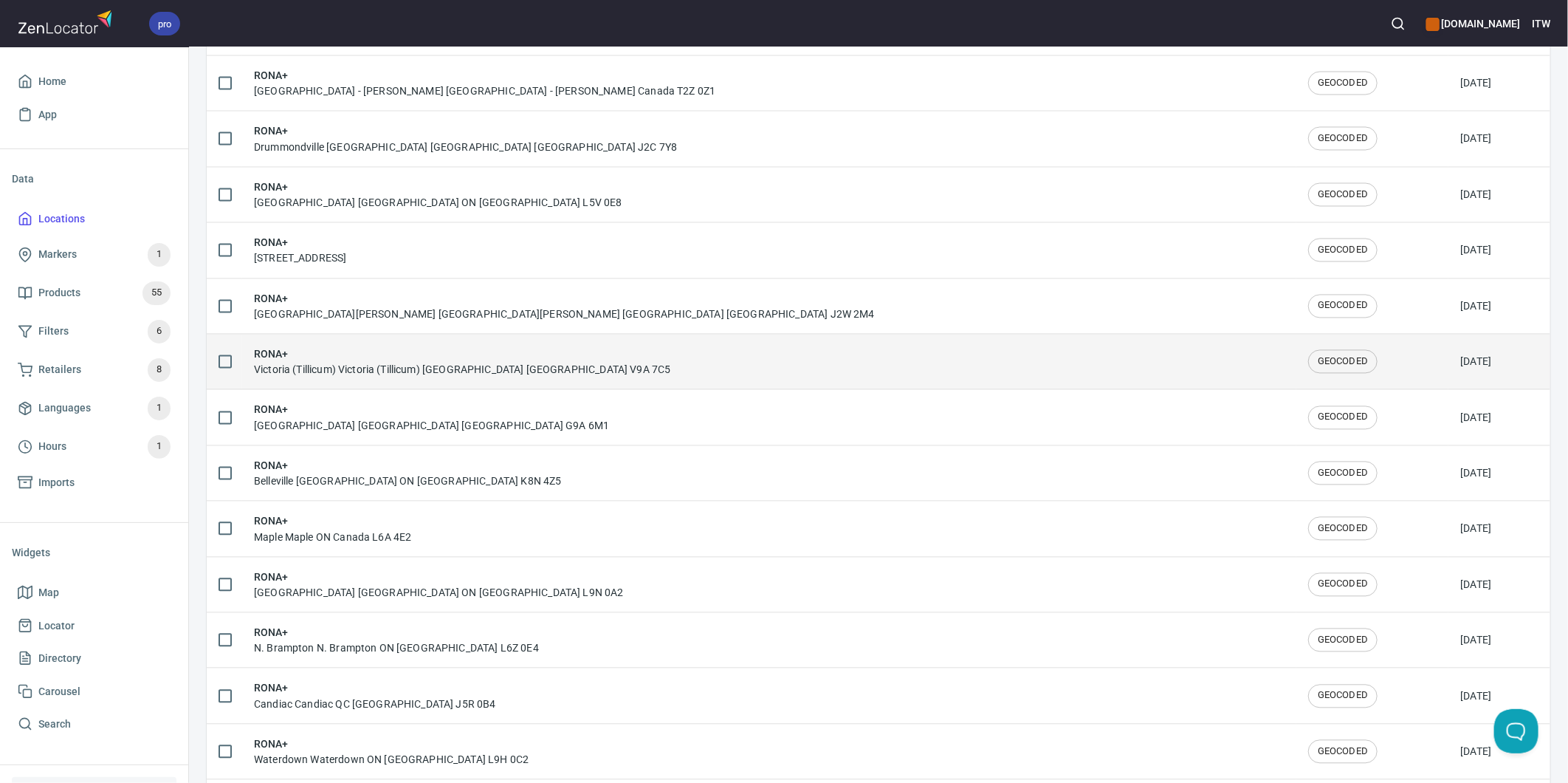
scroll to position [1805, 0]
